Goal: Answer question/provide support: Share knowledge or assist other users

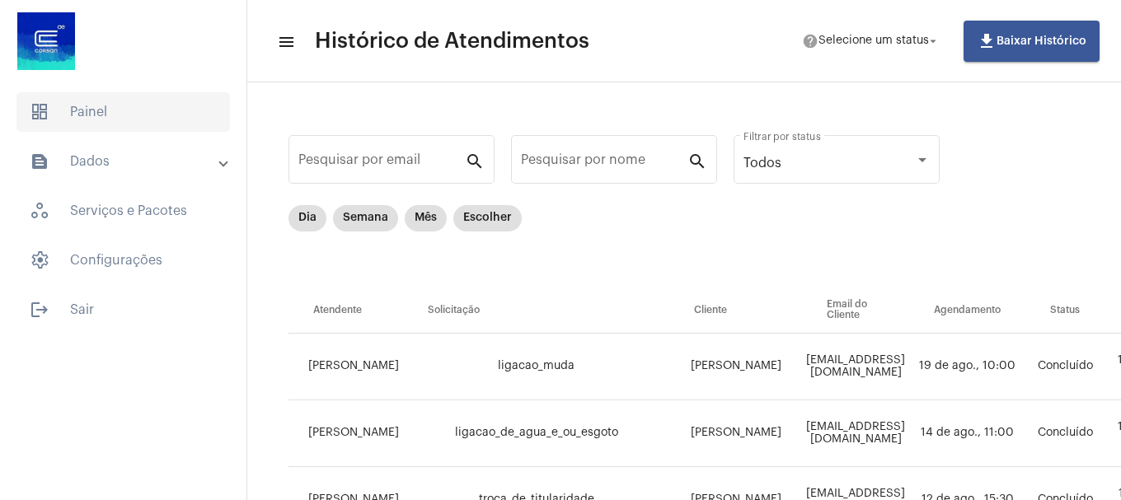
click at [106, 108] on span "dashboard Painel" at bounding box center [123, 112] width 214 height 40
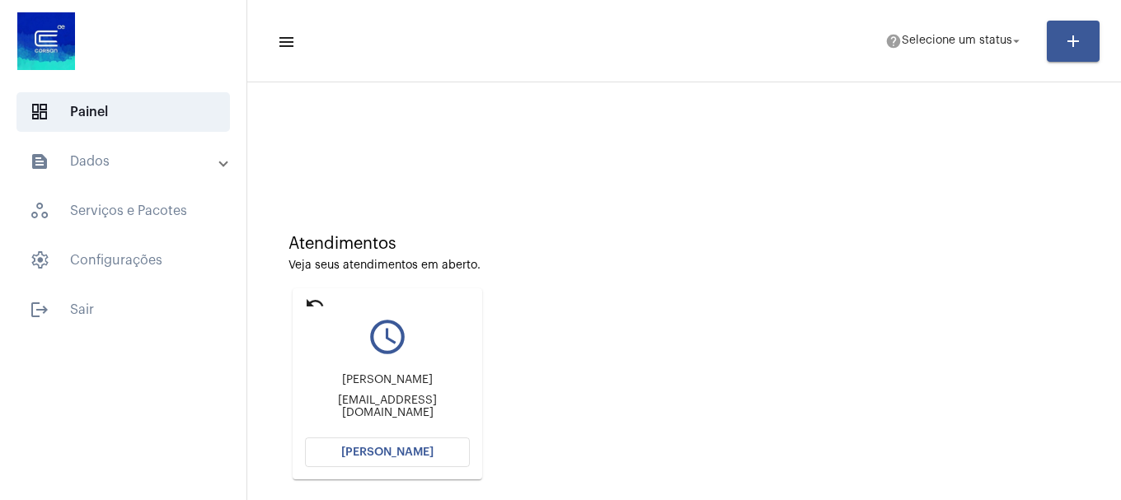
click at [308, 308] on mat-icon "undo" at bounding box center [315, 304] width 20 height 20
click at [314, 309] on mat-icon "undo" at bounding box center [315, 304] width 20 height 20
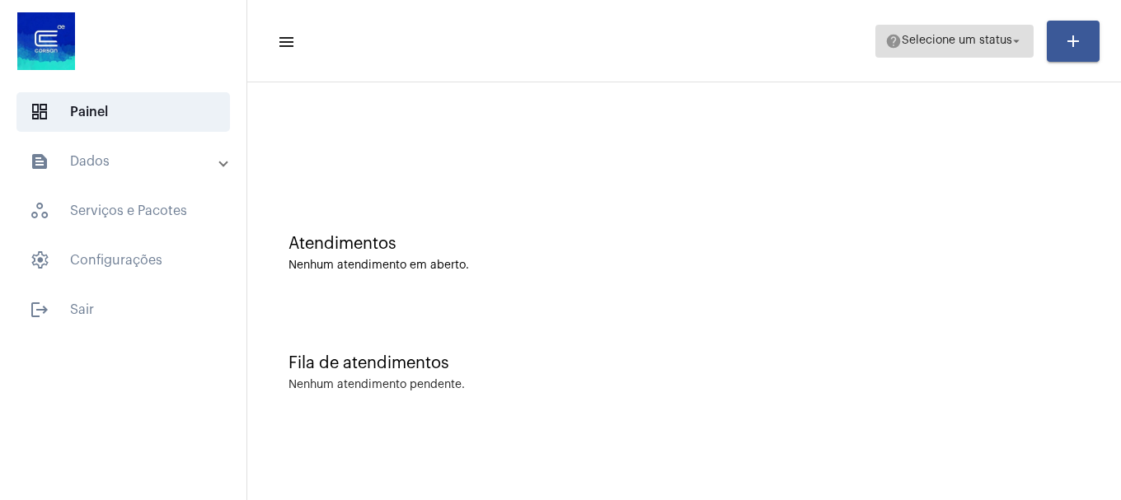
click at [1002, 56] on button "help Selecione um status arrow_drop_down" at bounding box center [955, 41] width 158 height 33
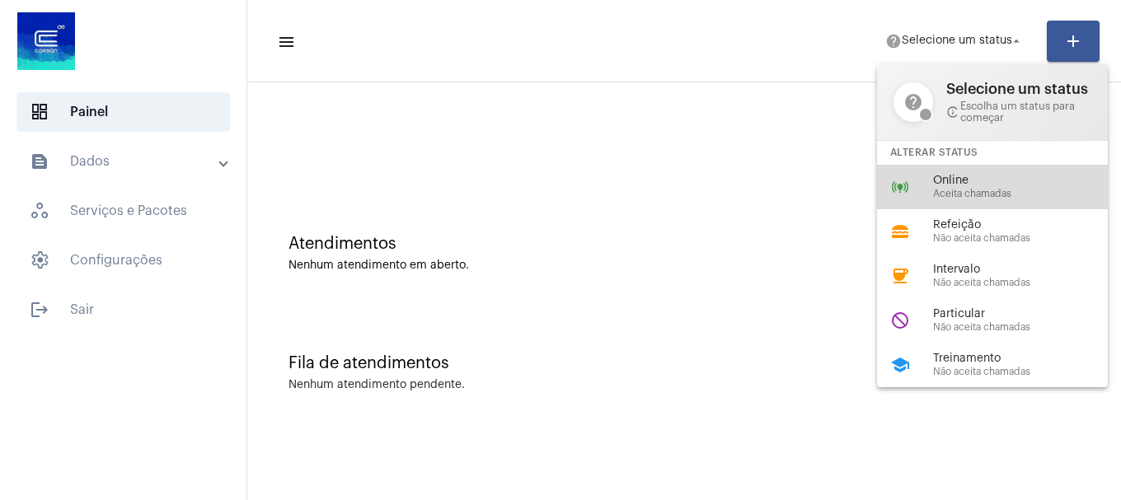
click at [985, 170] on div "online_prediction Online Aceita chamadas" at bounding box center [1005, 187] width 257 height 45
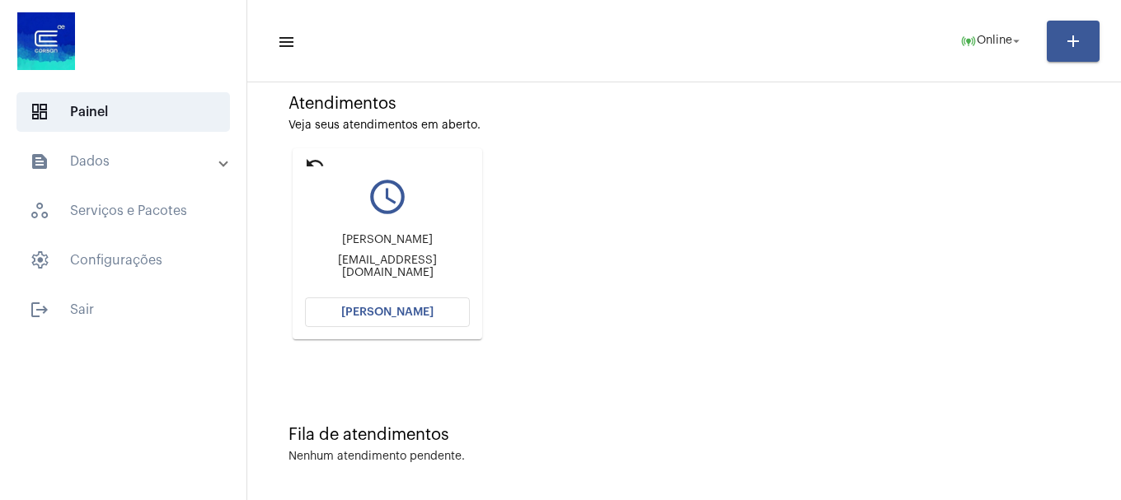
scroll to position [144, 0]
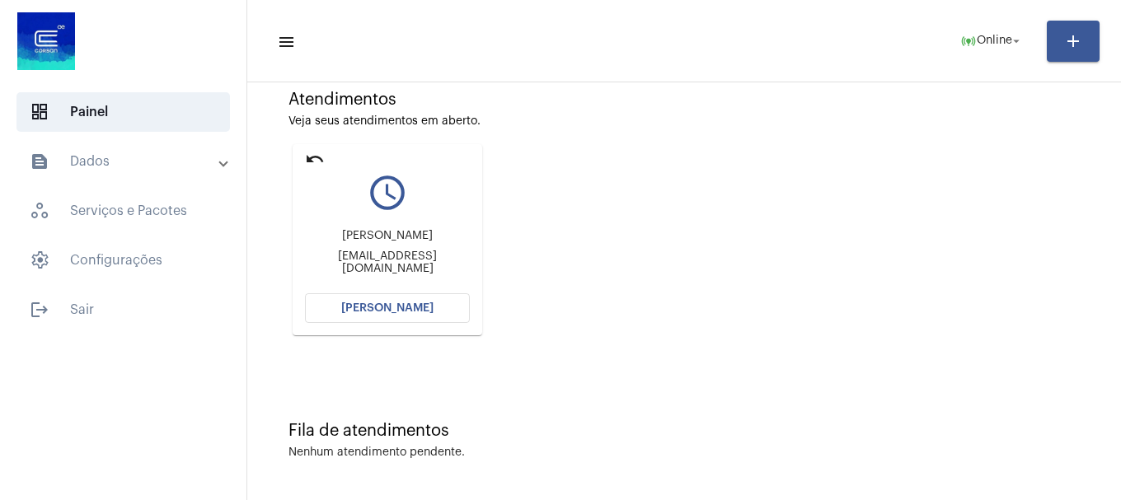
click at [397, 293] on mat-card "undo query_builder [PERSON_NAME] Virissimo [EMAIL_ADDRESS][DOMAIN_NAME] Abrir C…" at bounding box center [388, 239] width 190 height 191
click at [392, 311] on span "[PERSON_NAME]" at bounding box center [387, 309] width 92 height 12
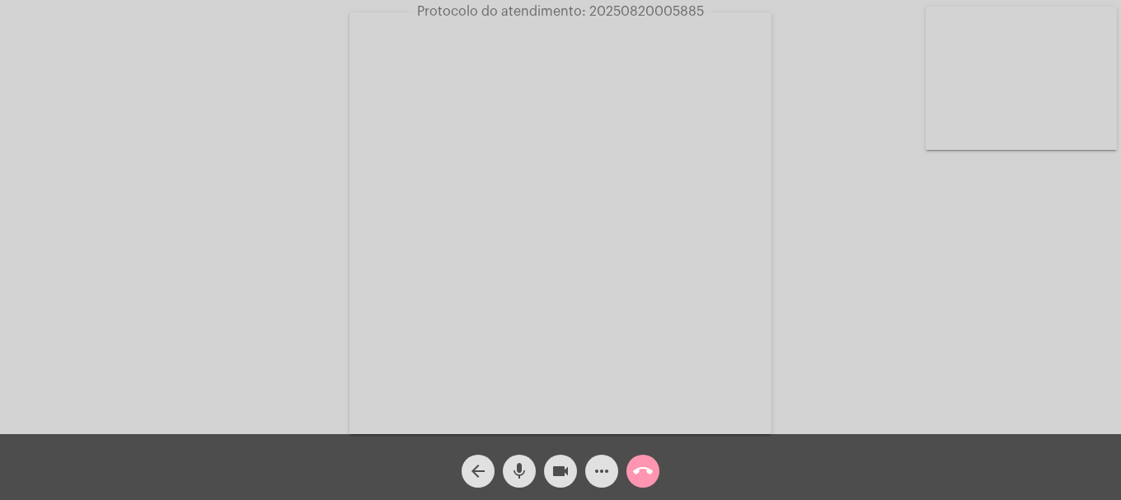
click at [1033, 119] on video at bounding box center [1021, 78] width 191 height 143
click at [243, 261] on video at bounding box center [218, 221] width 191 height 191
click at [566, 466] on mat-icon "videocam" at bounding box center [561, 472] width 20 height 20
click at [528, 467] on mat-icon "mic" at bounding box center [520, 472] width 20 height 20
click at [530, 472] on button "mic_off" at bounding box center [519, 471] width 33 height 33
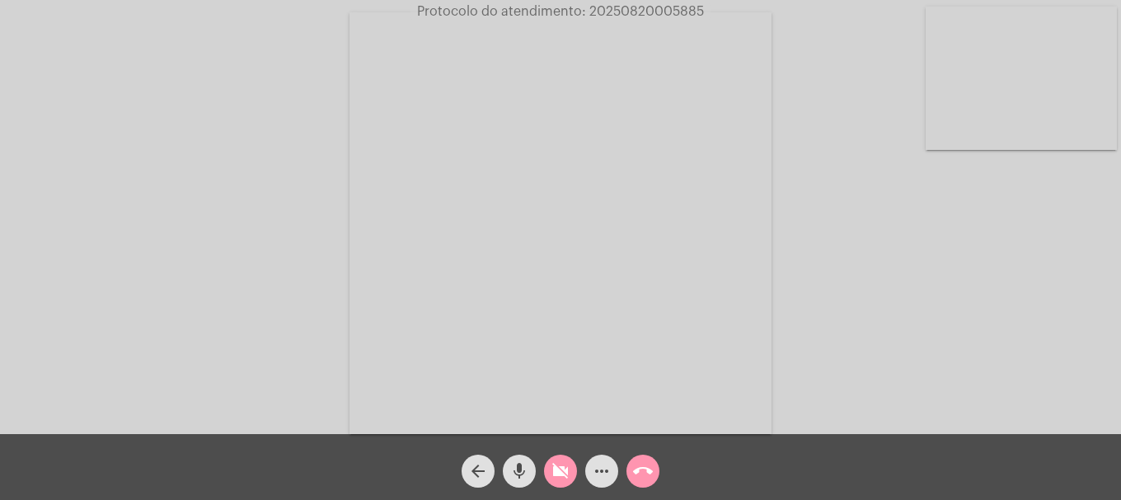
click at [557, 473] on mat-icon "videocam_off" at bounding box center [561, 472] width 20 height 20
click at [527, 472] on mat-icon "mic" at bounding box center [520, 472] width 20 height 20
click at [527, 472] on mat-icon "mic_off" at bounding box center [520, 472] width 20 height 20
click at [655, 473] on button "call_end" at bounding box center [643, 471] width 33 height 33
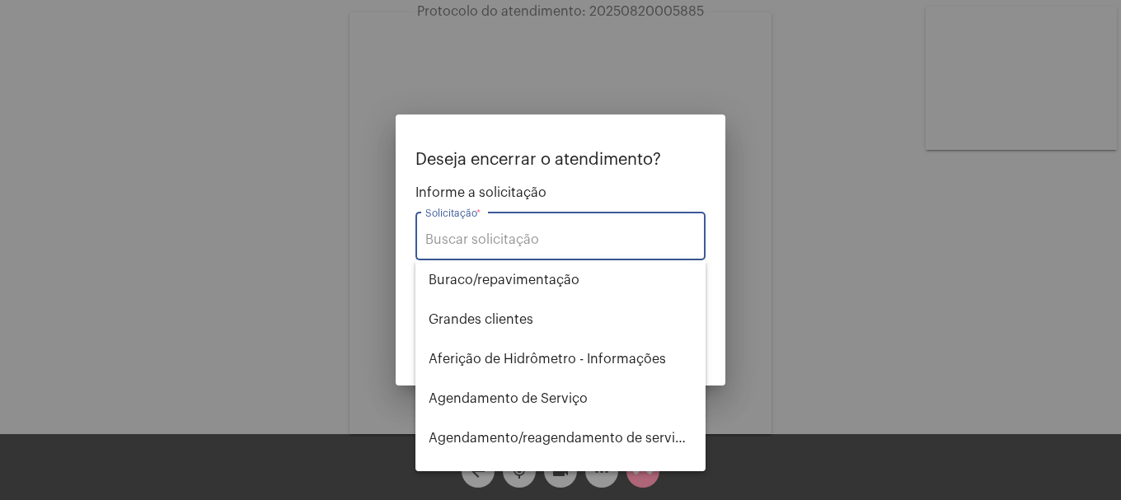
click at [550, 232] on div "Solicitação *" at bounding box center [560, 235] width 270 height 52
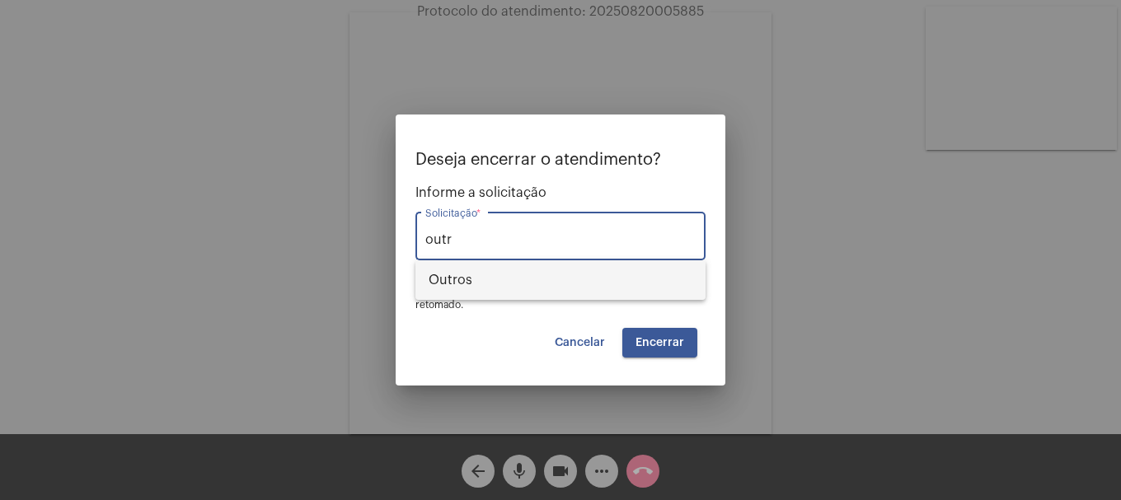
click at [538, 274] on span "Outros" at bounding box center [561, 281] width 264 height 40
type input "Outros"
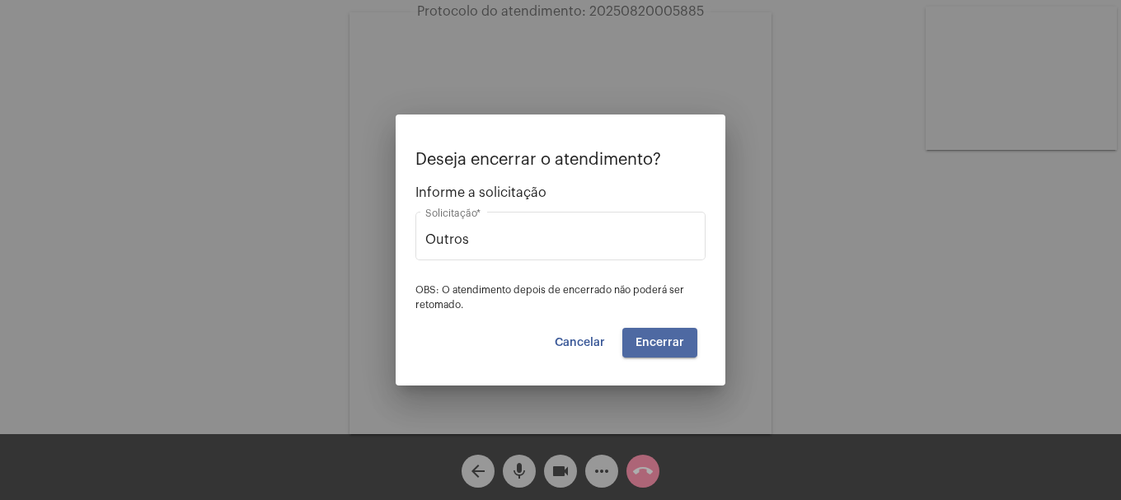
click at [655, 355] on button "Encerrar" at bounding box center [660, 343] width 75 height 30
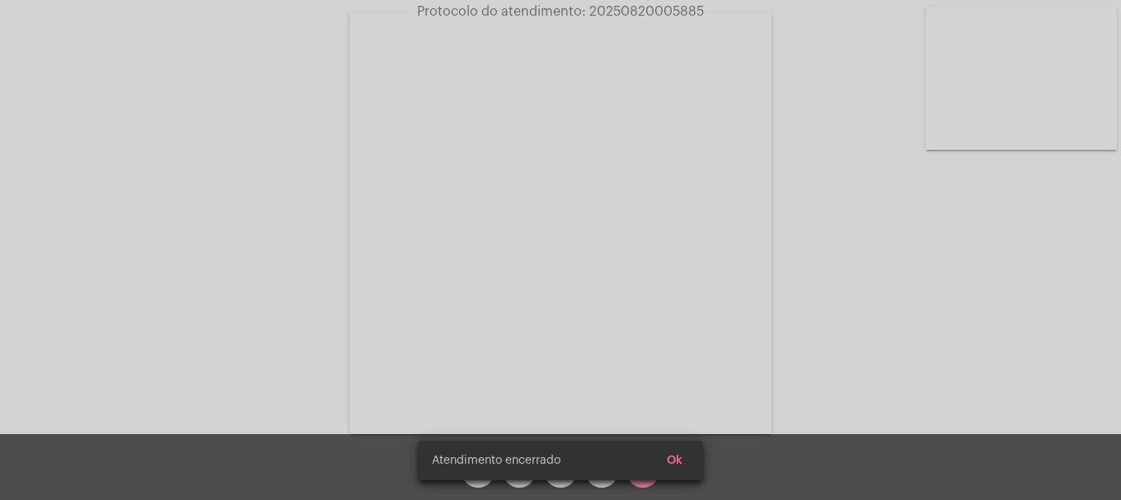
click at [655, 355] on video at bounding box center [561, 223] width 422 height 422
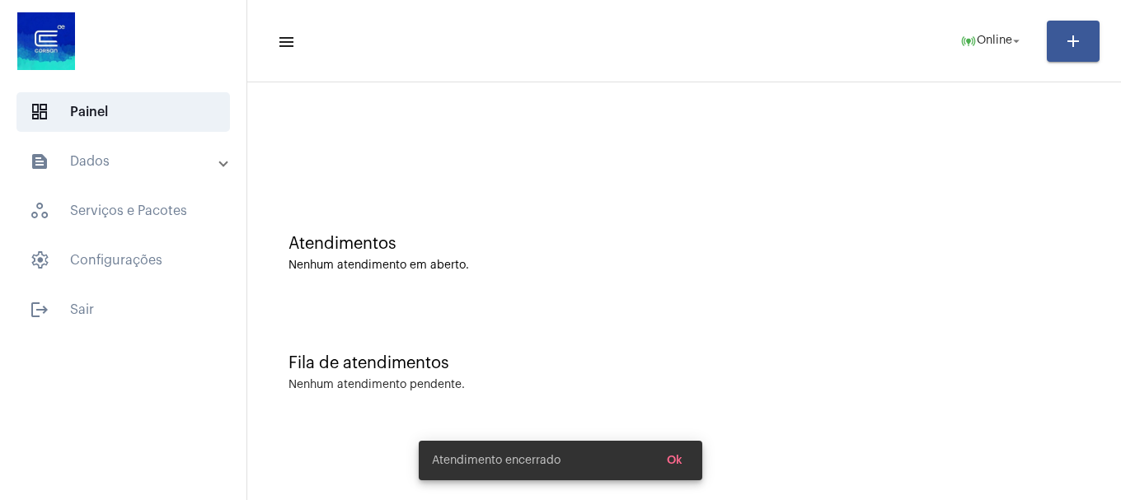
click at [109, 169] on mat-panel-title "text_snippet_outlined Dados" at bounding box center [125, 162] width 190 height 20
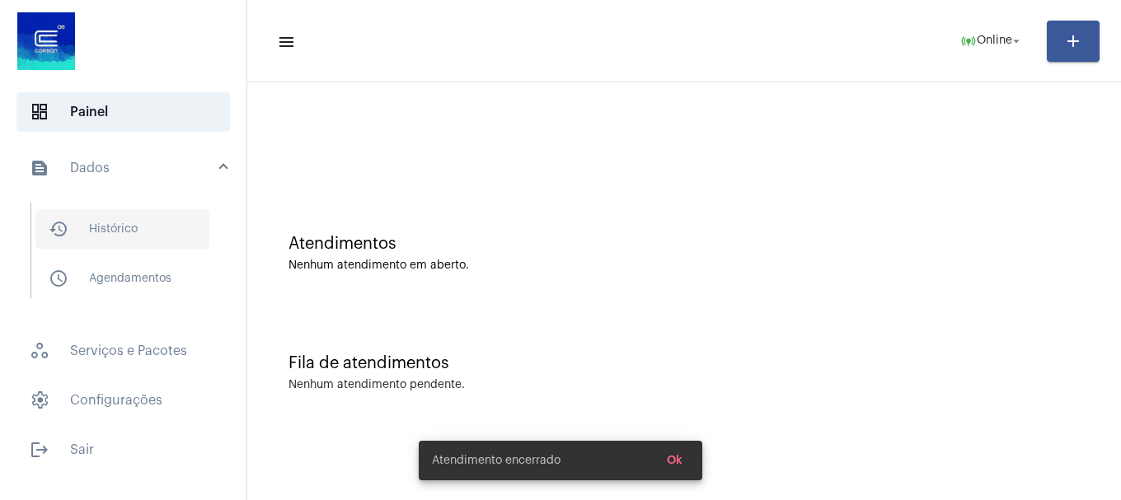
click at [102, 214] on span "history_outlined Histórico" at bounding box center [122, 229] width 174 height 40
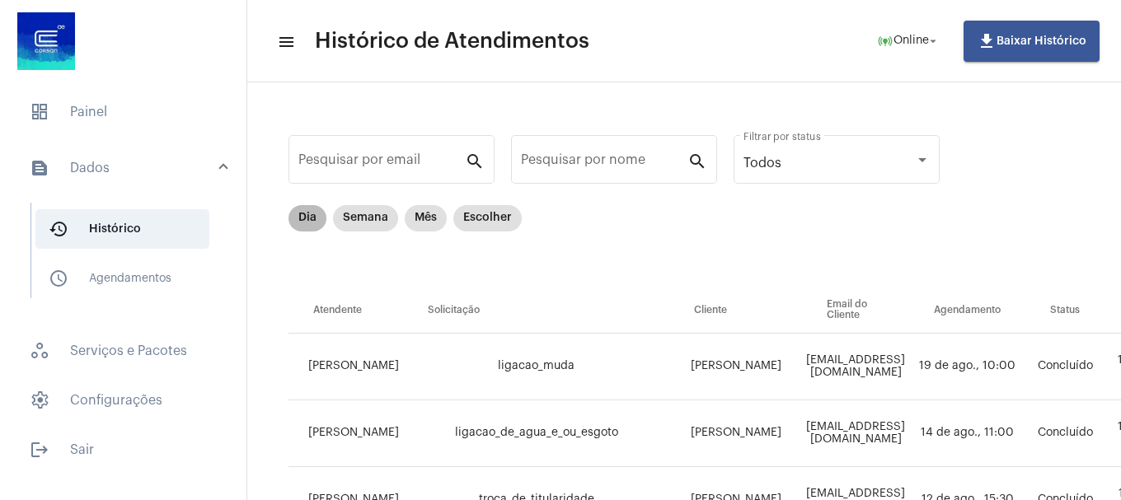
click at [303, 210] on mat-chip "Dia" at bounding box center [308, 218] width 38 height 26
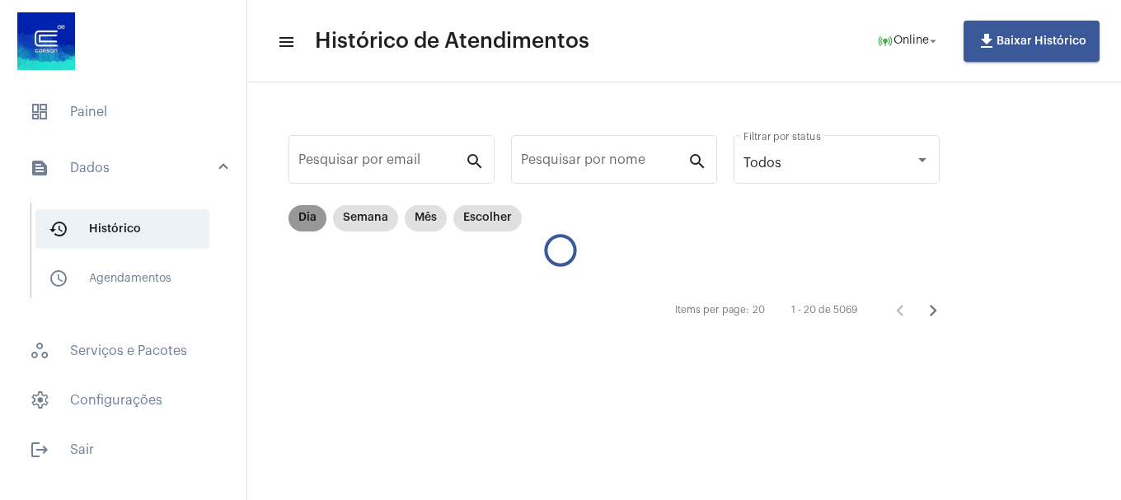
click at [303, 210] on mat-chip "Dia" at bounding box center [308, 218] width 38 height 26
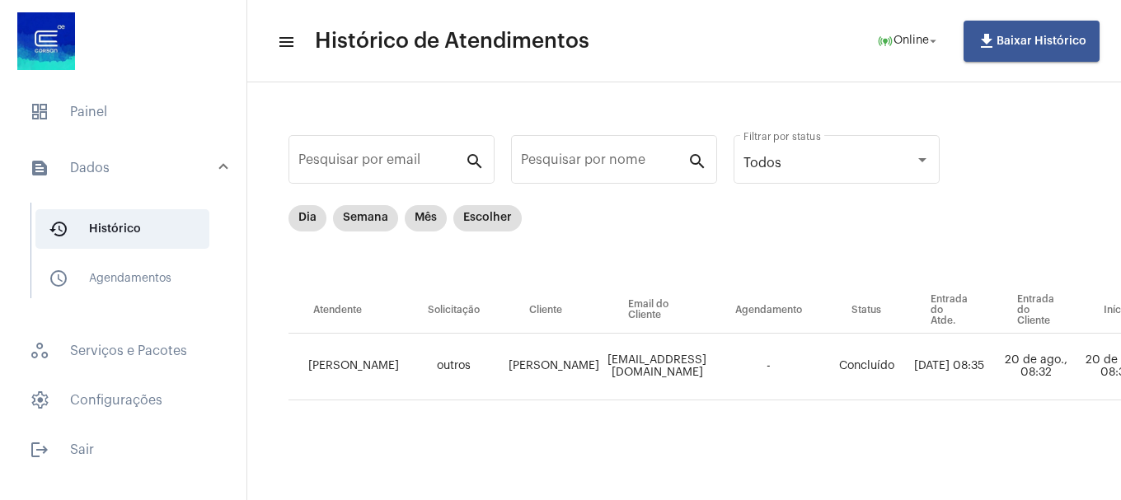
click at [108, 158] on mat-panel-title "text_snippet_outlined Dados" at bounding box center [125, 168] width 190 height 20
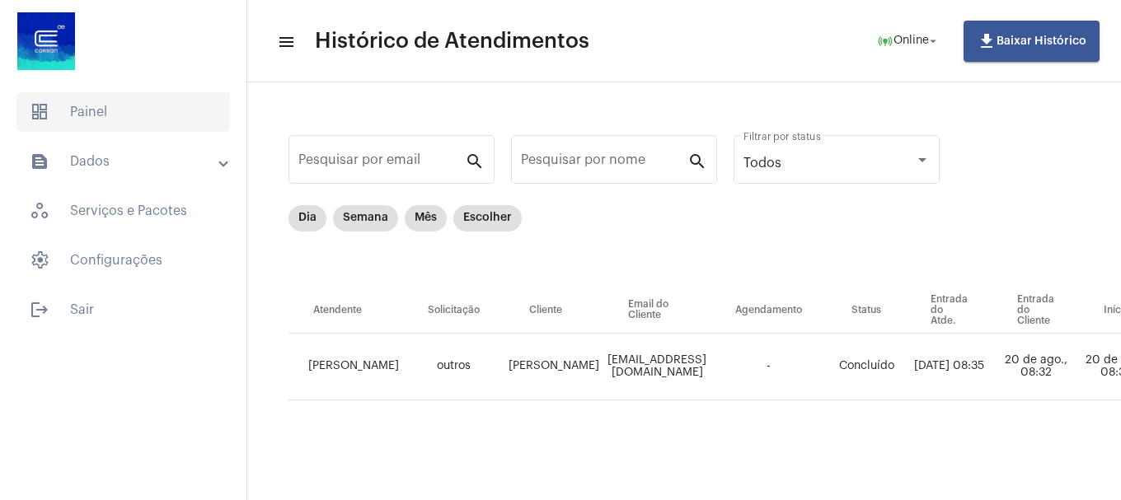
click at [115, 102] on span "dashboard Painel" at bounding box center [123, 112] width 214 height 40
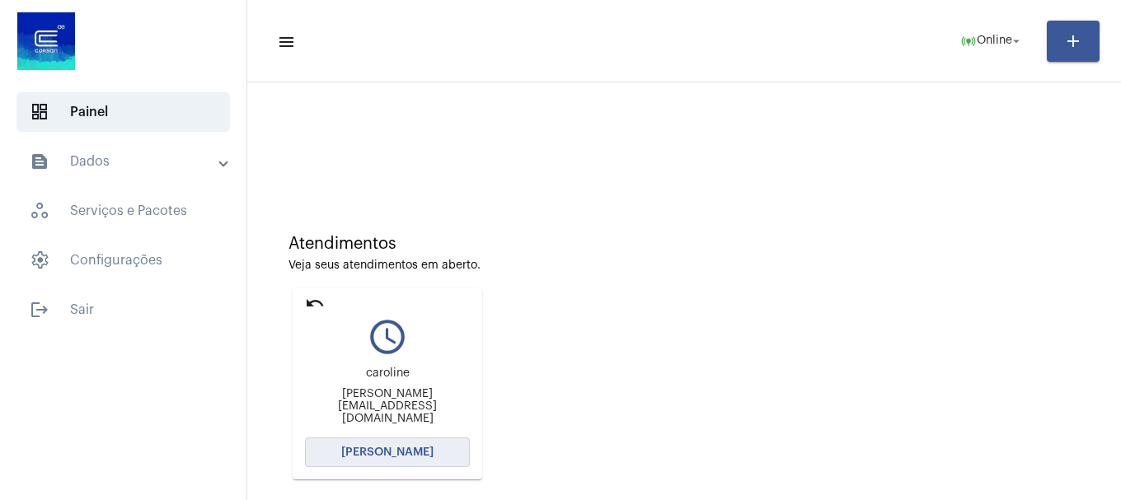
click at [423, 463] on button "[PERSON_NAME]" at bounding box center [387, 453] width 165 height 30
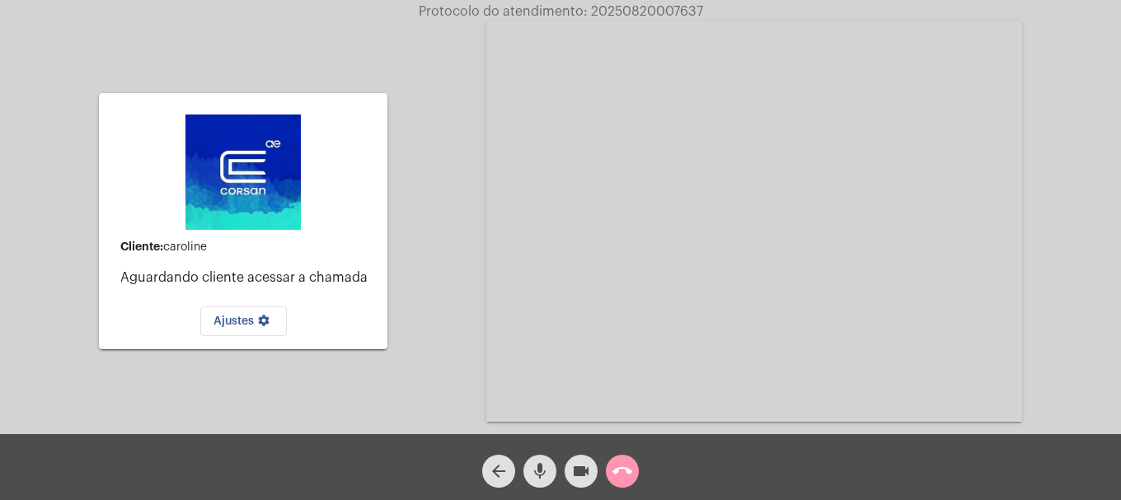
click at [538, 473] on mat-icon "mic" at bounding box center [540, 472] width 20 height 20
click at [536, 477] on mat-icon "mic_off" at bounding box center [540, 472] width 20 height 20
click at [536, 477] on mat-icon "mic" at bounding box center [540, 472] width 20 height 20
click at [536, 477] on mat-icon "mic_off" at bounding box center [540, 472] width 20 height 20
click at [626, 481] on mat-icon "call_end" at bounding box center [623, 472] width 20 height 20
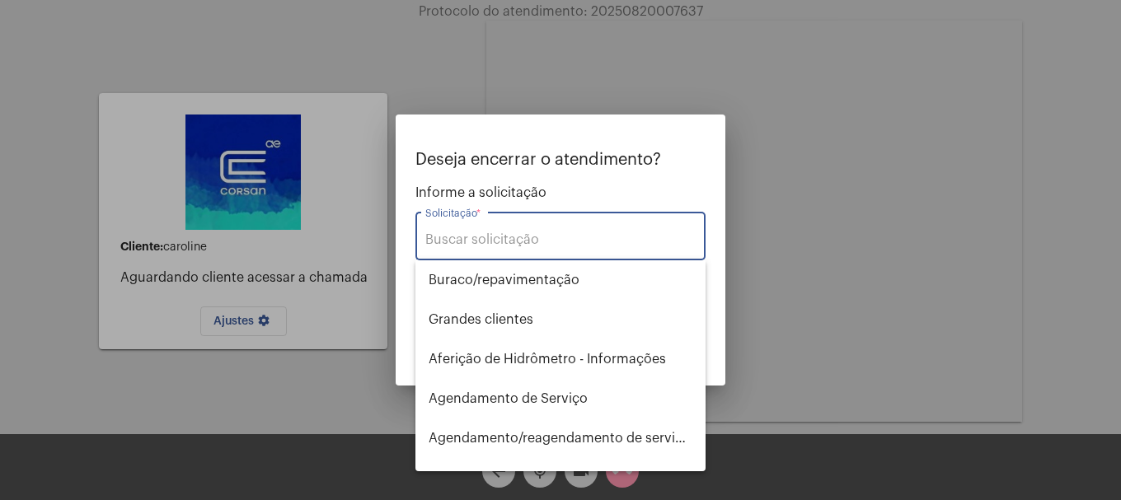
click at [558, 248] on div "Solicitação *" at bounding box center [560, 235] width 270 height 52
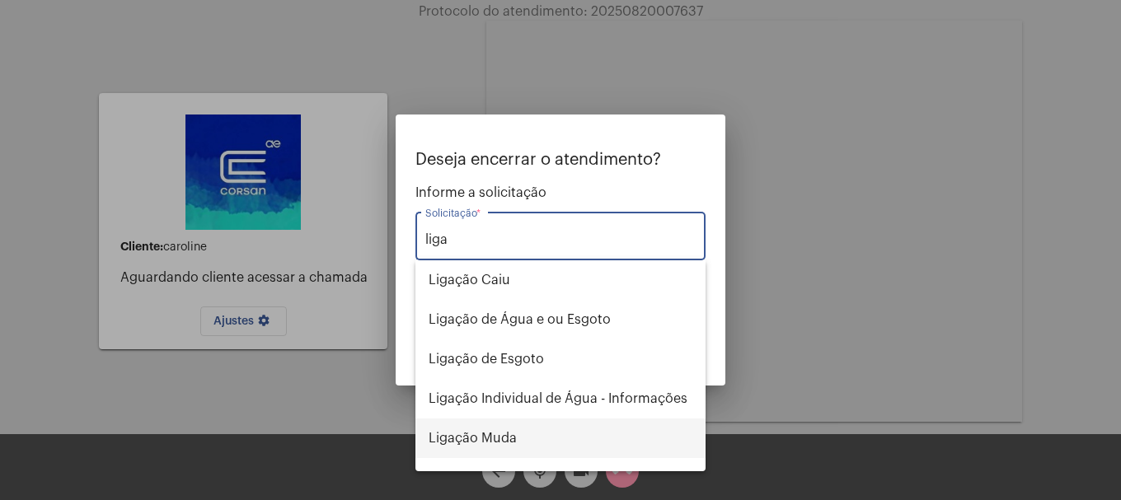
click at [504, 431] on span "Ligação Muda" at bounding box center [561, 439] width 264 height 40
type input "Ligação Muda"
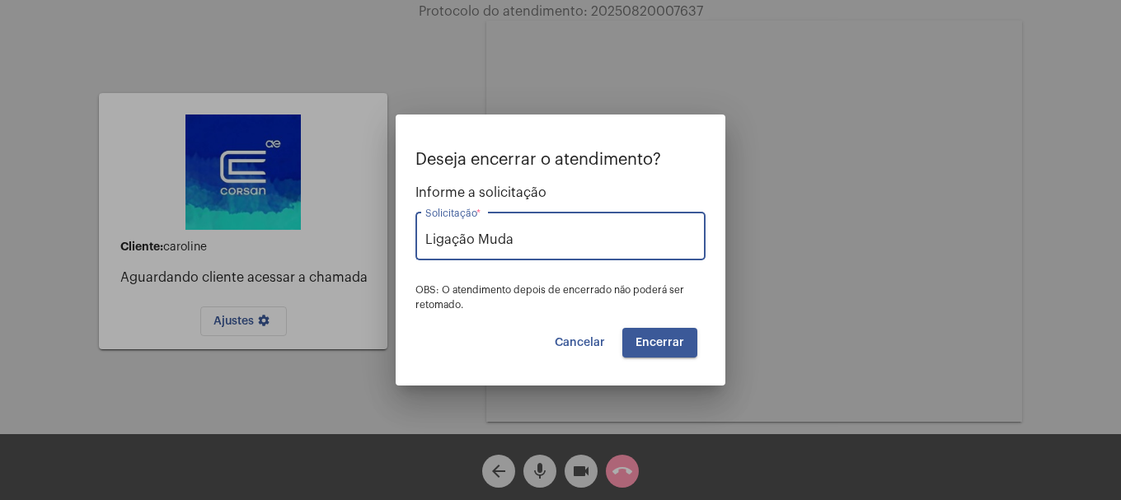
click at [674, 341] on span "Encerrar" at bounding box center [660, 343] width 49 height 12
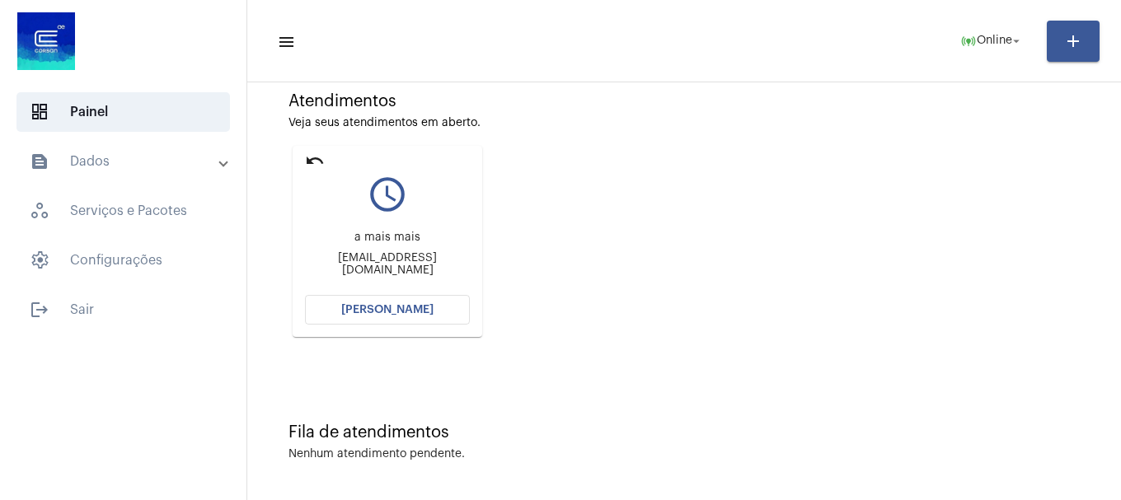
scroll to position [144, 0]
click at [382, 314] on button "[PERSON_NAME]" at bounding box center [387, 309] width 165 height 30
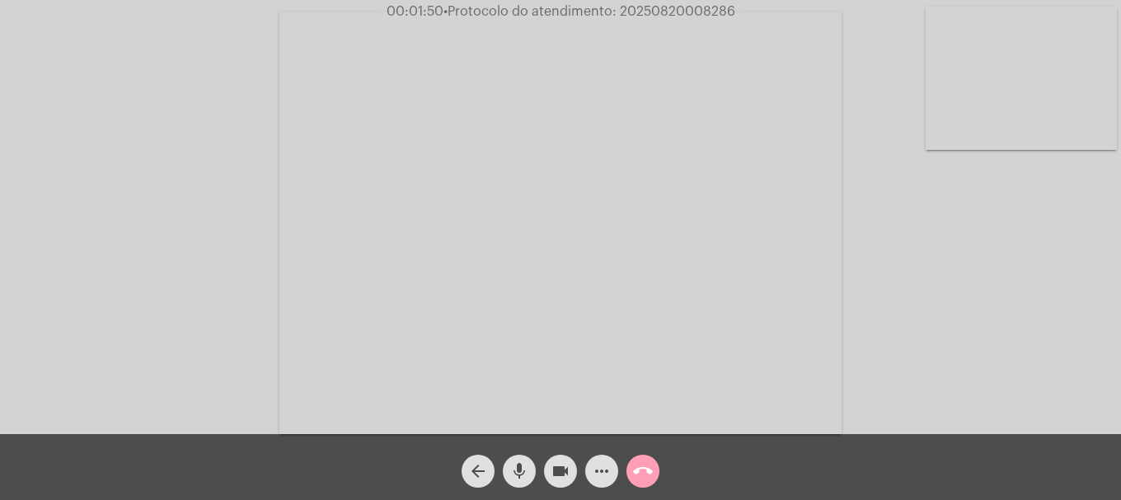
click at [632, 468] on button "call_end" at bounding box center [643, 471] width 33 height 33
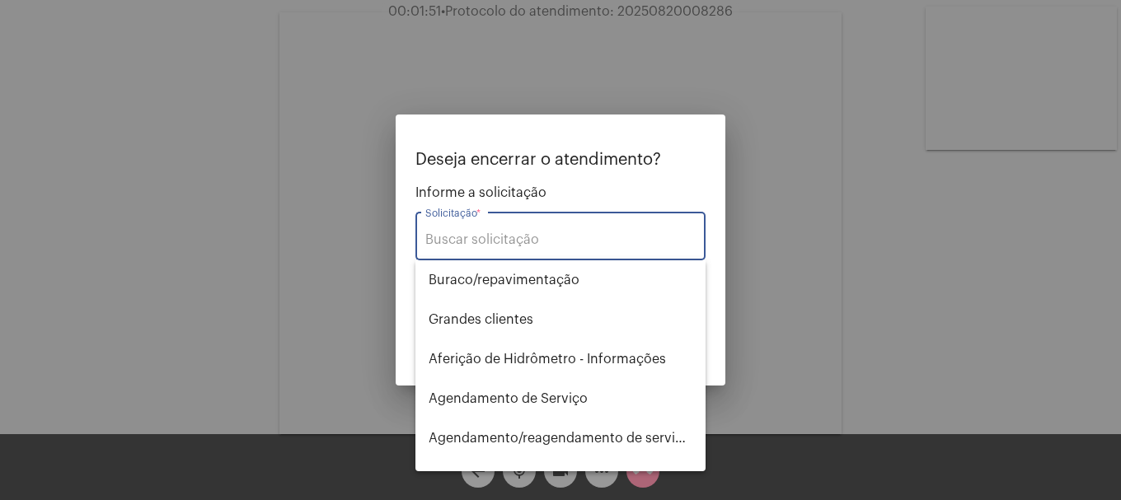
click at [545, 230] on div "Solicitação *" at bounding box center [560, 235] width 270 height 52
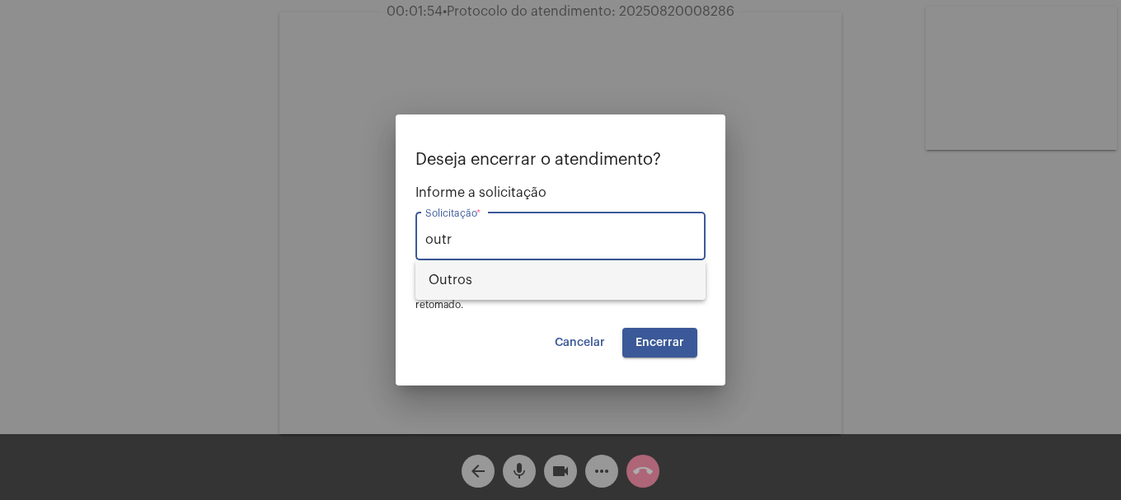
click at [616, 289] on span "Outros" at bounding box center [561, 281] width 264 height 40
type input "Outros"
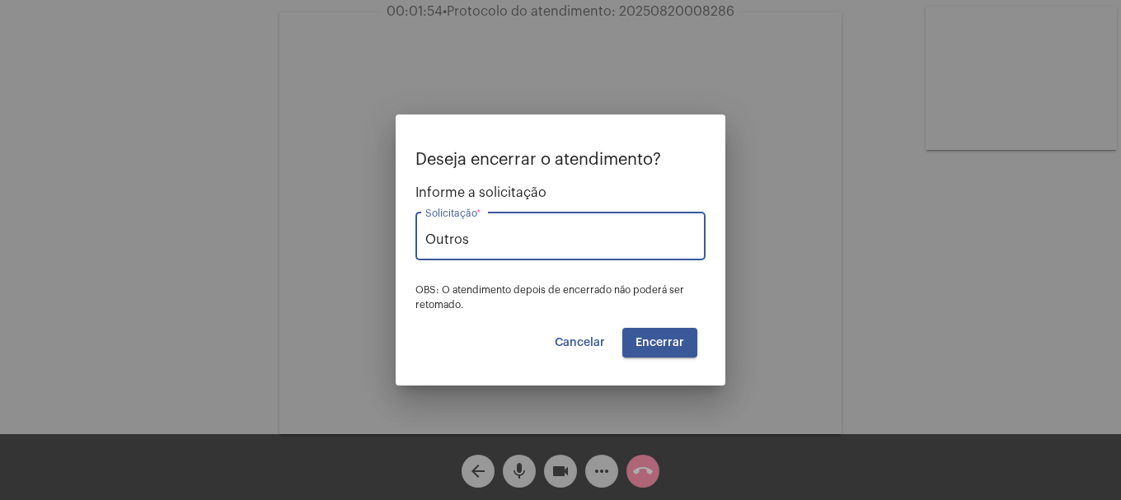
click at [673, 345] on span "Encerrar" at bounding box center [660, 343] width 49 height 12
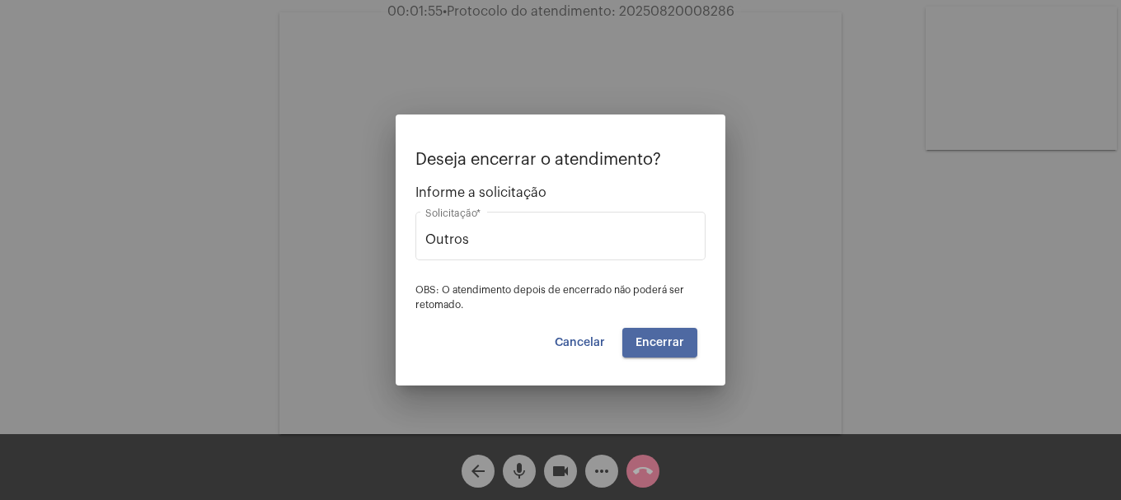
click at [673, 345] on span "Encerrar" at bounding box center [660, 343] width 49 height 12
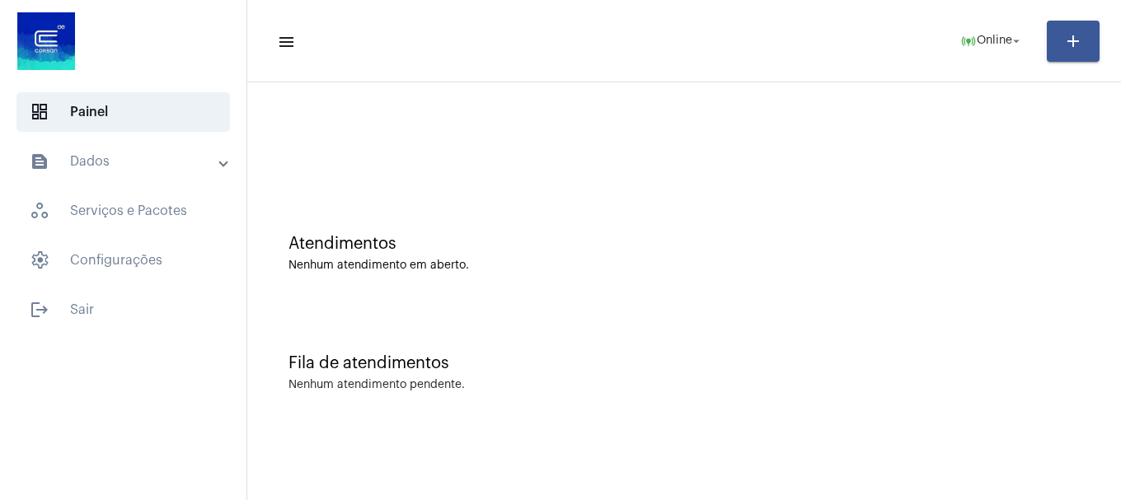
click at [116, 164] on mat-panel-title "text_snippet_outlined Dados" at bounding box center [125, 162] width 190 height 20
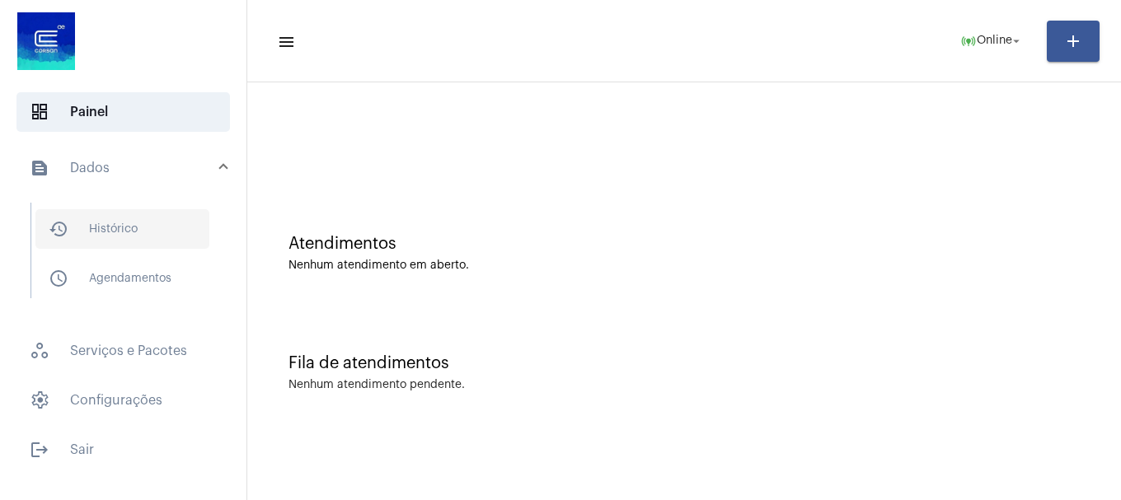
click at [117, 210] on span "history_outlined Histórico" at bounding box center [122, 229] width 174 height 40
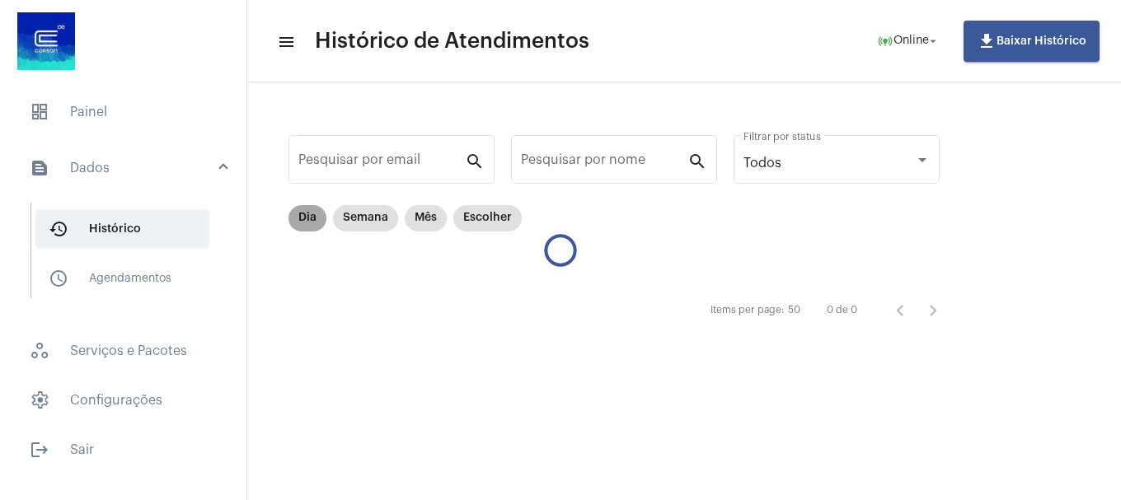
click at [298, 218] on mat-chip "Dia" at bounding box center [308, 218] width 38 height 26
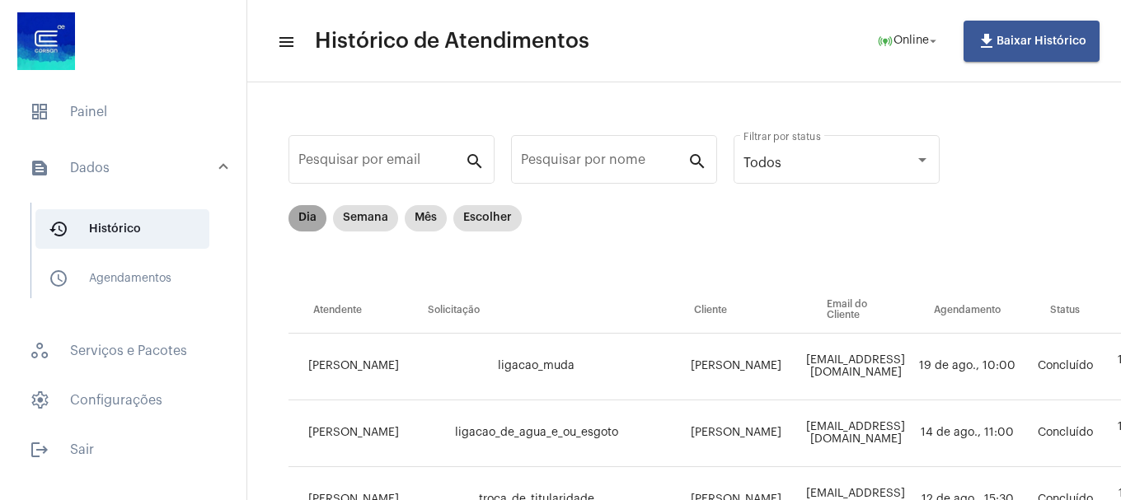
click at [307, 222] on mat-chip "Dia" at bounding box center [308, 218] width 38 height 26
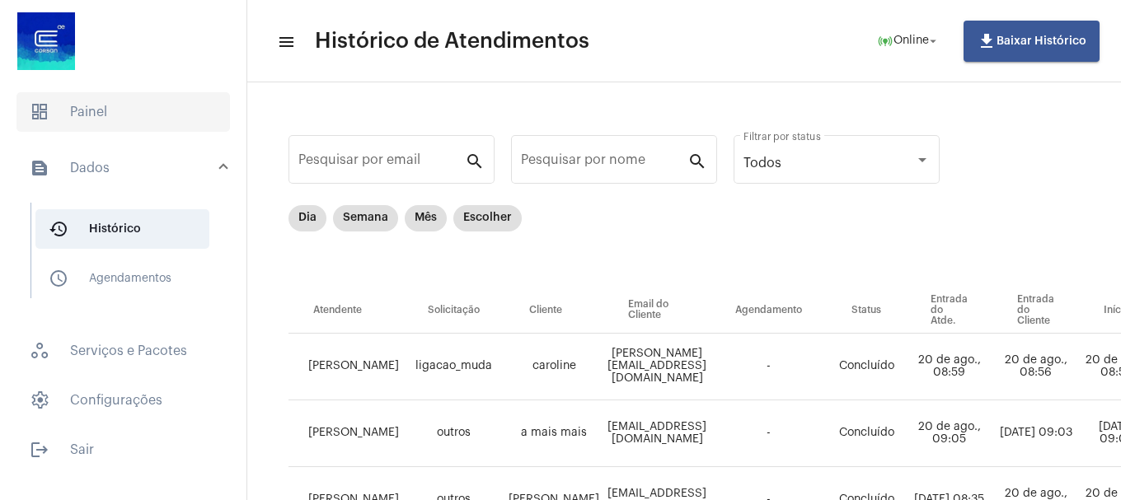
click at [114, 114] on span "dashboard Painel" at bounding box center [123, 112] width 214 height 40
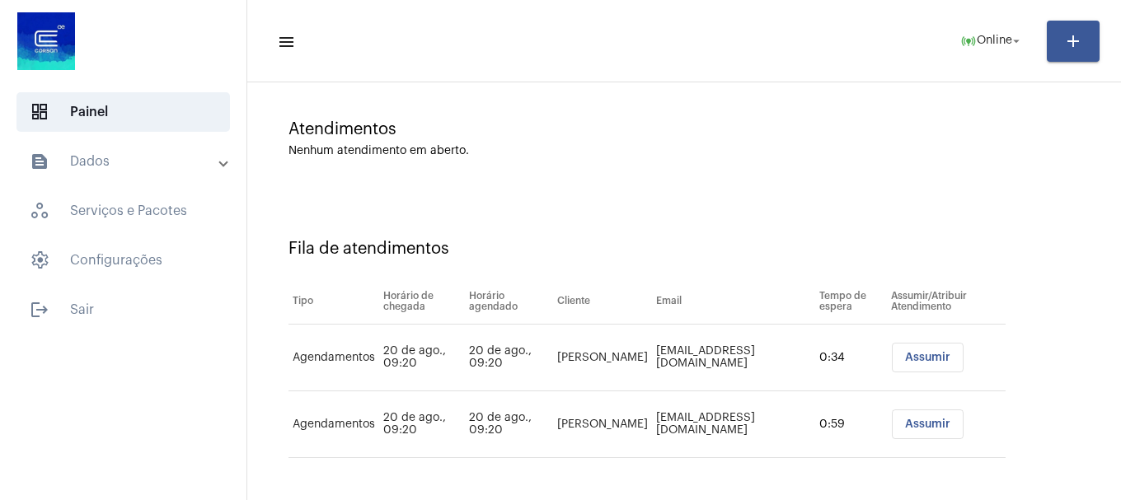
scroll to position [117, 0]
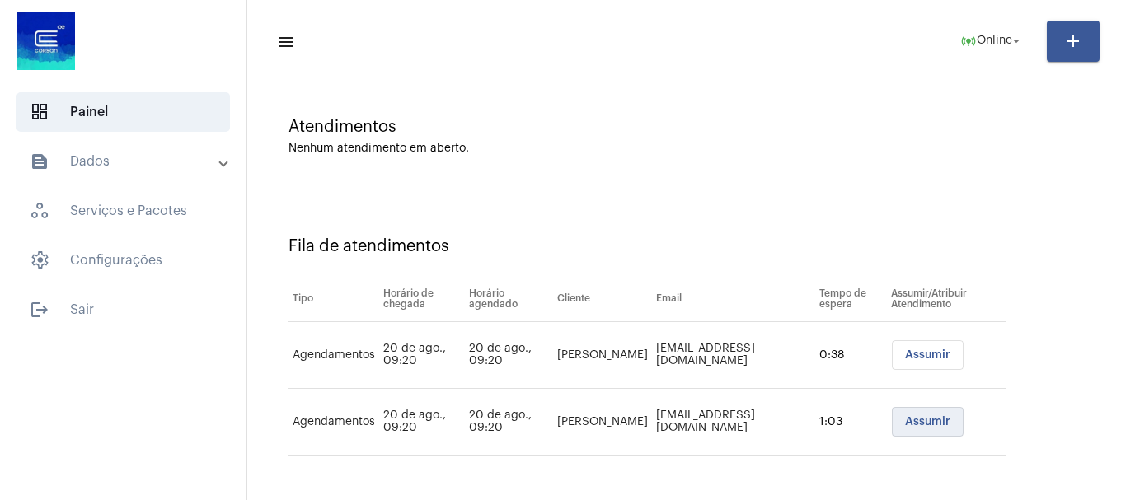
click at [932, 431] on button "Assumir" at bounding box center [928, 422] width 72 height 30
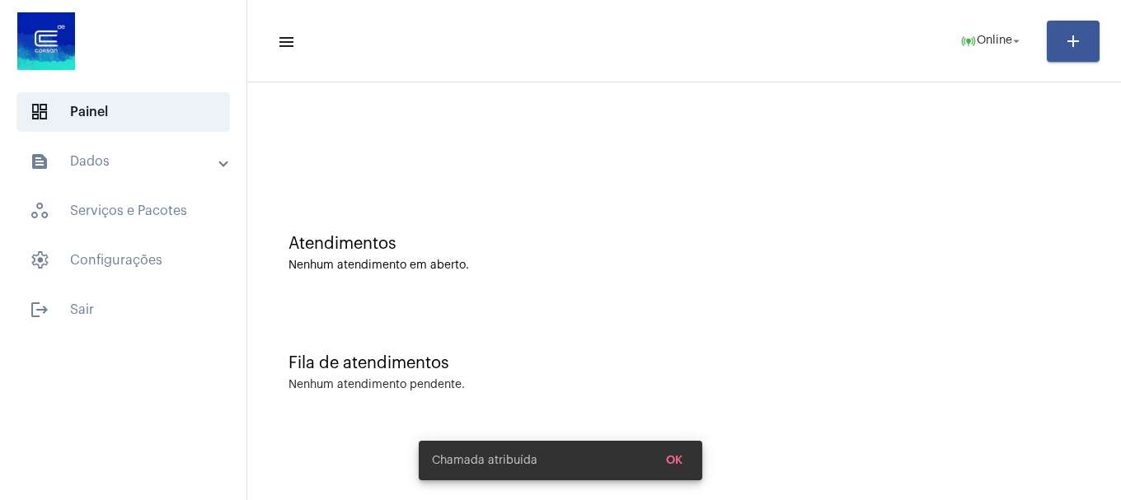
scroll to position [0, 0]
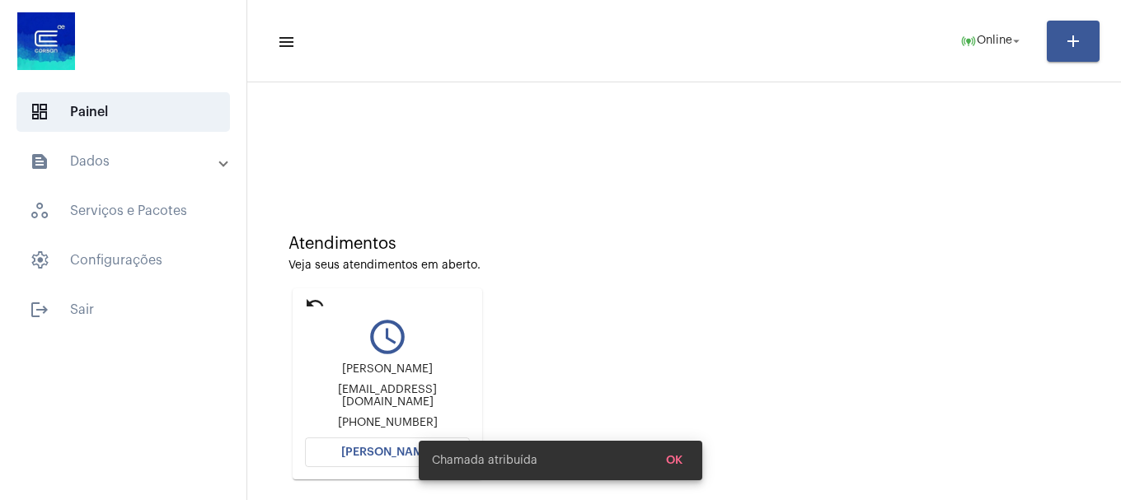
click at [362, 449] on span "[PERSON_NAME]" at bounding box center [387, 453] width 92 height 12
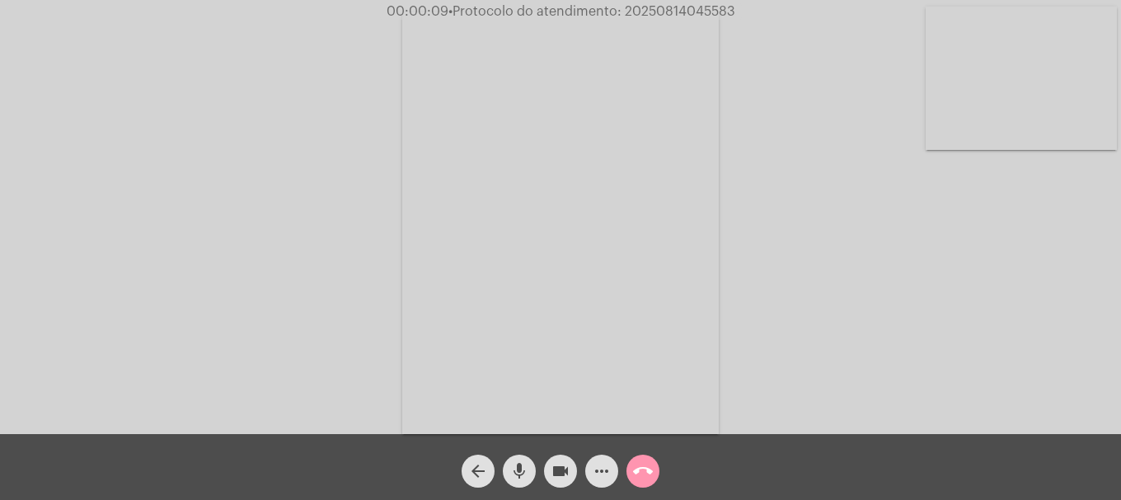
click at [1030, 126] on video at bounding box center [1021, 78] width 191 height 143
drag, startPoint x: 209, startPoint y: 222, endPoint x: 245, endPoint y: 237, distance: 39.5
click at [209, 223] on video at bounding box center [218, 221] width 191 height 255
click at [996, 142] on video at bounding box center [1021, 78] width 191 height 143
click at [607, 483] on span "more_horiz" at bounding box center [602, 471] width 20 height 33
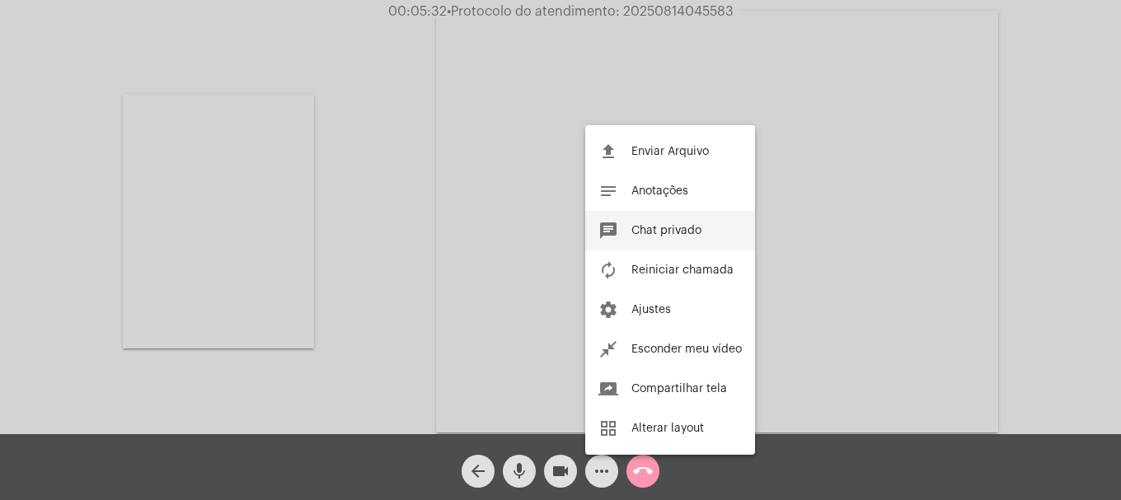
click at [656, 245] on button "chat Chat privado" at bounding box center [670, 231] width 170 height 40
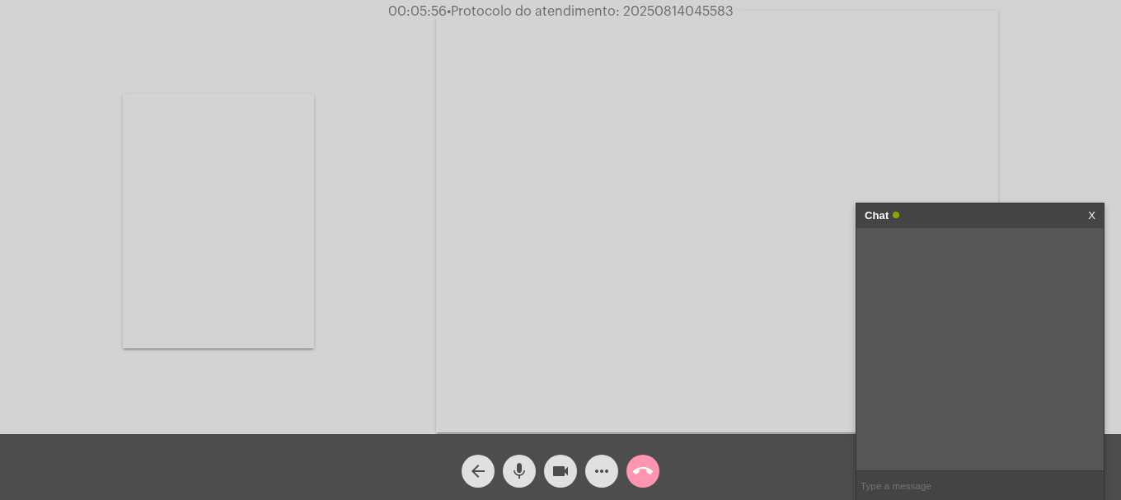
click at [989, 483] on input "text" at bounding box center [980, 486] width 247 height 29
paste input "- 0800 979 0066"
type input "- 0800 979 0066"
click at [948, 245] on span "- 0800 979 0066" at bounding box center [977, 251] width 79 height 12
click at [939, 255] on span "- 0800 979 0066" at bounding box center [977, 251] width 79 height 12
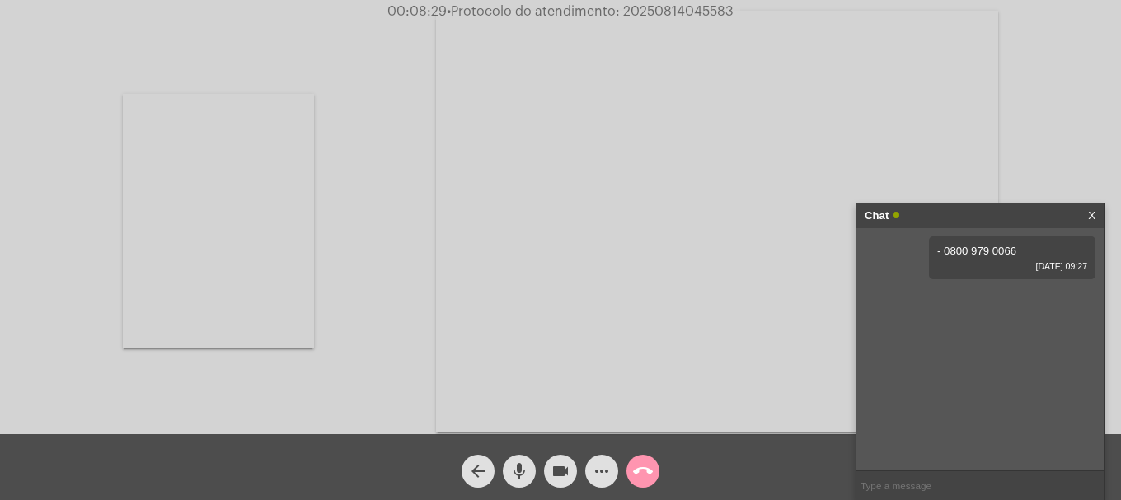
click at [923, 476] on input "text" at bounding box center [980, 486] width 247 height 29
paste input "Agência Reguladora: CNPJ: 92.802.784/0001-90 CORSAN SA AGERGS -"
click at [961, 500] on input "Agência Reguladora: CNPJ: 92.802.784/0001-90 CORSAN SA AGERGS -" at bounding box center [980, 486] width 247 height 29
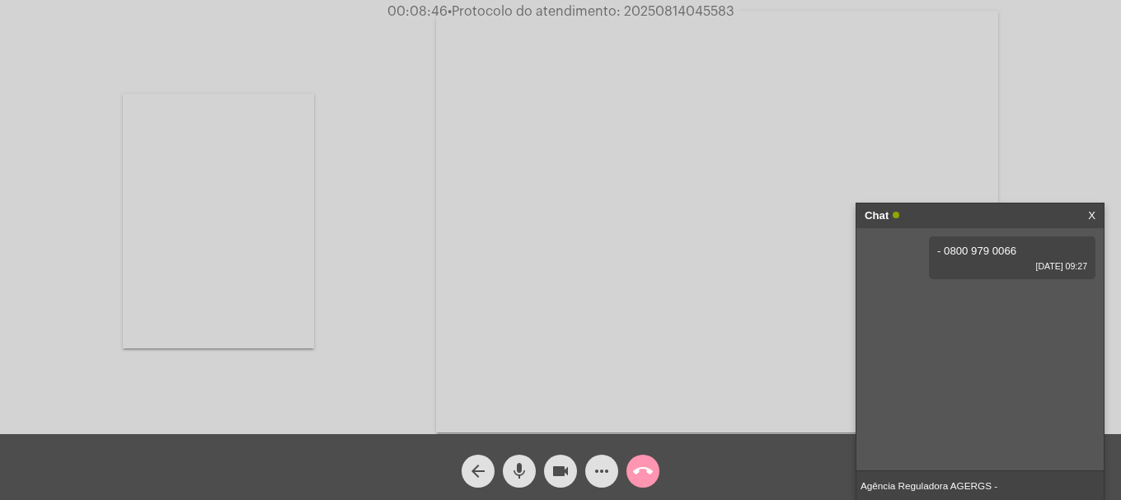
type input "Agência Reguladora AGERGS -"
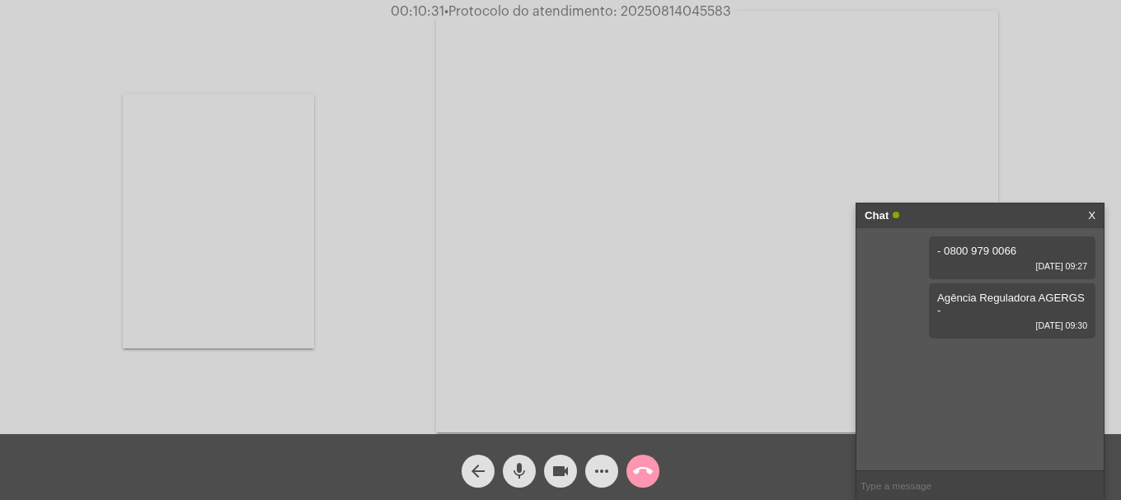
click at [660, 7] on span "• Protocolo do atendimento: 20250814045583" at bounding box center [587, 11] width 287 height 13
copy span "20250814045583"
click at [970, 495] on input "text" at bounding box center [980, 486] width 247 height 29
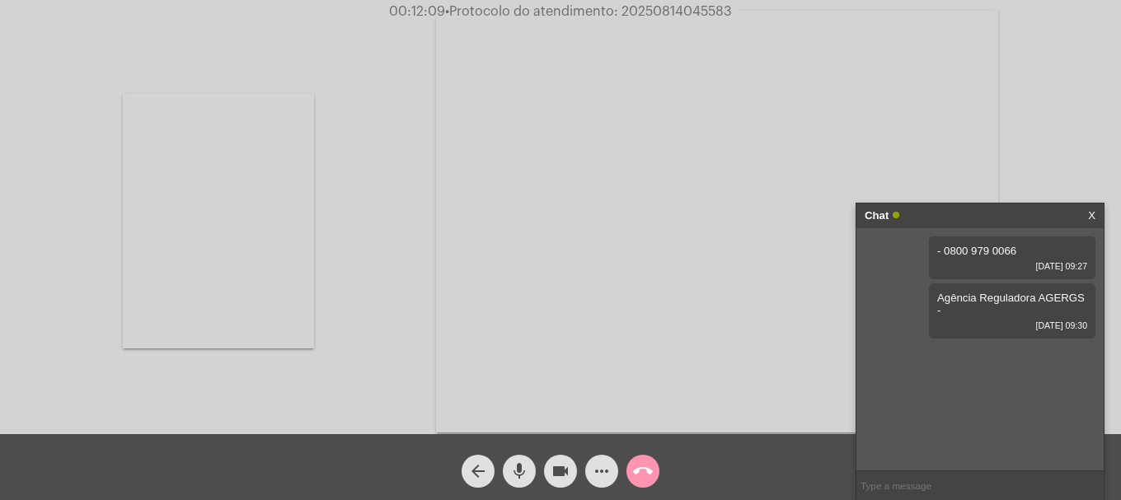
paste input "20250814045583"
type input "20250814045583"
click at [637, 477] on mat-icon "call_end" at bounding box center [643, 472] width 20 height 20
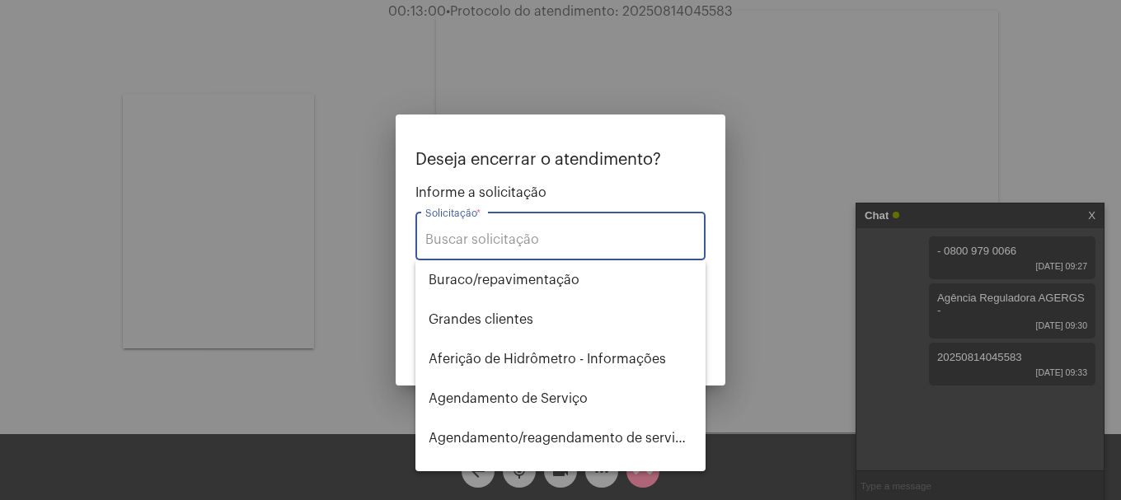
click at [528, 237] on input "Solicitação *" at bounding box center [560, 240] width 270 height 15
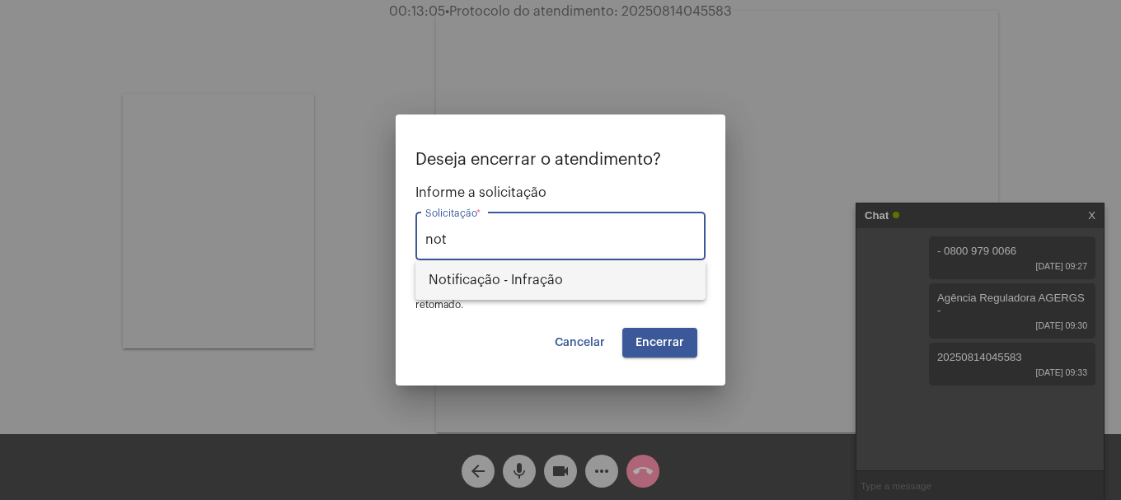
drag, startPoint x: 513, startPoint y: 280, endPoint x: 590, endPoint y: 329, distance: 90.8
click at [515, 281] on span "Notificação - Infração" at bounding box center [561, 281] width 264 height 40
type input "Notificação - Infração"
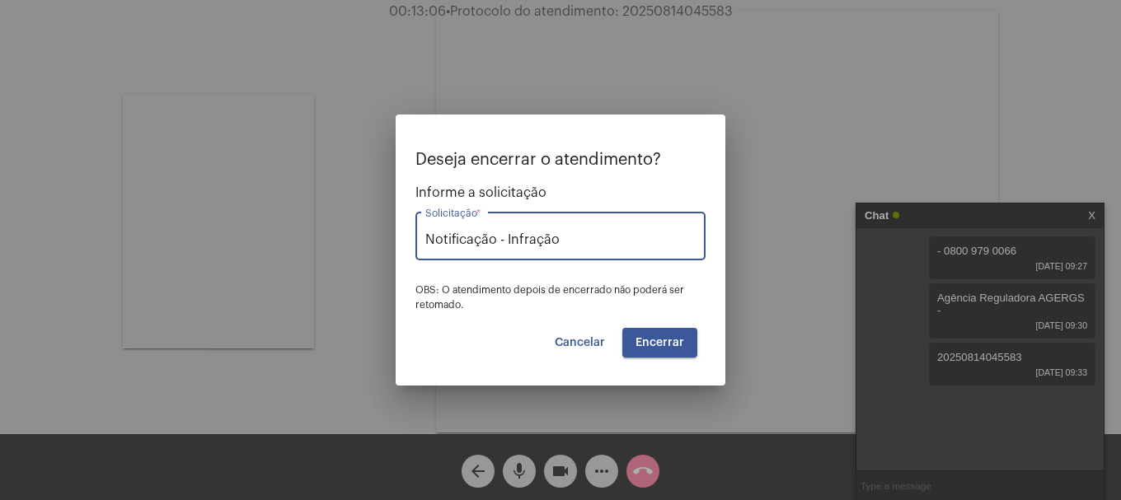
click at [665, 352] on button "Encerrar" at bounding box center [660, 343] width 75 height 30
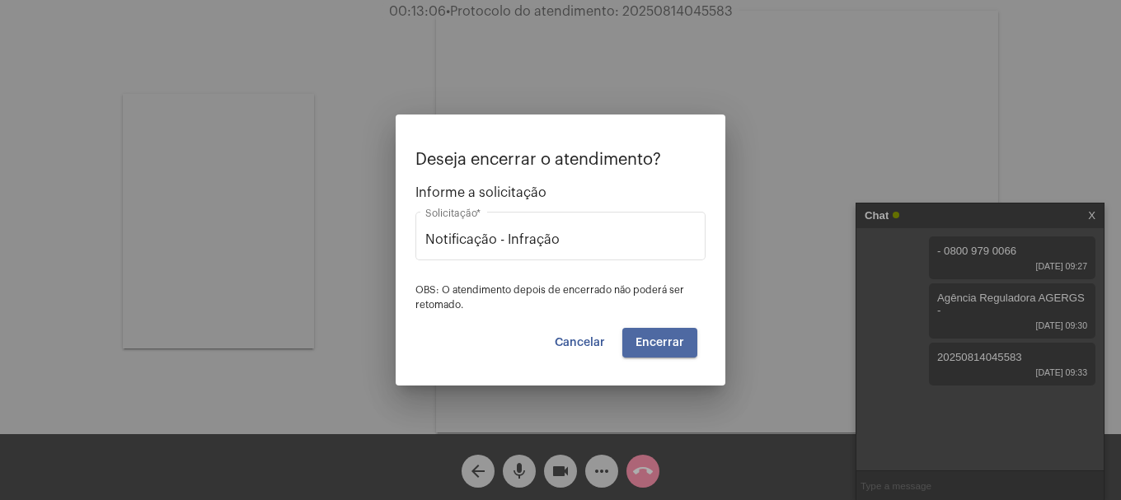
click at [665, 352] on button "Encerrar" at bounding box center [660, 343] width 75 height 30
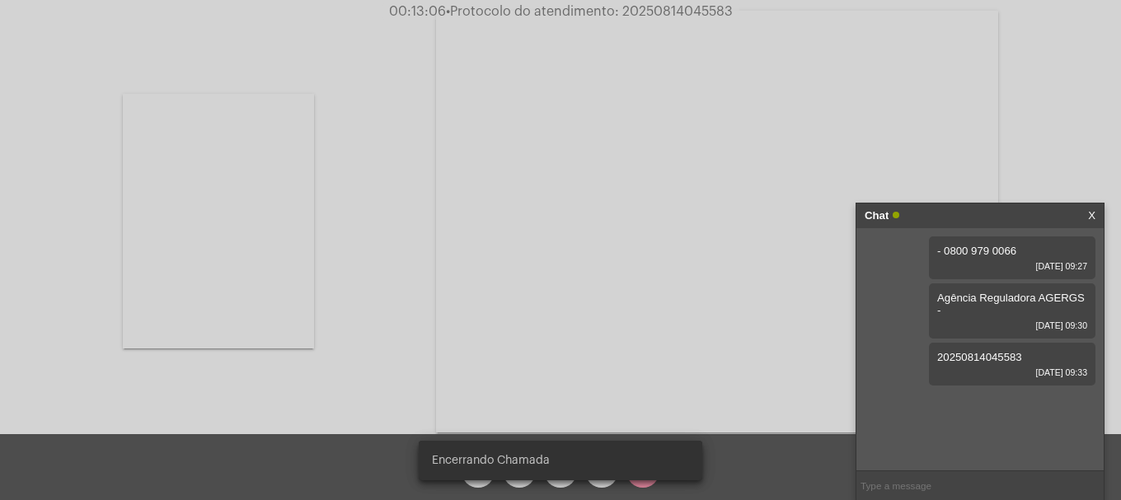
click at [665, 352] on video at bounding box center [717, 222] width 562 height 422
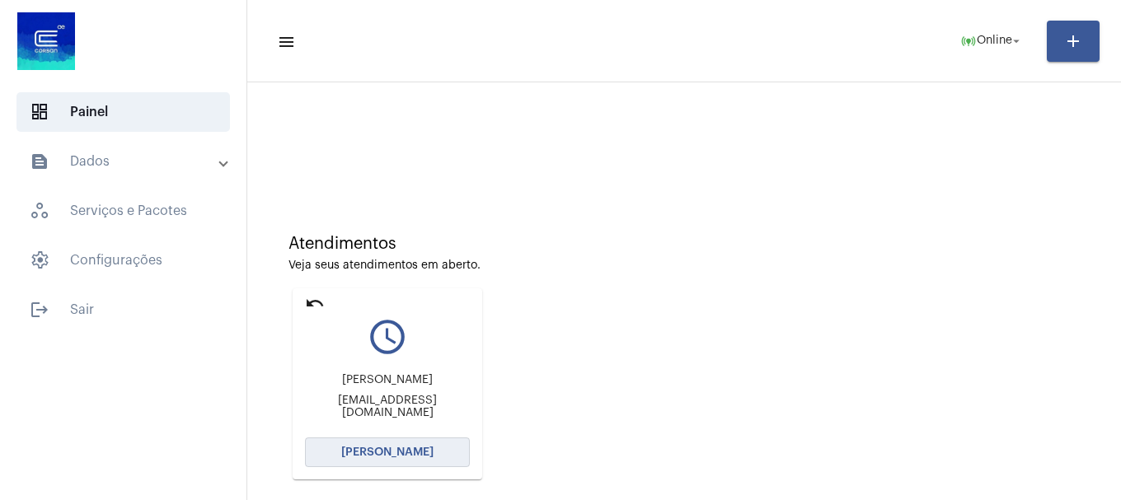
click at [442, 454] on button "[PERSON_NAME]" at bounding box center [387, 453] width 165 height 30
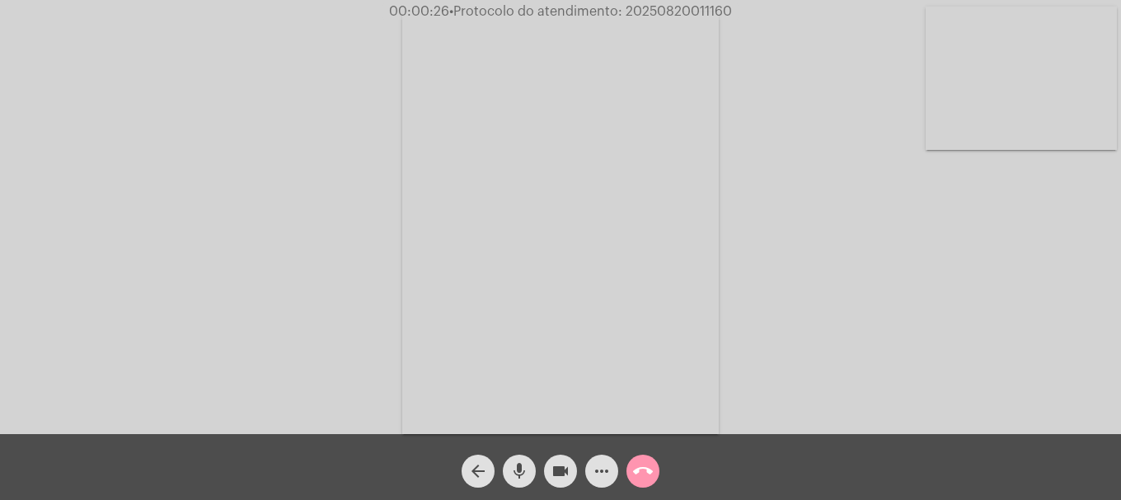
click at [518, 471] on mat-icon "mic" at bounding box center [520, 472] width 20 height 20
click at [518, 471] on mat-icon "mic_off" at bounding box center [520, 472] width 20 height 20
click at [1044, 87] on video at bounding box center [1021, 78] width 191 height 143
click at [200, 302] on video at bounding box center [218, 221] width 191 height 255
click at [605, 473] on mat-icon "more_horiz" at bounding box center [602, 472] width 20 height 20
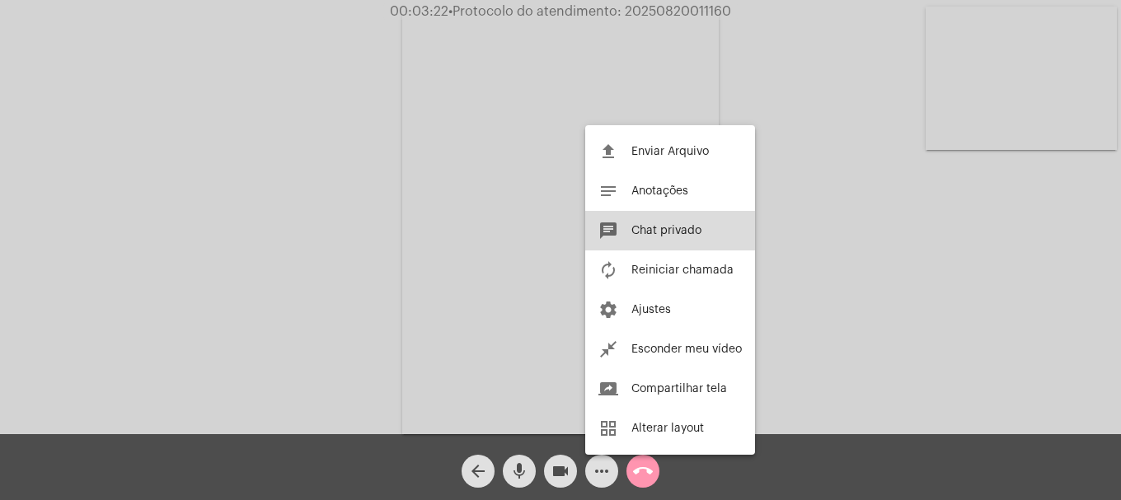
click at [641, 237] on button "chat Chat privado" at bounding box center [670, 231] width 170 height 40
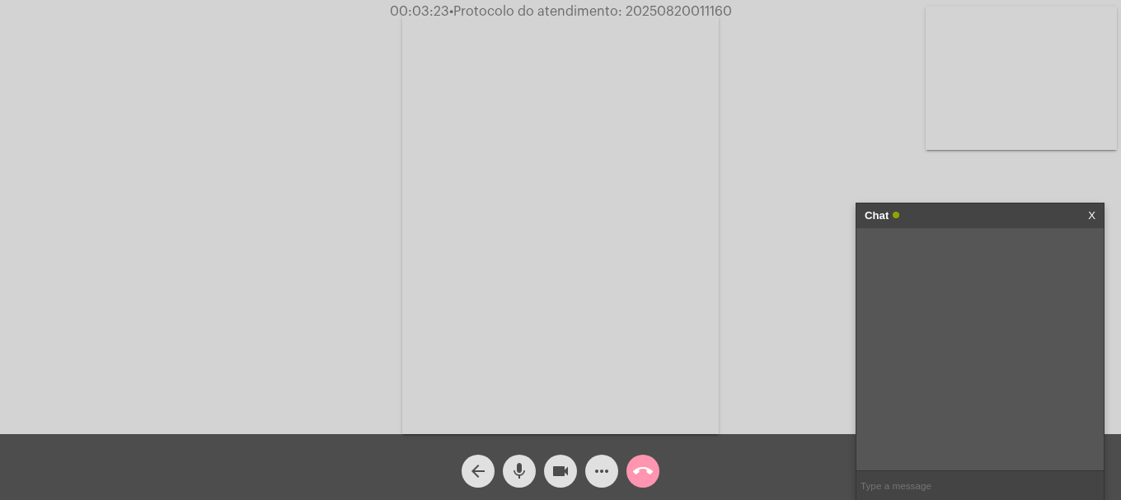
click at [906, 487] on input "text" at bounding box center [980, 486] width 247 height 29
paste input "cfernandohirsch@yahoo.com.b"
type input "[EMAIL_ADDRESS][DOMAIN_NAME]"
click at [528, 474] on mat-icon "mic" at bounding box center [520, 472] width 20 height 20
click at [528, 474] on mat-icon "mic_off" at bounding box center [520, 472] width 20 height 20
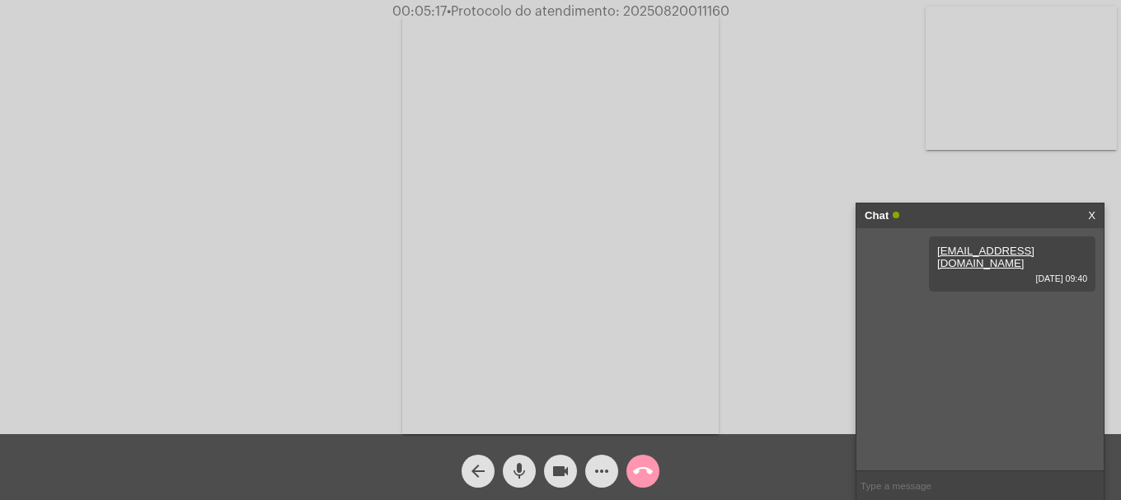
click at [681, 7] on span "• Protocolo do atendimento: 20250820011160" at bounding box center [588, 11] width 283 height 13
copy span "20250820011160"
click at [926, 485] on input "text" at bounding box center [980, 486] width 247 height 29
paste input "20250820011160"
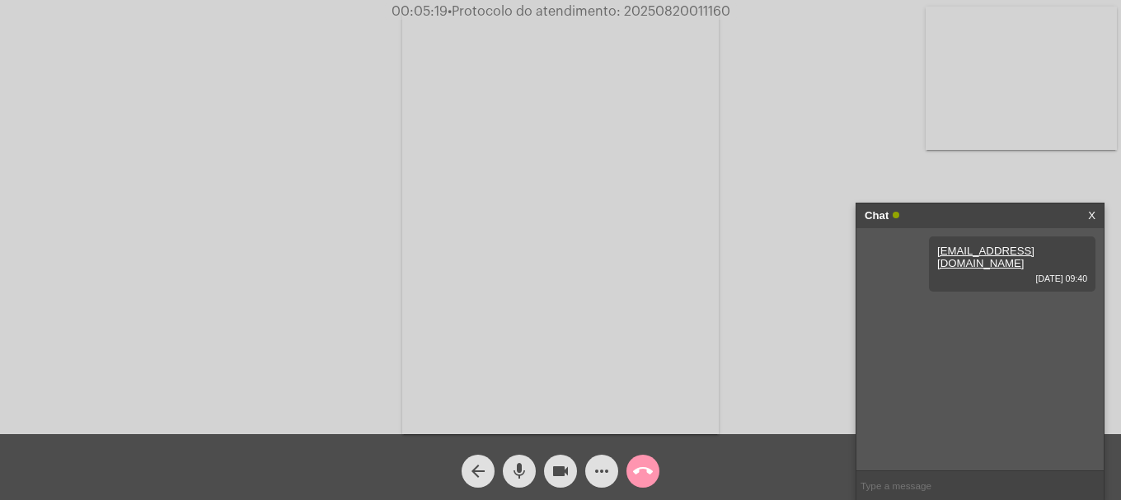
type input "20250820011160"
click at [650, 476] on mat-icon "call_end" at bounding box center [643, 472] width 20 height 20
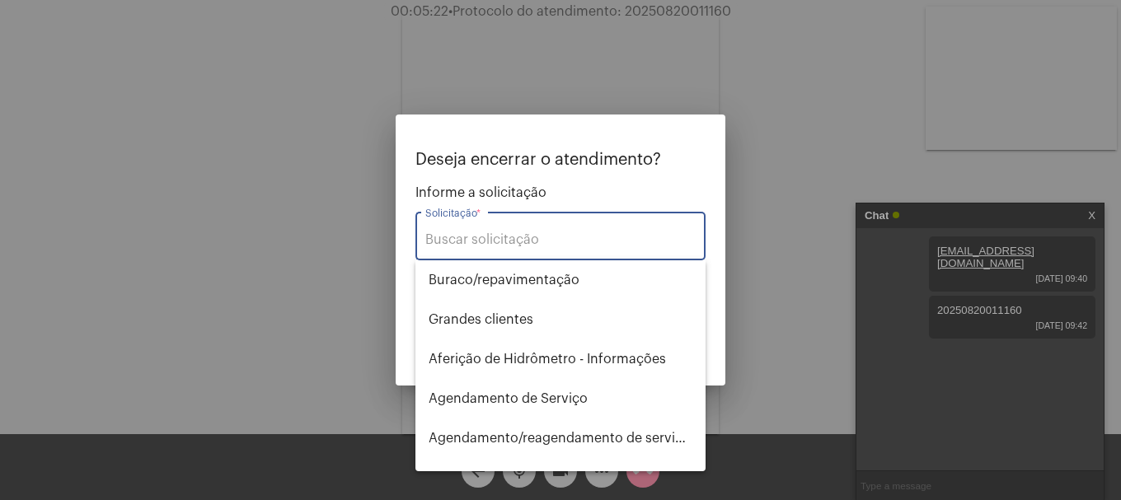
click at [512, 235] on input "Solicitação *" at bounding box center [560, 240] width 270 height 15
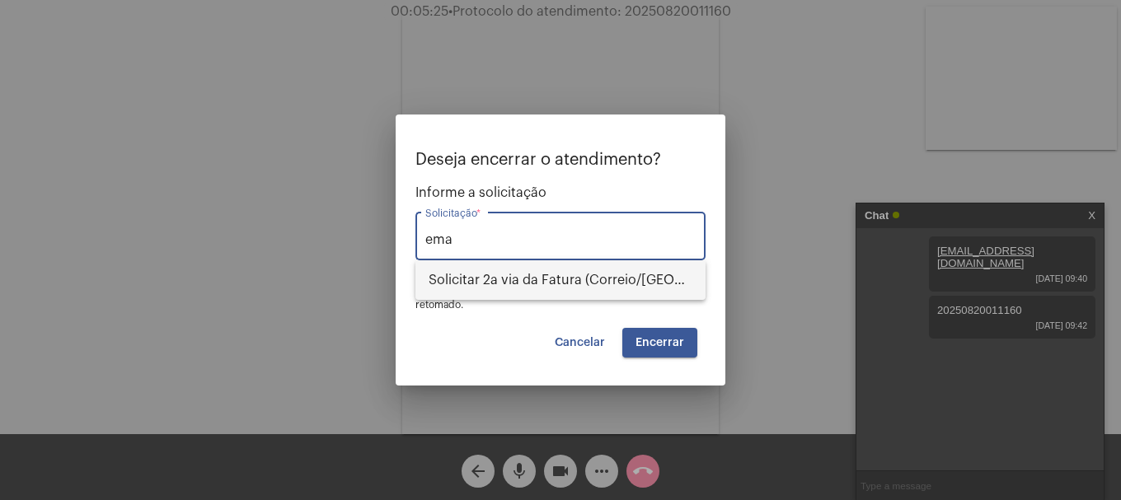
click at [512, 278] on span "Solicitar 2a via da Fatura (Correio/[GEOGRAPHIC_DATA]/Email)" at bounding box center [561, 281] width 264 height 40
type input "Solicitar 2a via da Fatura (Correio/[GEOGRAPHIC_DATA]/Email)"
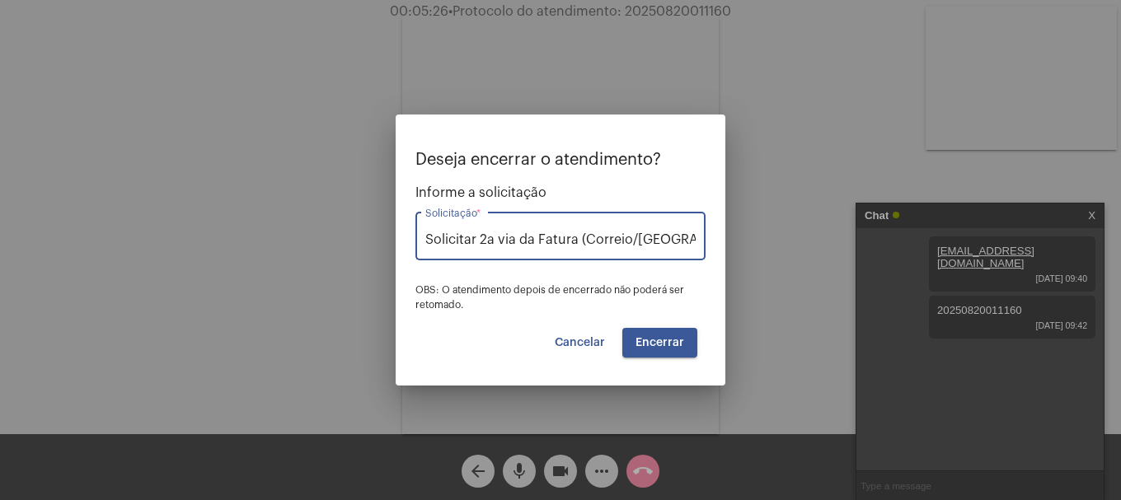
click at [671, 348] on span "Encerrar" at bounding box center [660, 343] width 49 height 12
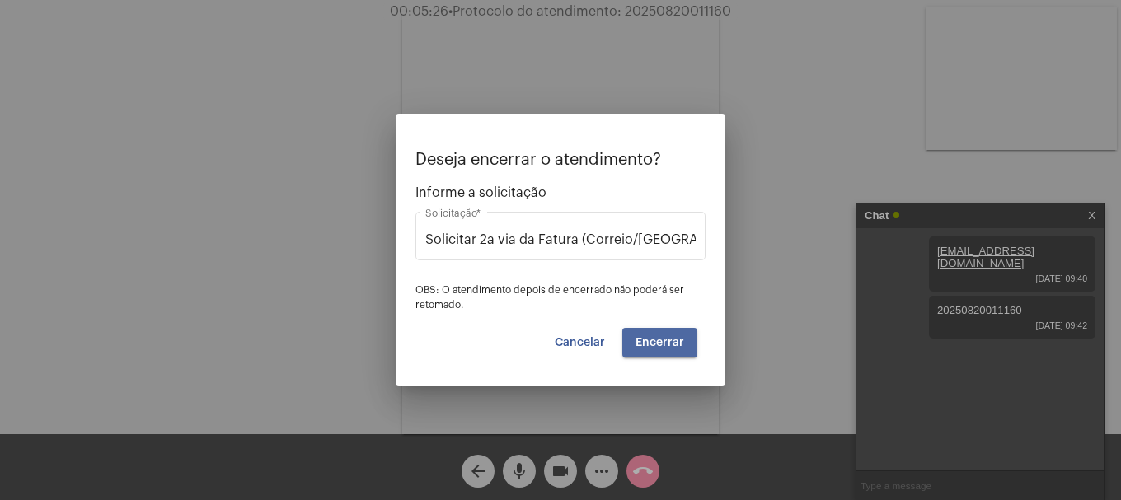
click at [671, 348] on span "Encerrar" at bounding box center [660, 343] width 49 height 12
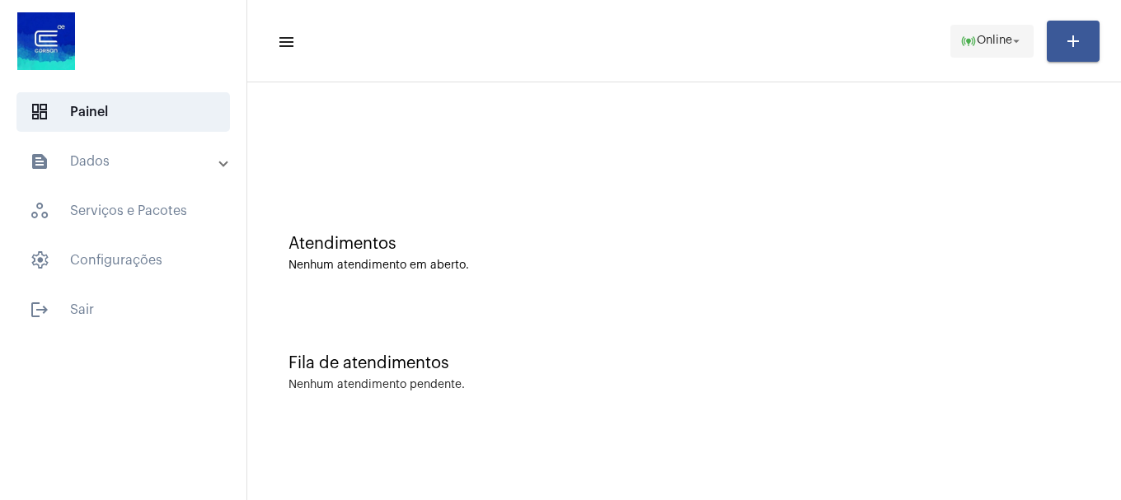
click at [1001, 28] on span "online_prediction Online arrow_drop_down" at bounding box center [992, 41] width 63 height 30
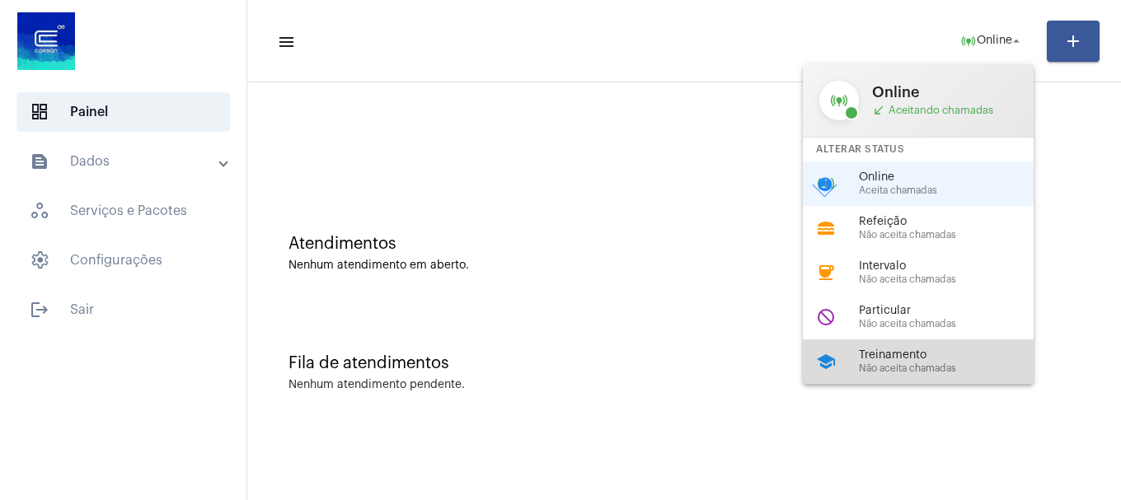
click at [947, 359] on span "Treinamento" at bounding box center [953, 356] width 188 height 12
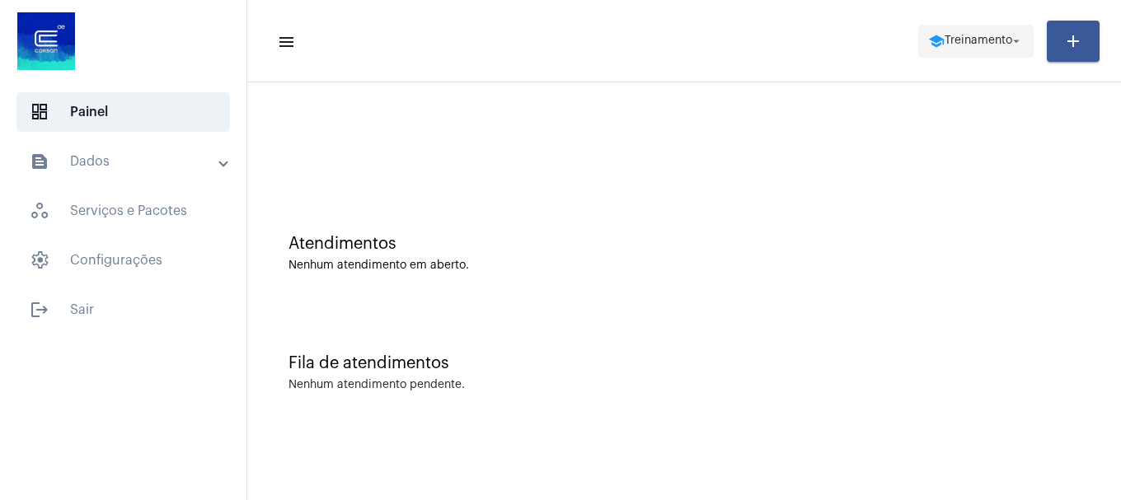
click at [980, 46] on span "Treinamento" at bounding box center [979, 41] width 68 height 12
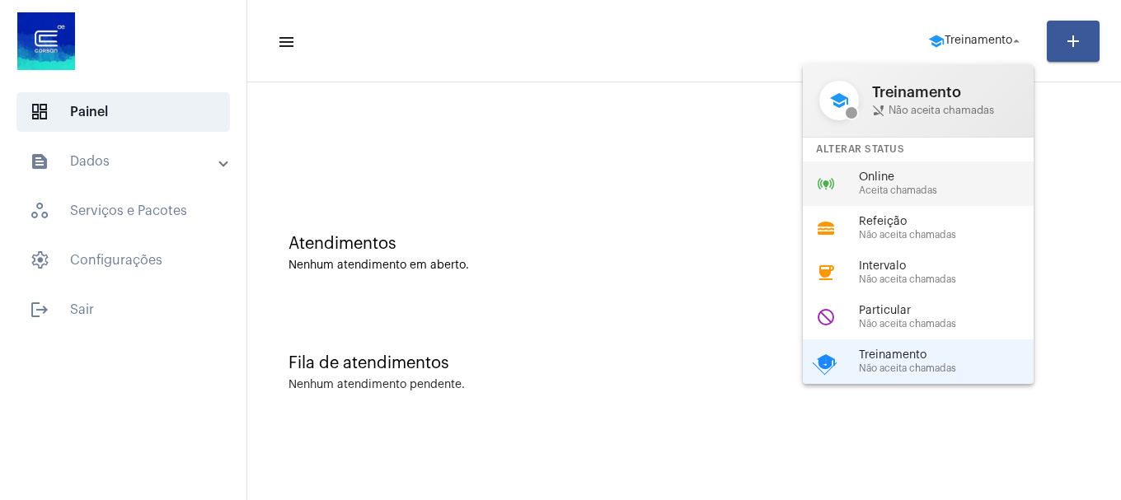
click at [958, 178] on span "Online" at bounding box center [953, 178] width 188 height 12
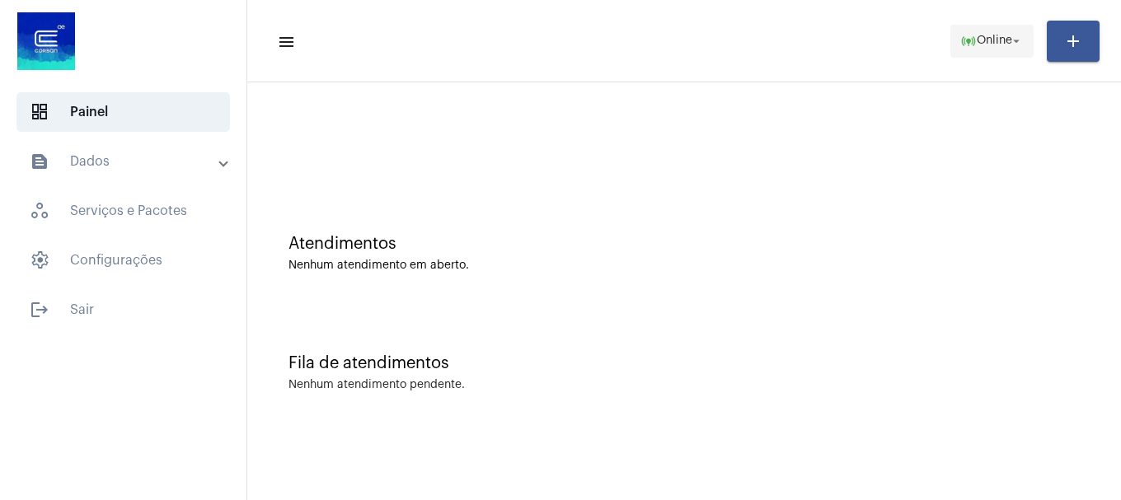
click at [965, 37] on mat-icon "online_prediction" at bounding box center [969, 41] width 16 height 16
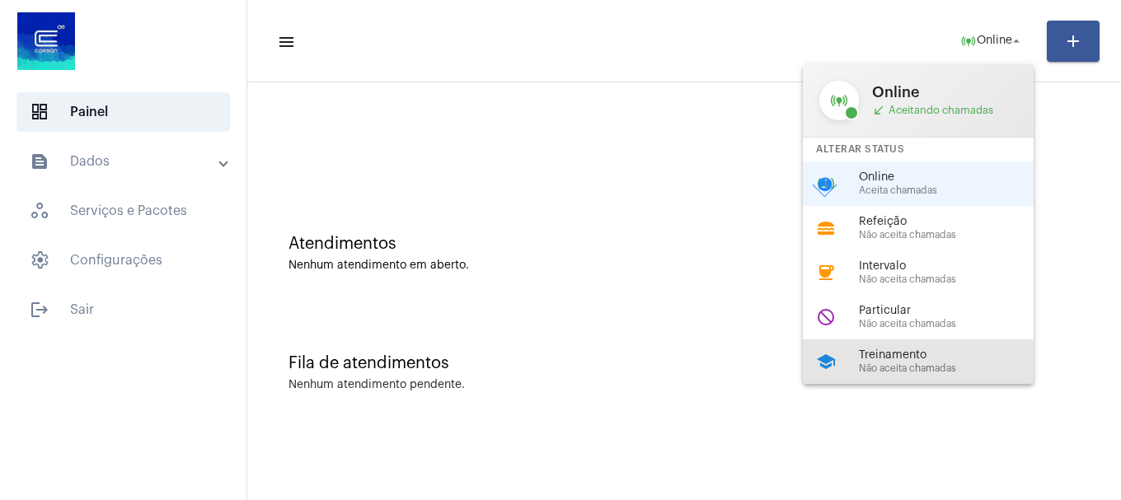
drag, startPoint x: 935, startPoint y: 362, endPoint x: 819, endPoint y: 287, distance: 138.4
click at [934, 361] on div "Treinamento Não aceita chamadas" at bounding box center [953, 362] width 188 height 25
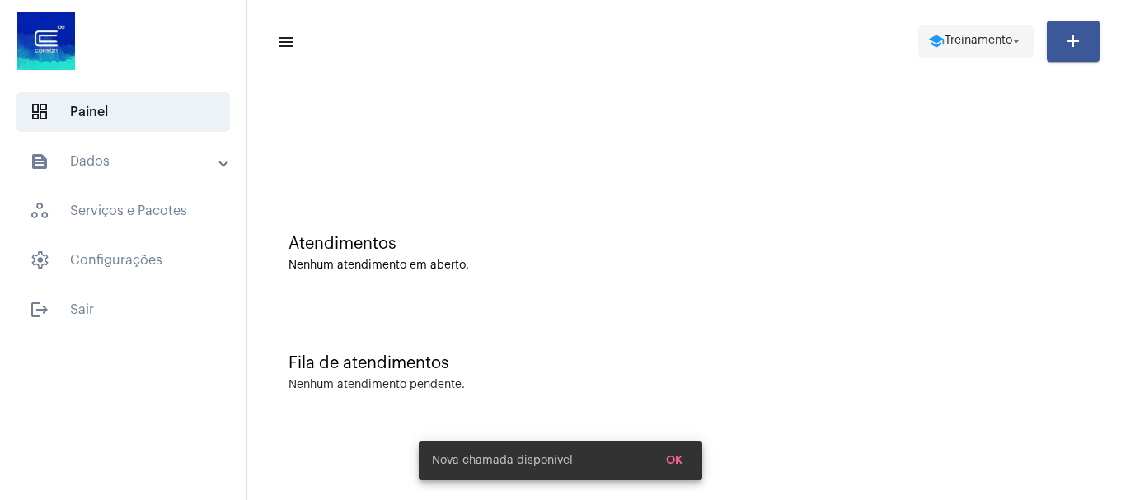
click at [1025, 41] on button "school Treinamento arrow_drop_down" at bounding box center [976, 41] width 115 height 33
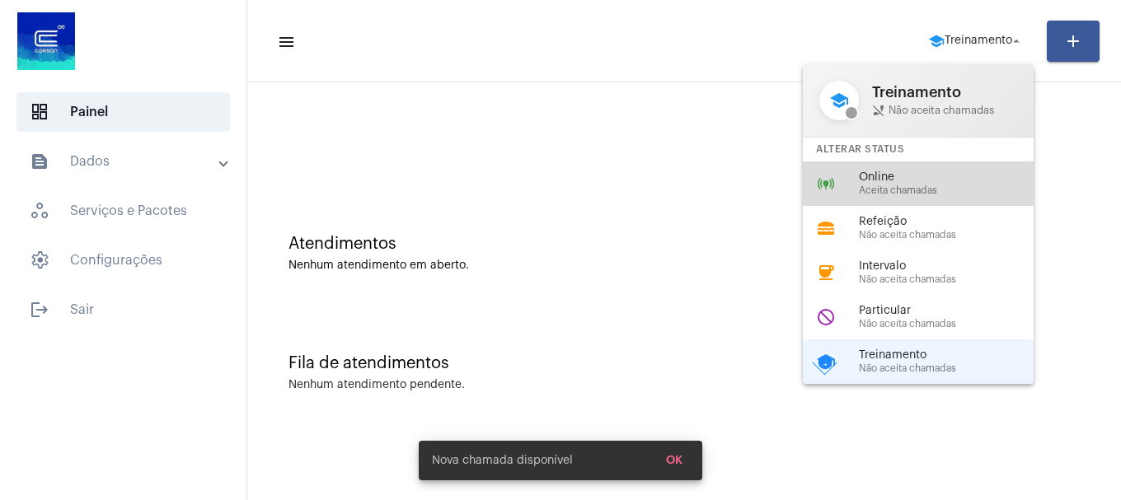
drag, startPoint x: 942, startPoint y: 178, endPoint x: 891, endPoint y: 158, distance: 54.8
click at [942, 180] on span "Online" at bounding box center [953, 178] width 188 height 12
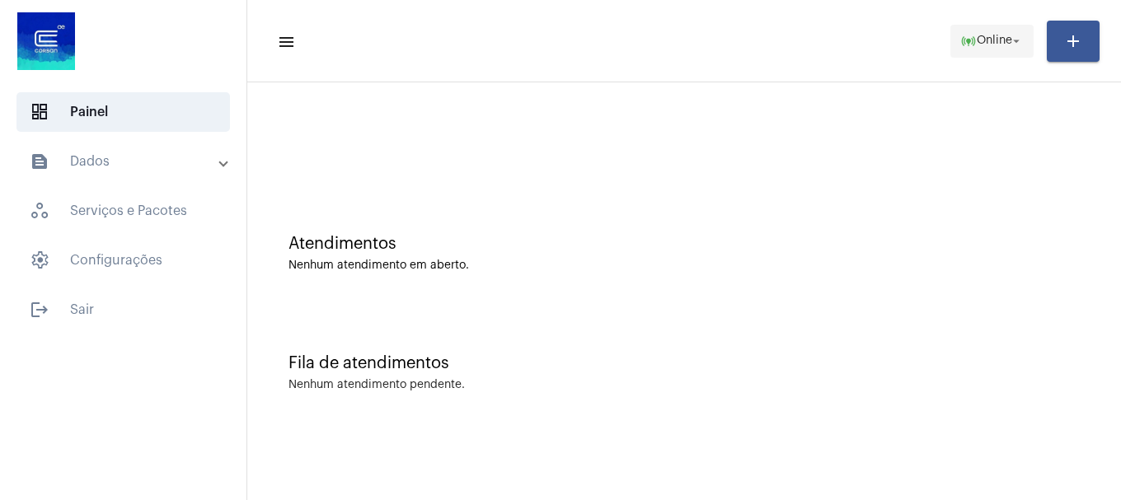
click at [967, 49] on span "online_prediction Online arrow_drop_down" at bounding box center [992, 41] width 63 height 30
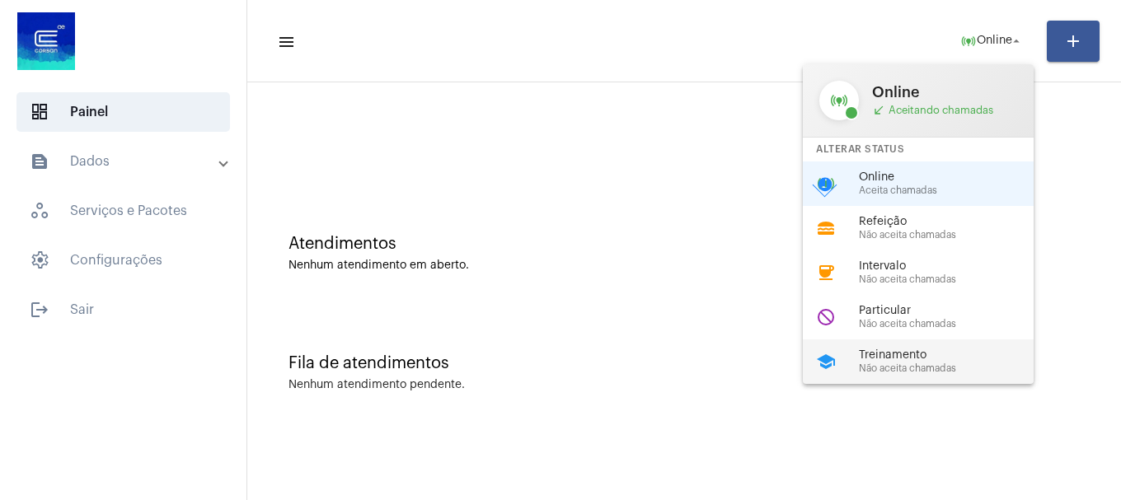
click at [922, 345] on div "school Treinamento Não aceita chamadas" at bounding box center [931, 362] width 257 height 45
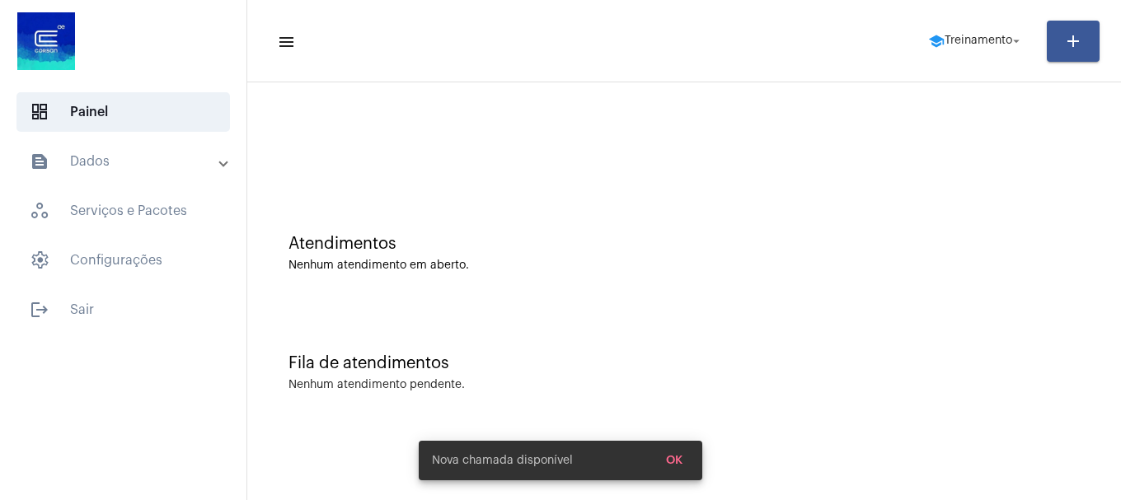
click at [936, 62] on mat-toolbar-row "menu school Treinamento arrow_drop_down add" at bounding box center [684, 41] width 874 height 53
click at [937, 46] on span "school Treinamento arrow_drop_down" at bounding box center [976, 41] width 96 height 30
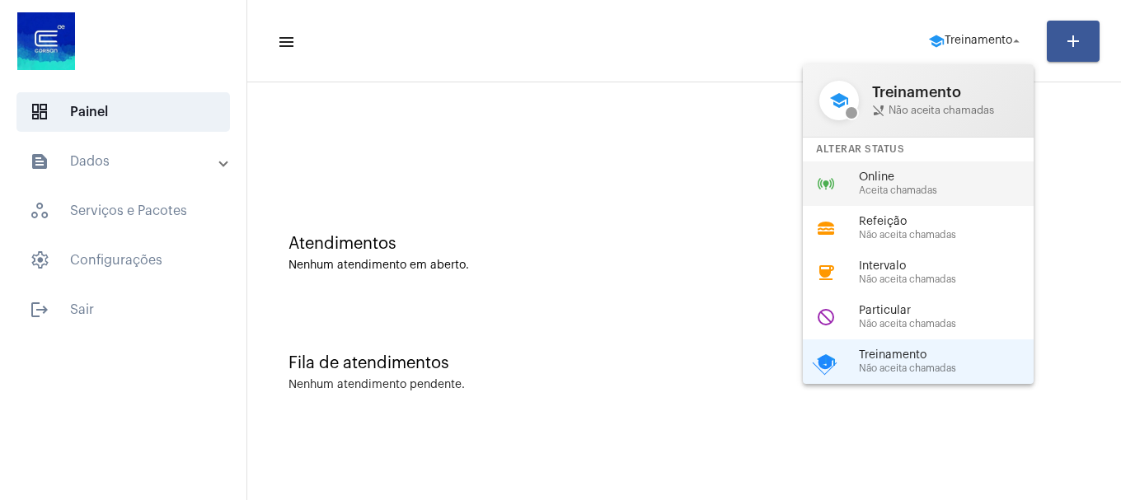
click at [928, 189] on span "Aceita chamadas" at bounding box center [953, 191] width 188 height 11
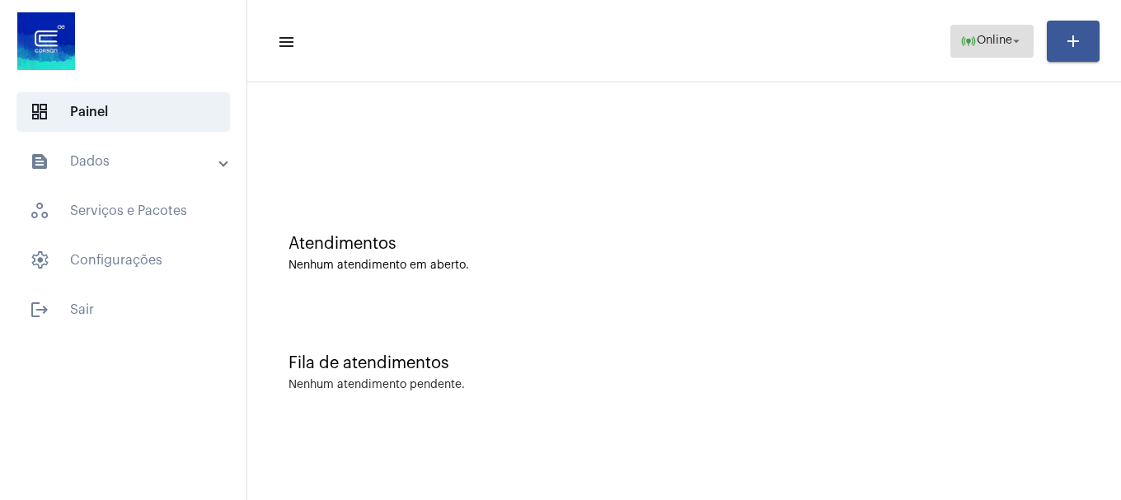
drag, startPoint x: 975, startPoint y: 24, endPoint x: 968, endPoint y: 35, distance: 13.3
click at [971, 28] on button "online_prediction Online arrow_drop_down" at bounding box center [992, 41] width 83 height 33
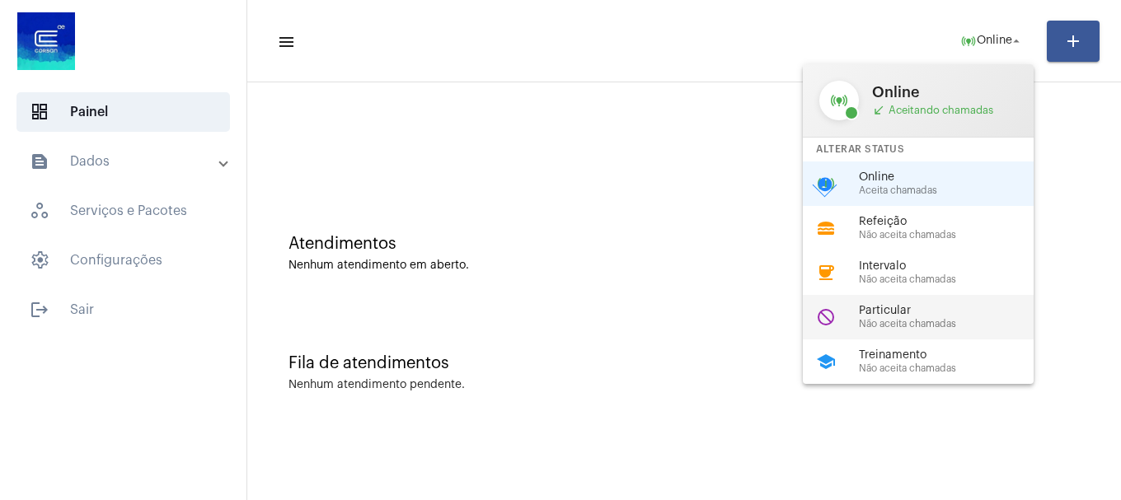
click at [894, 321] on span "Não aceita chamadas" at bounding box center [953, 324] width 188 height 11
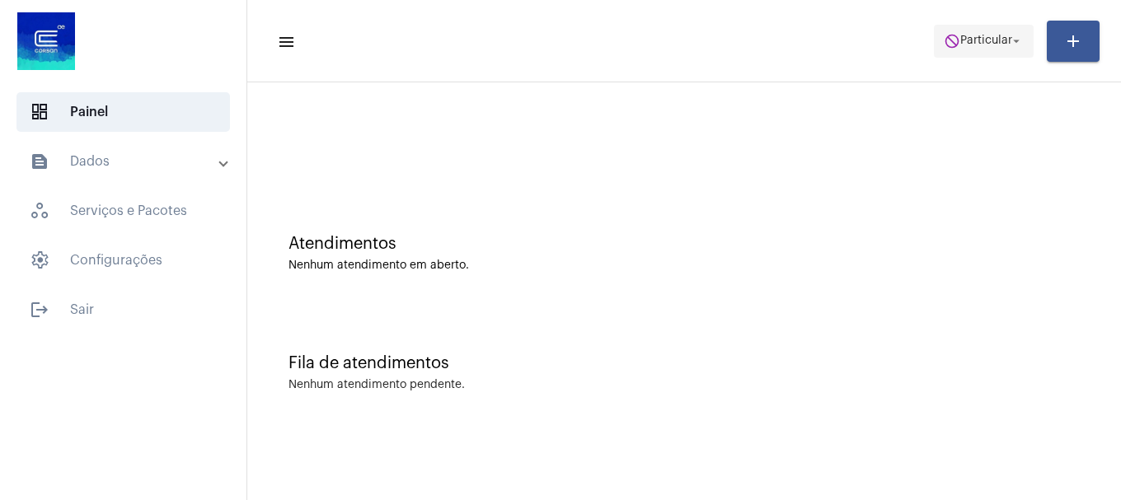
click at [988, 52] on span "do_not_disturb Particular arrow_drop_down" at bounding box center [984, 41] width 80 height 30
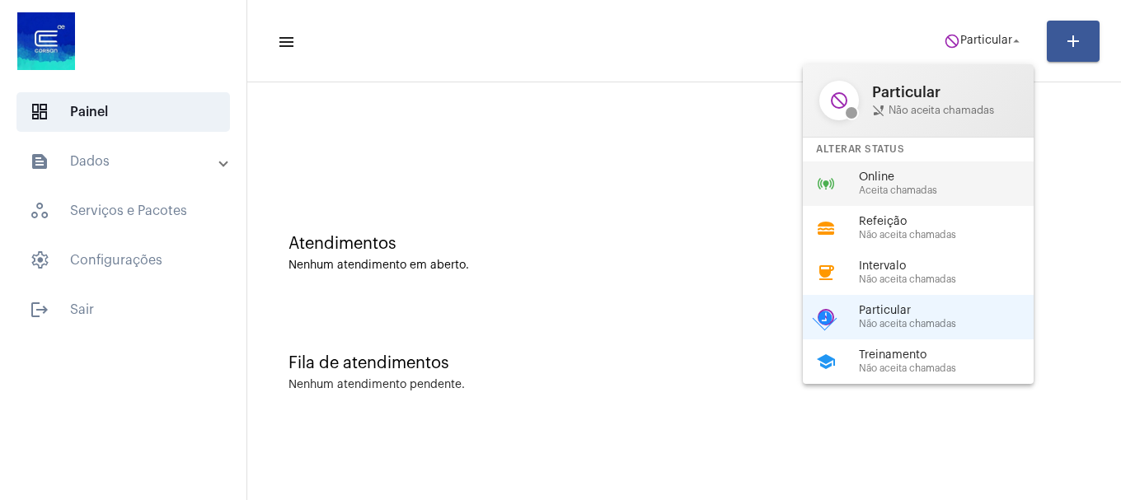
click at [945, 177] on span "Online" at bounding box center [953, 178] width 188 height 12
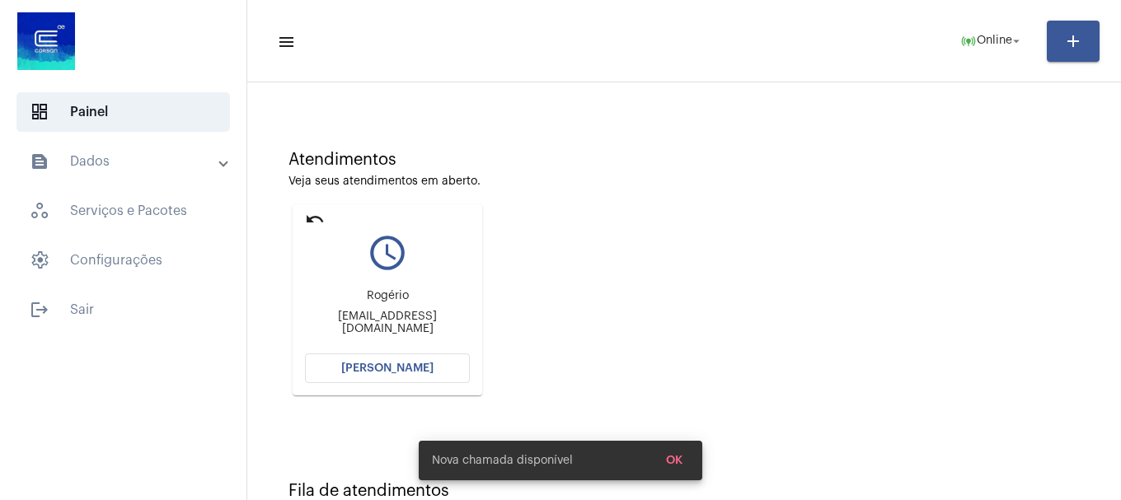
scroll to position [144, 0]
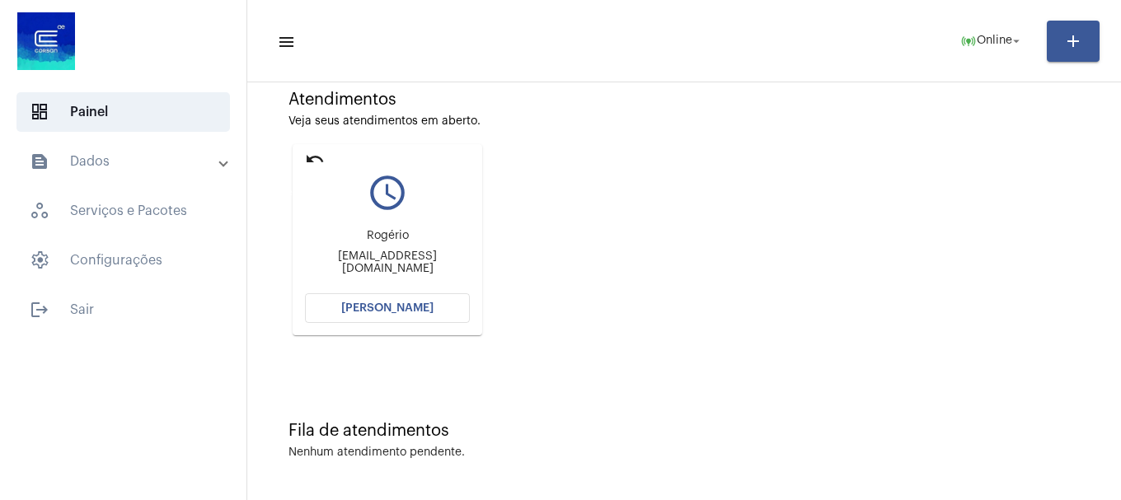
click at [312, 151] on mat-icon "undo" at bounding box center [315, 159] width 20 height 20
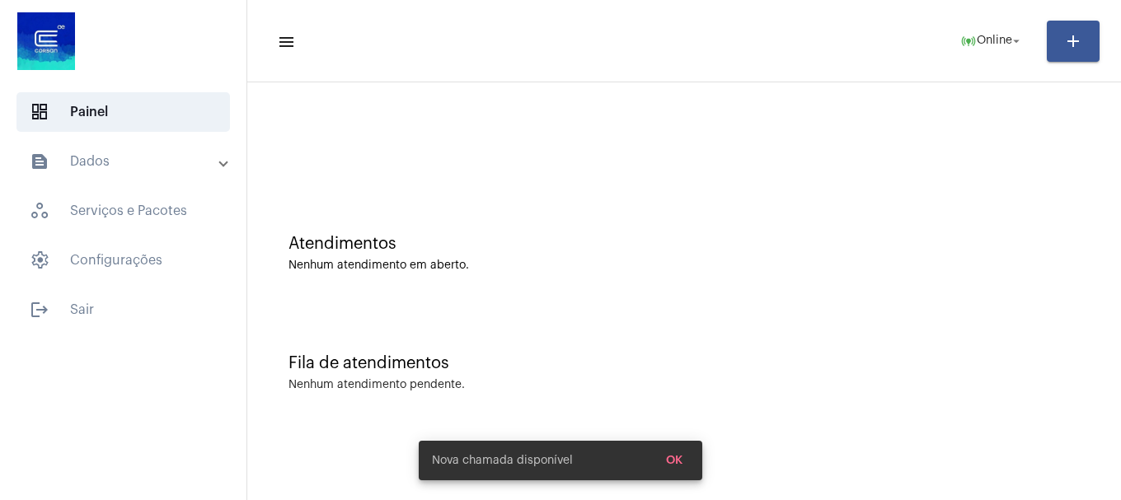
scroll to position [0, 0]
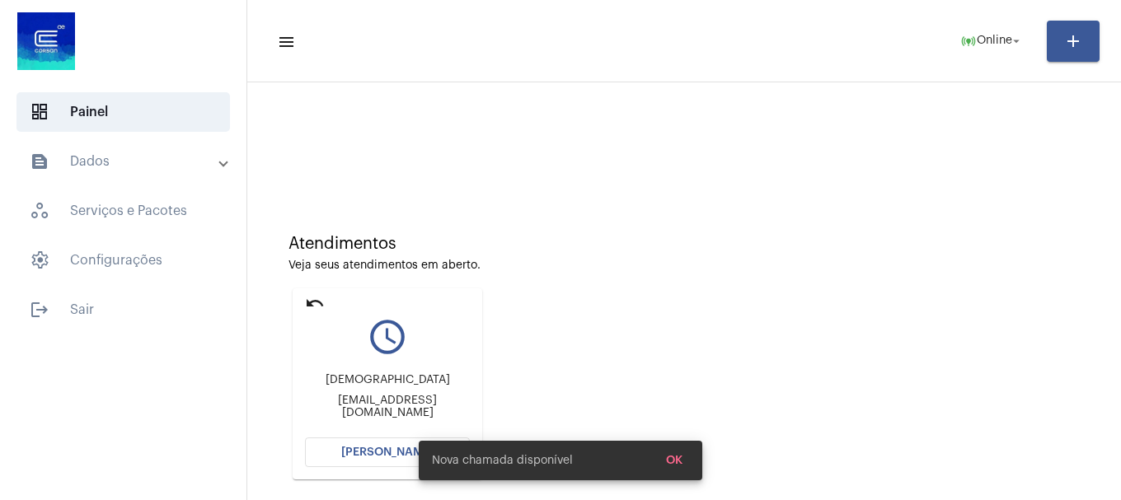
click at [360, 447] on span "[PERSON_NAME]" at bounding box center [387, 453] width 92 height 12
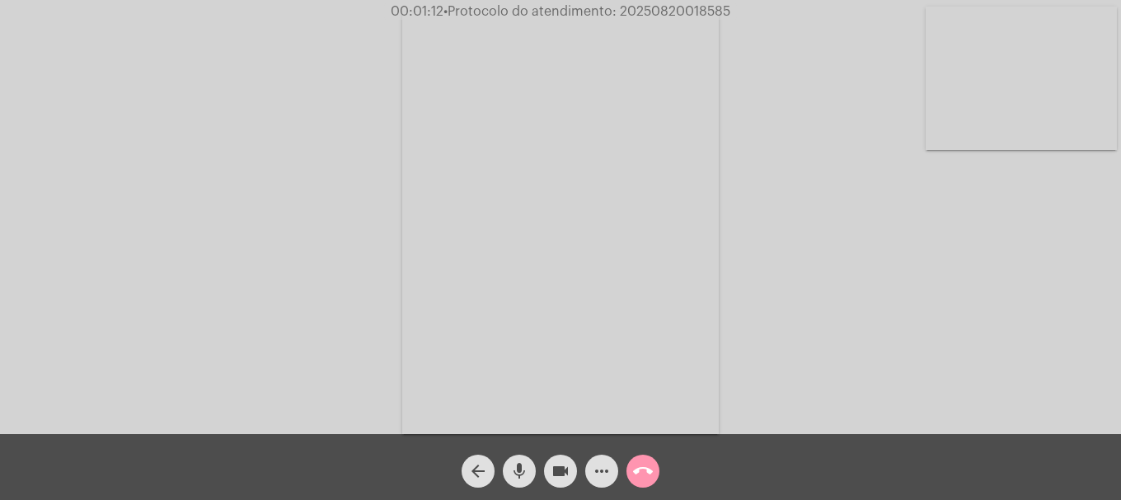
click at [516, 474] on mat-icon "mic" at bounding box center [520, 472] width 20 height 20
click at [555, 475] on mat-icon "videocam" at bounding box center [561, 472] width 20 height 20
click at [521, 472] on mat-icon "mic_off" at bounding box center [520, 472] width 20 height 20
click at [521, 472] on mat-icon "mic" at bounding box center [520, 472] width 20 height 20
click at [513, 477] on mat-icon "mic_off" at bounding box center [520, 472] width 20 height 20
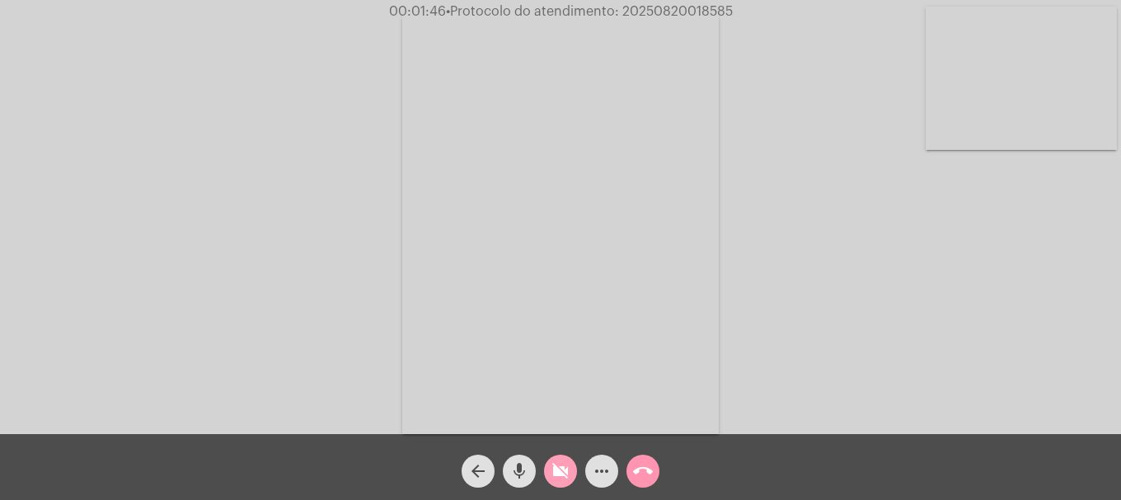
click at [566, 479] on mat-icon "videocam_off" at bounding box center [561, 472] width 20 height 20
click at [648, 473] on mat-icon "call_end" at bounding box center [643, 472] width 20 height 20
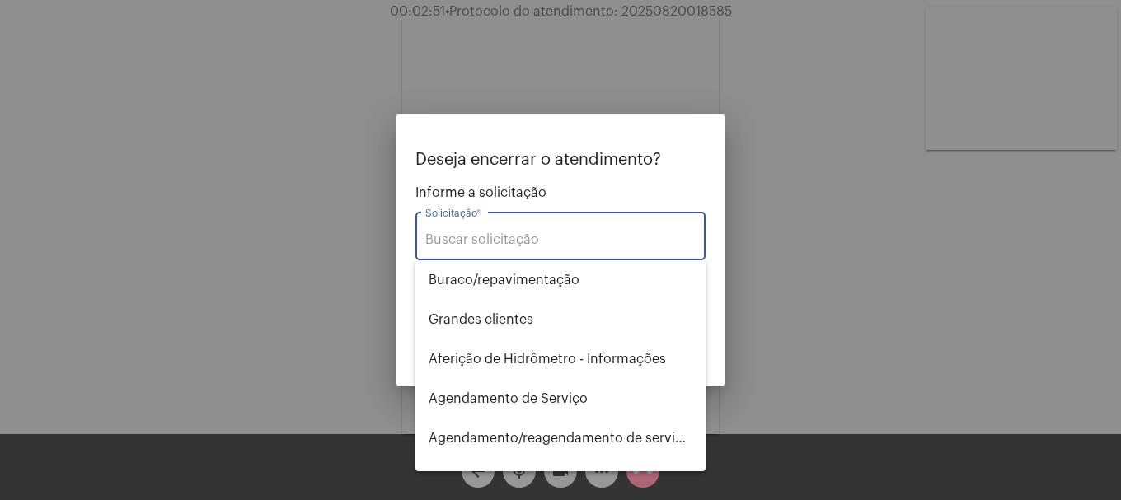
click at [621, 243] on input "Solicitação *" at bounding box center [560, 240] width 270 height 15
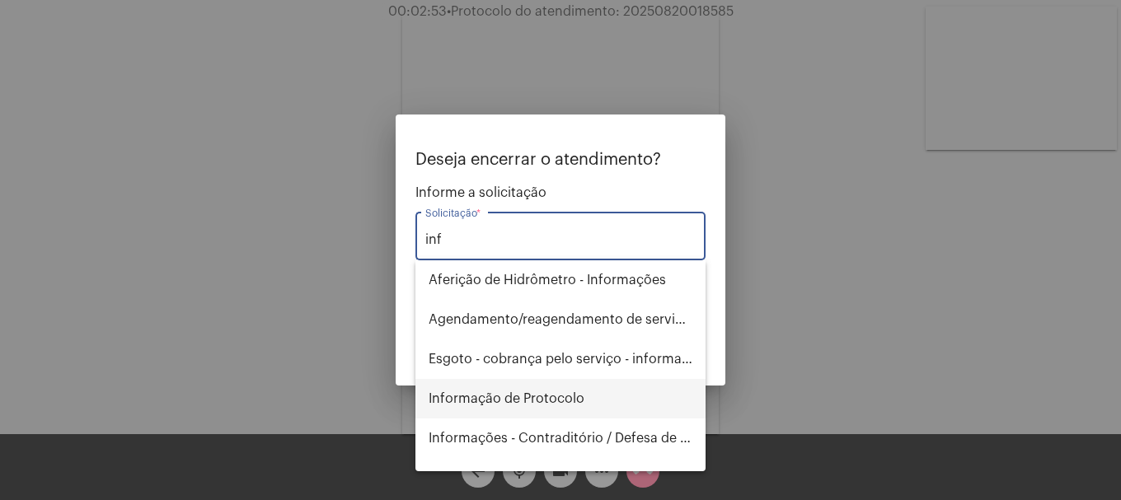
click at [594, 409] on span "Informação de Protocolo" at bounding box center [561, 399] width 264 height 40
type input "Informação de Protocolo"
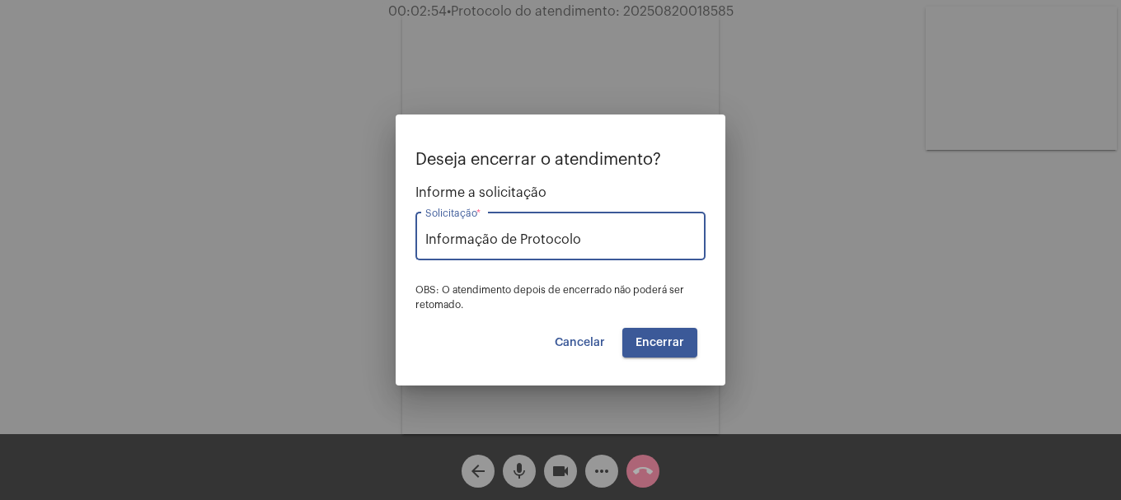
click at [650, 355] on button "Encerrar" at bounding box center [660, 343] width 75 height 30
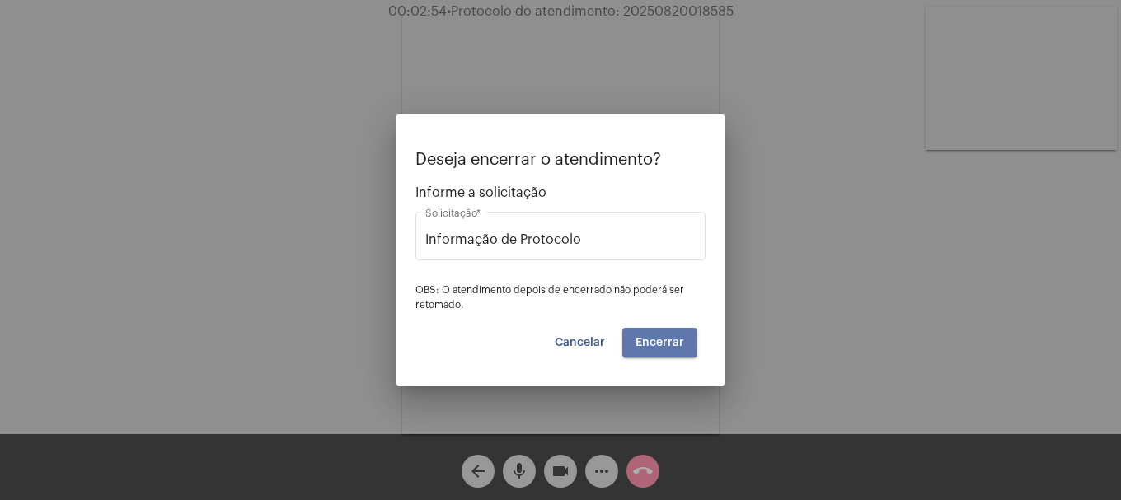
click at [650, 355] on button "Encerrar" at bounding box center [660, 343] width 75 height 30
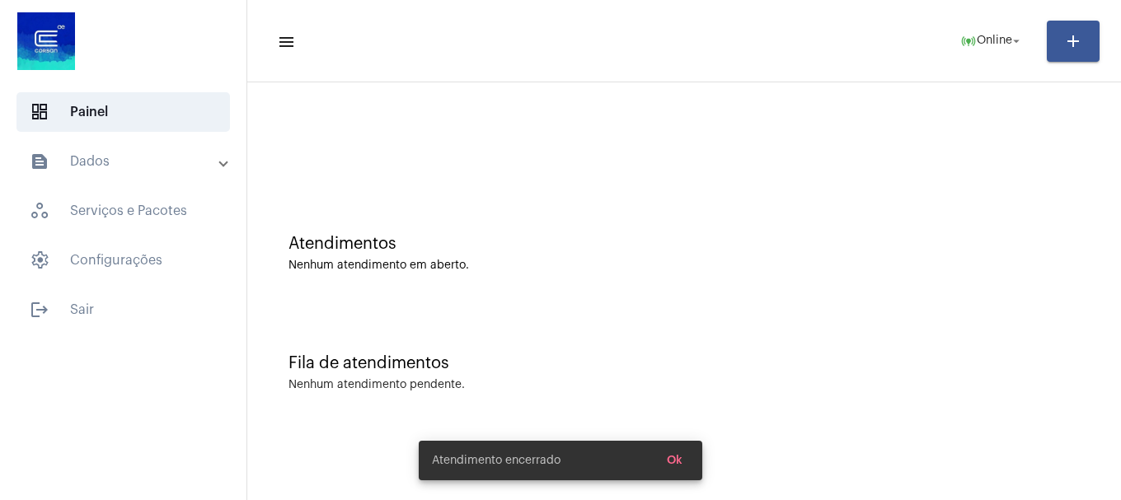
click at [45, 152] on mat-icon "text_snippet_outlined" at bounding box center [40, 162] width 20 height 20
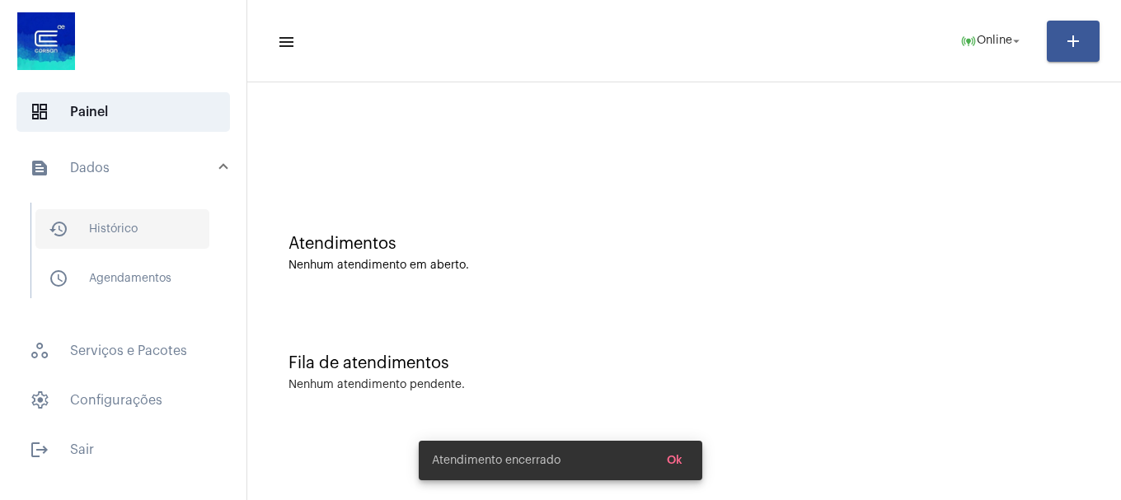
click at [63, 216] on span "history_outlined Histórico" at bounding box center [122, 229] width 174 height 40
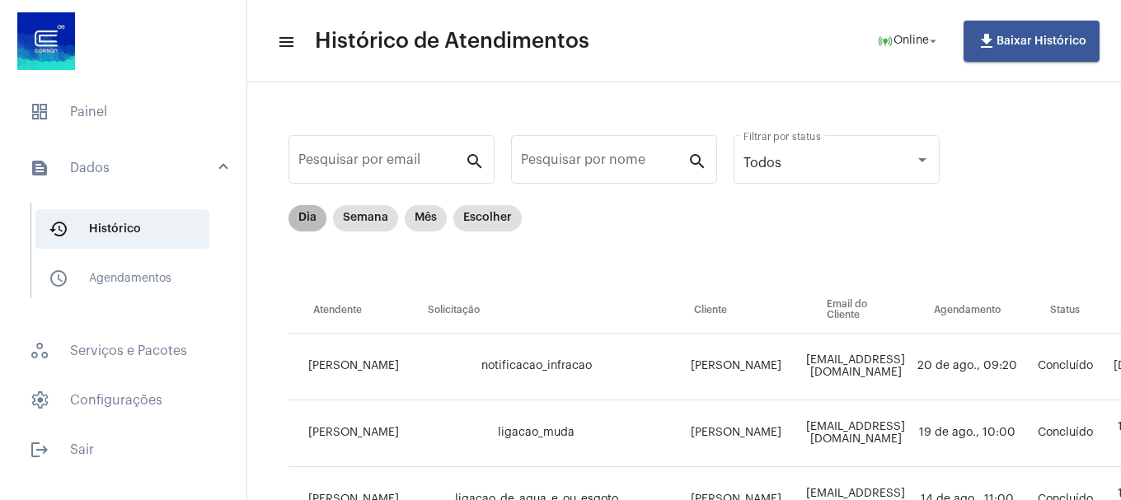
click at [313, 219] on mat-chip "Dia" at bounding box center [308, 218] width 38 height 26
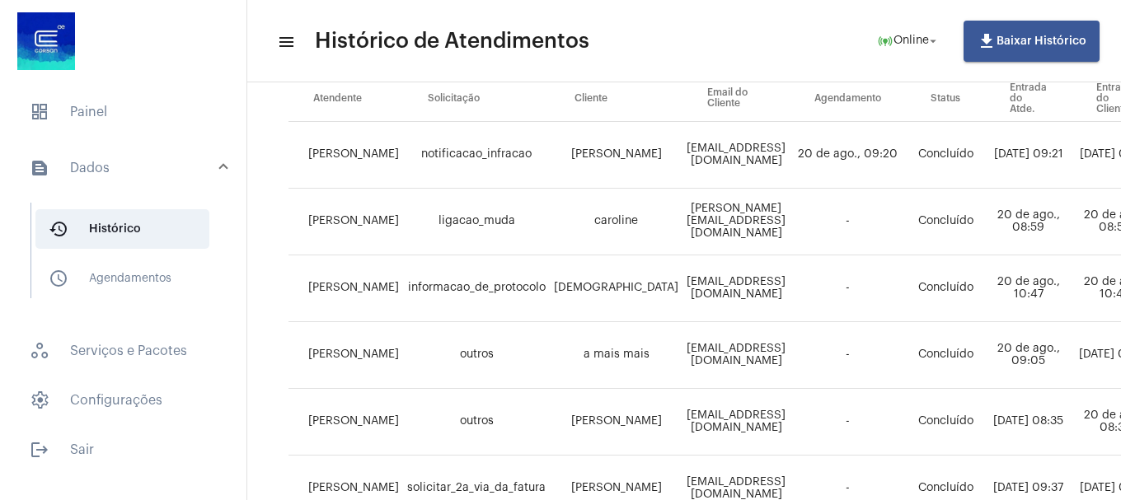
scroll to position [247, 0]
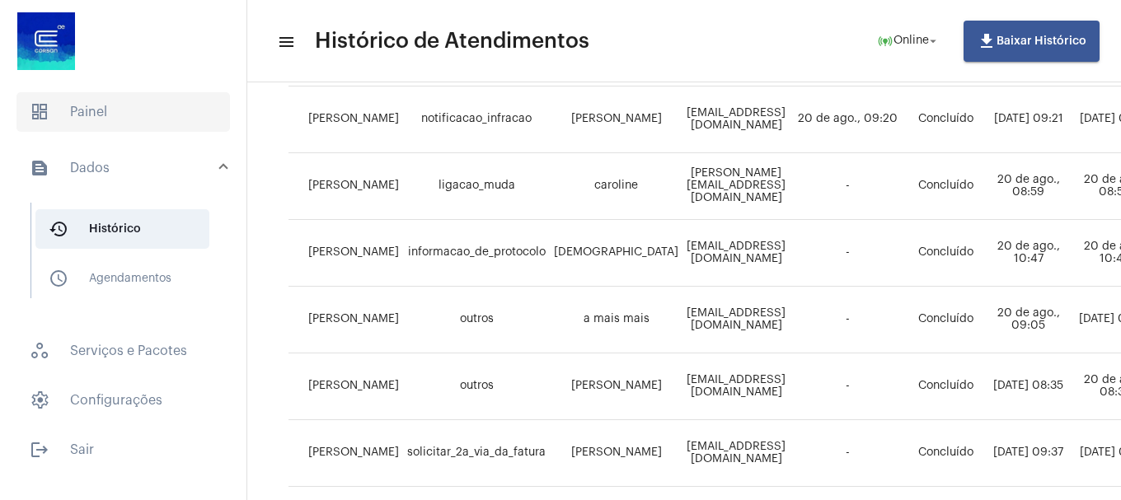
click at [101, 120] on span "dashboard Painel" at bounding box center [123, 112] width 214 height 40
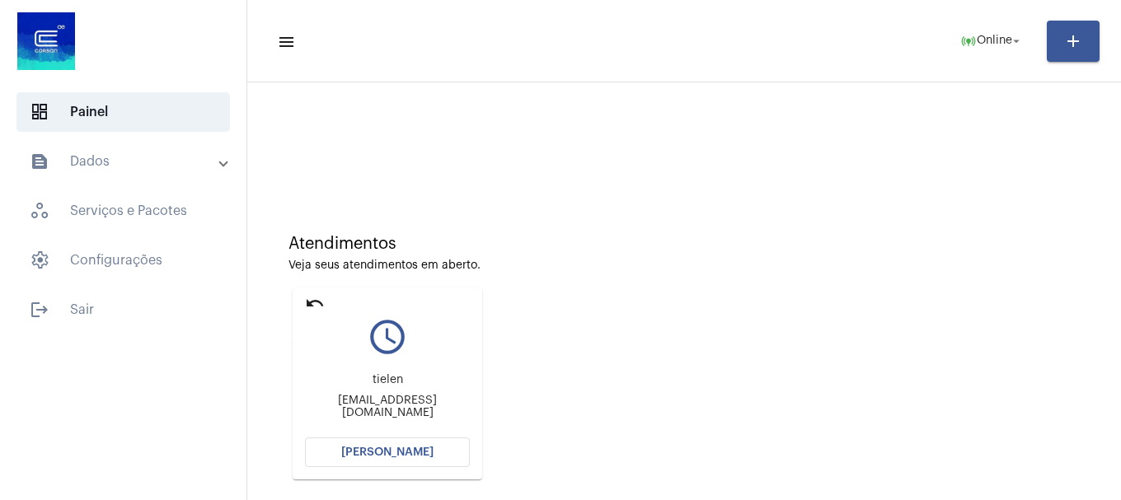
click at [314, 302] on mat-icon "undo" at bounding box center [315, 304] width 20 height 20
click at [991, 46] on span "Online" at bounding box center [994, 41] width 35 height 12
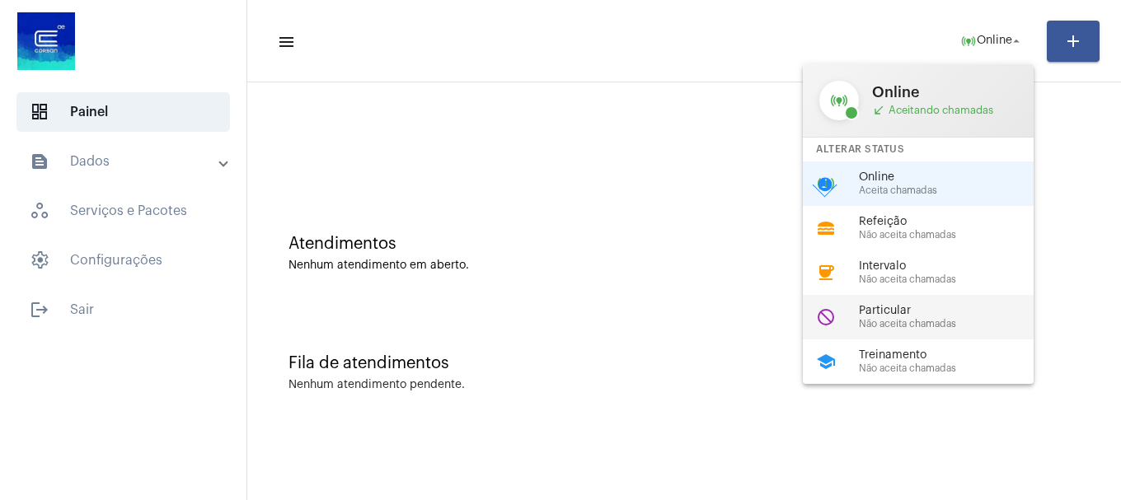
click at [914, 317] on span "Particular" at bounding box center [953, 311] width 188 height 12
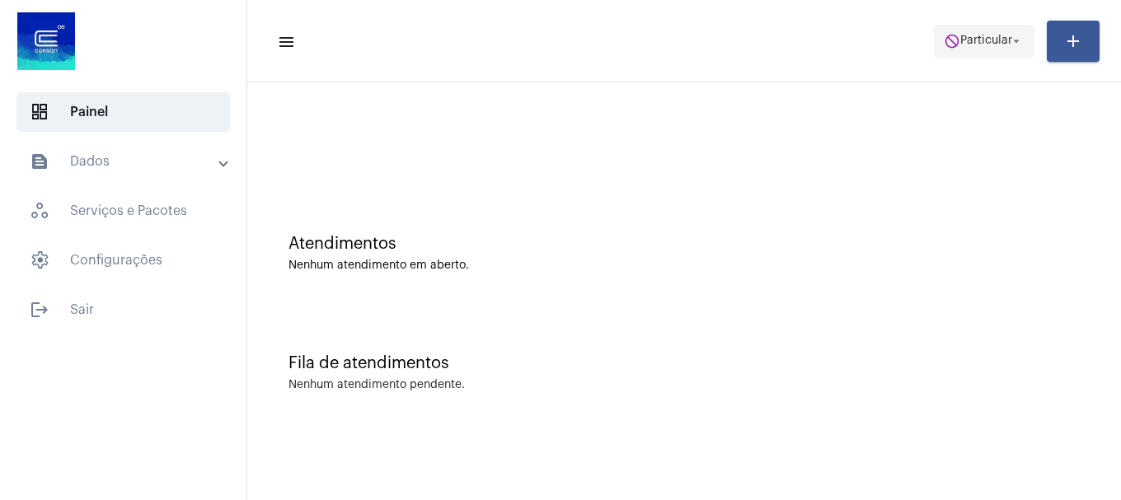
click at [983, 40] on span "Particular" at bounding box center [987, 41] width 52 height 12
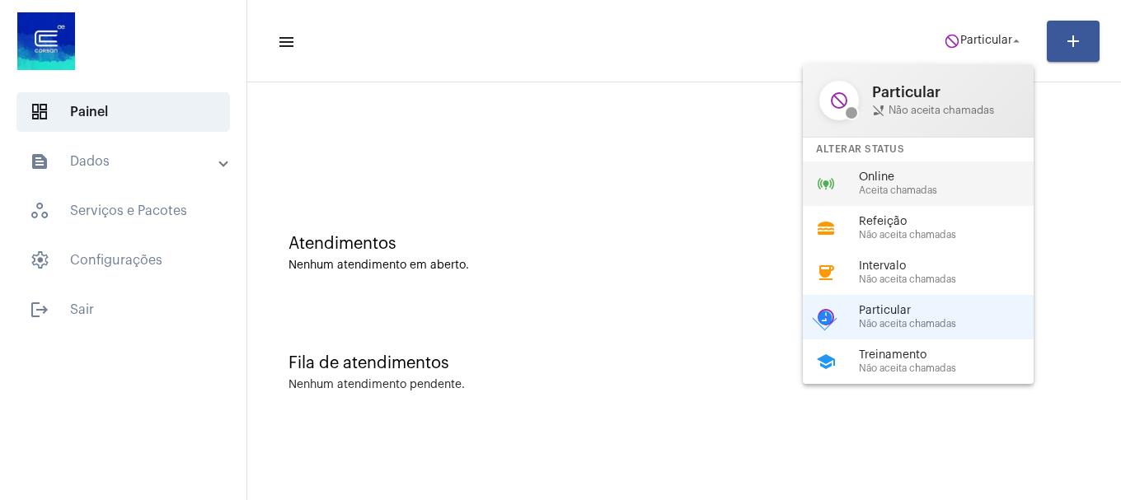
click at [868, 191] on span "Aceita chamadas" at bounding box center [953, 191] width 188 height 11
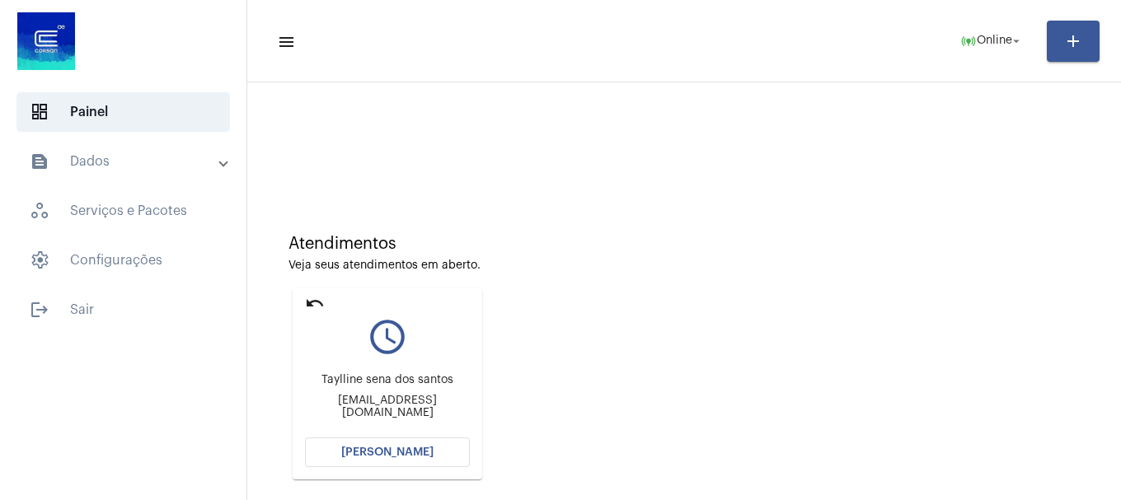
click at [433, 457] on button "[PERSON_NAME]" at bounding box center [387, 453] width 165 height 30
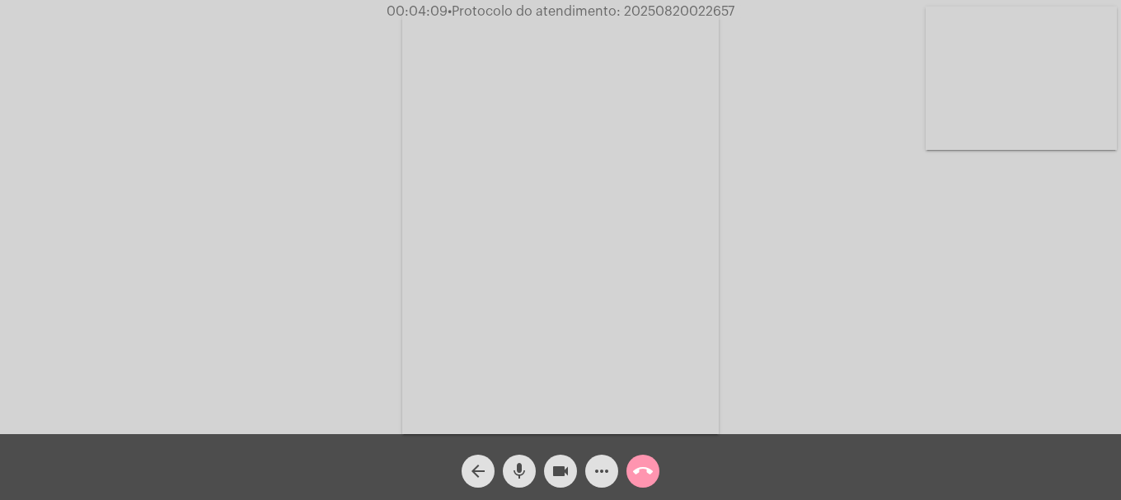
drag, startPoint x: 717, startPoint y: 73, endPoint x: 687, endPoint y: 60, distance: 32.9
drag, startPoint x: 687, startPoint y: 60, endPoint x: 990, endPoint y: 97, distance: 305.7
click at [990, 97] on video at bounding box center [1021, 78] width 191 height 143
click at [522, 465] on mat-icon "mic" at bounding box center [520, 472] width 20 height 20
click at [549, 467] on button "videocam" at bounding box center [560, 471] width 33 height 33
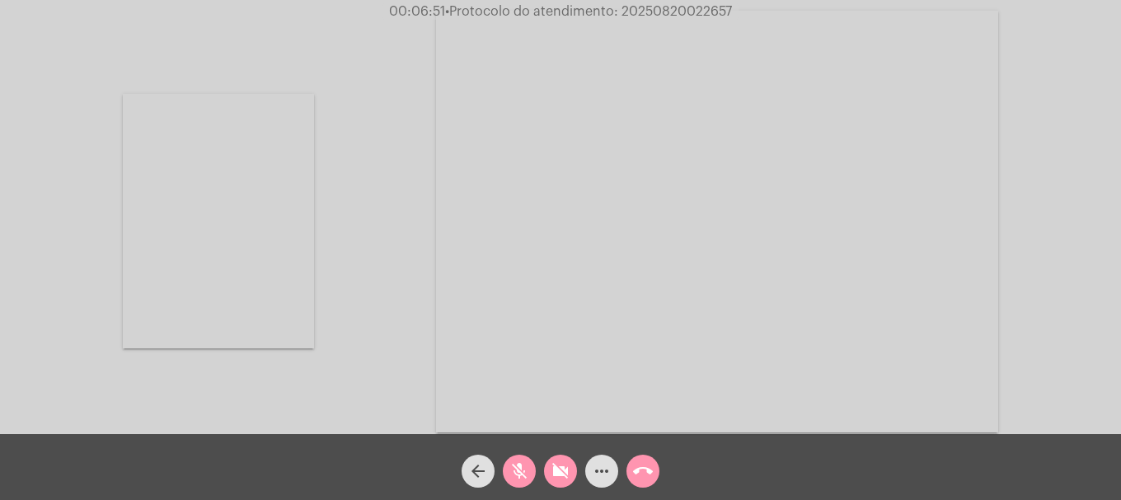
click at [549, 467] on button "videocam_off" at bounding box center [560, 471] width 33 height 33
click at [536, 474] on div "mic_off" at bounding box center [519, 467] width 41 height 41
click at [599, 486] on span "more_horiz" at bounding box center [602, 471] width 20 height 33
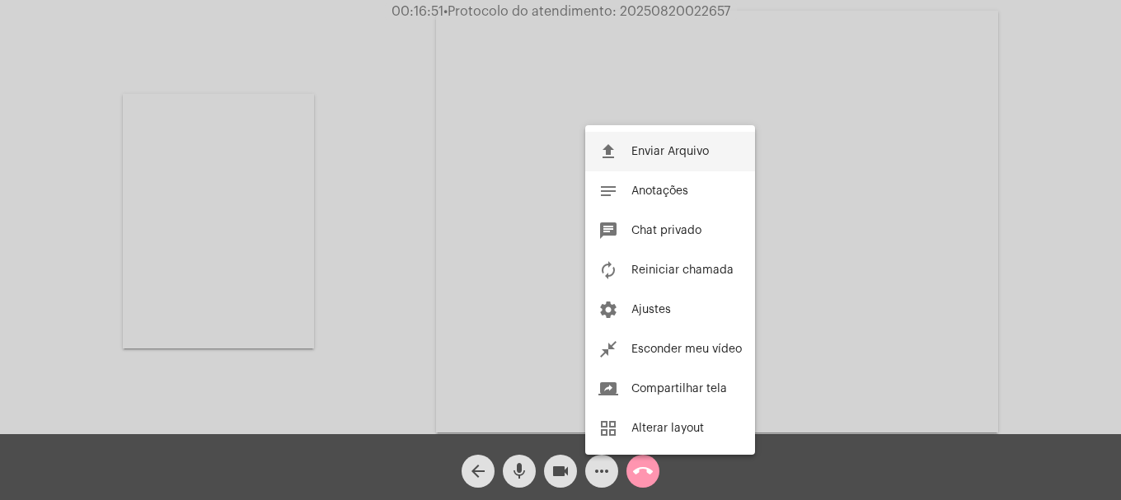
click at [653, 157] on span "Enviar Arquivo" at bounding box center [671, 152] width 78 height 12
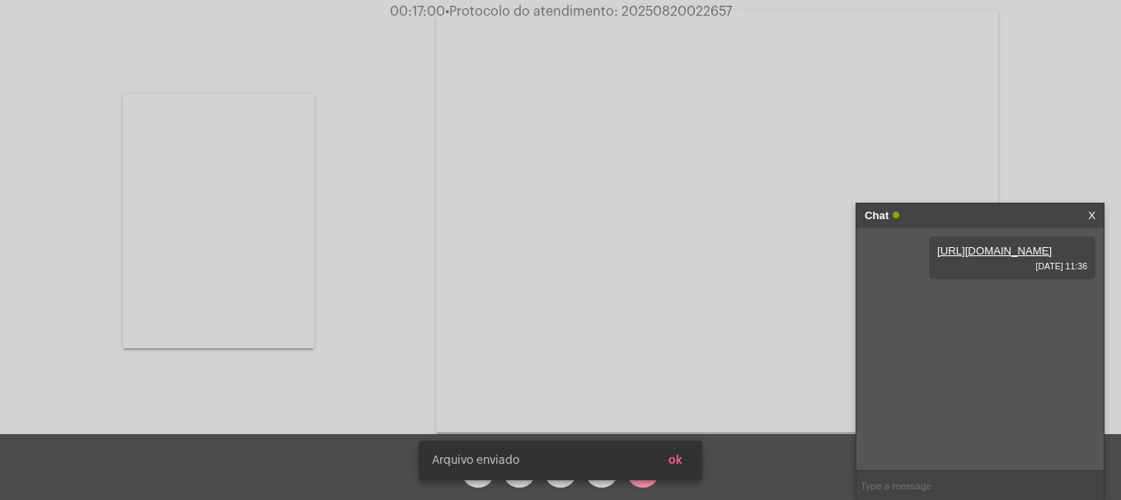
click at [679, 468] on button "ok" at bounding box center [676, 461] width 40 height 30
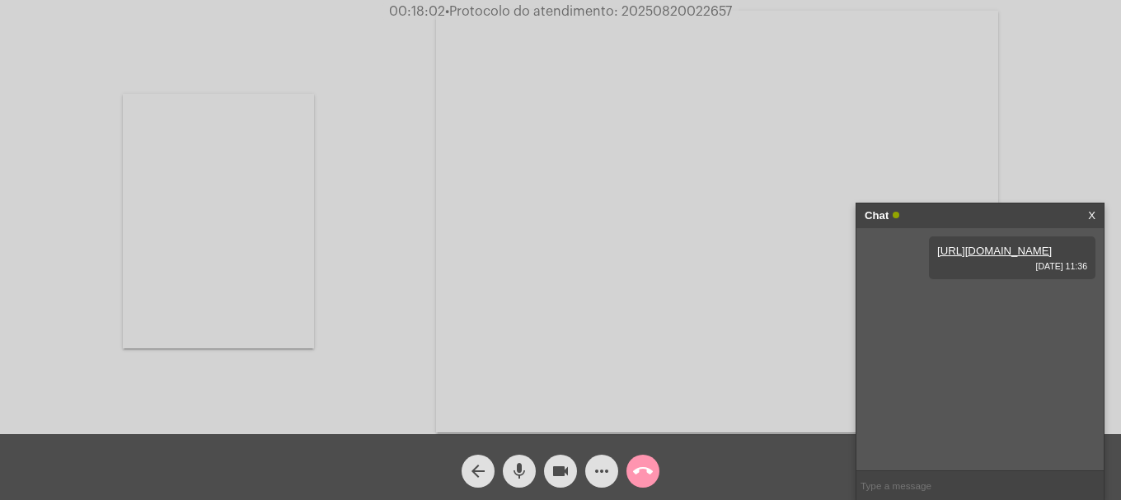
click at [666, 7] on span "• Protocolo do atendimento: 20250820022657" at bounding box center [588, 11] width 287 height 13
copy span "20250820022657"
click at [930, 494] on input "text" at bounding box center [980, 486] width 247 height 29
paste input "20250820022657"
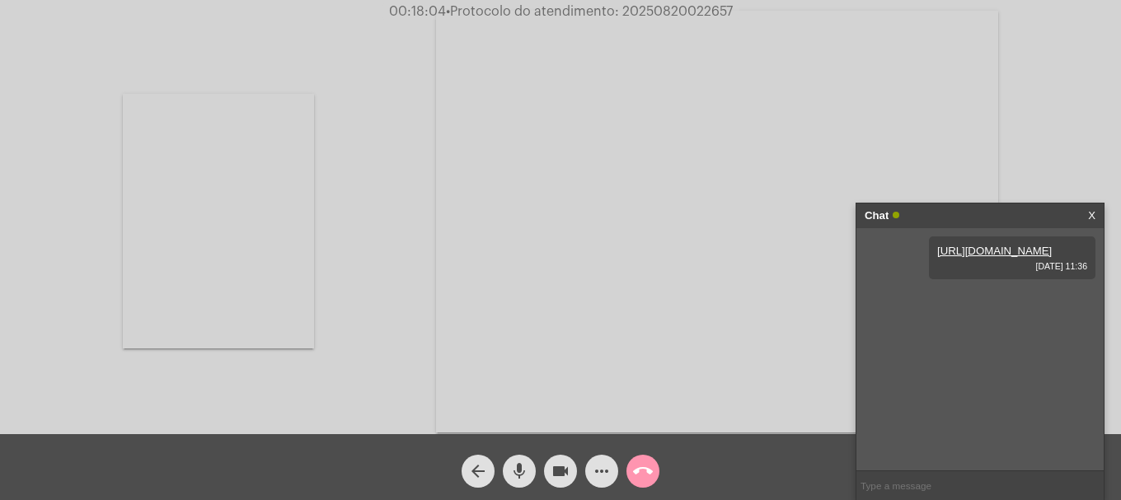
type input "20250820022657"
click at [637, 481] on mat-icon "call_end" at bounding box center [643, 472] width 20 height 20
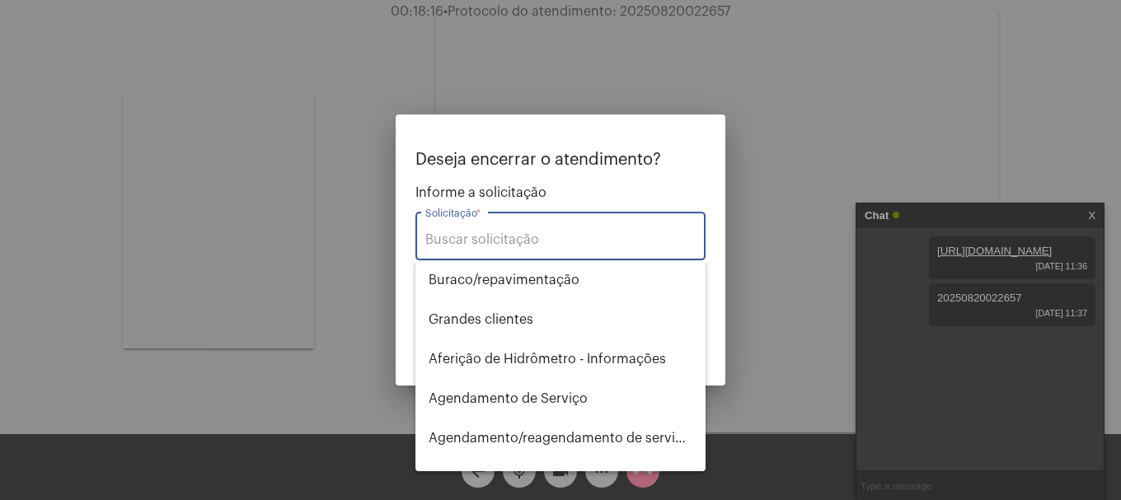
click at [578, 228] on div "Solicitação *" at bounding box center [560, 235] width 270 height 52
type input "s"
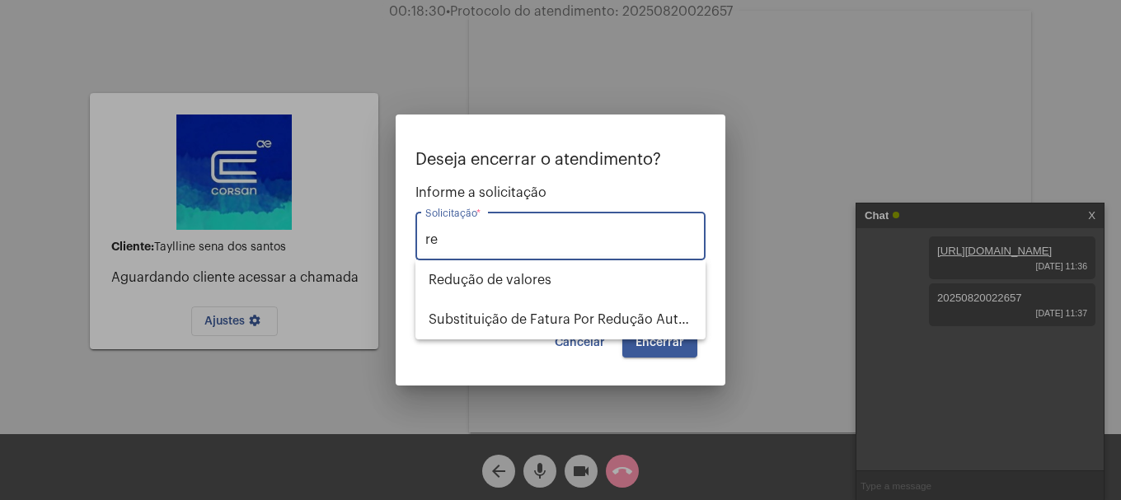
type input "r"
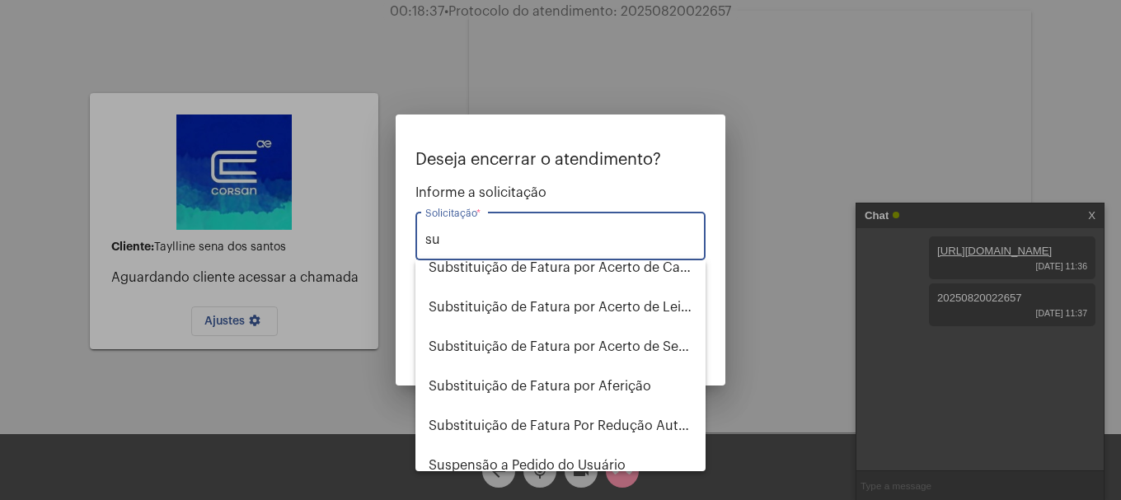
scroll to position [224, 0]
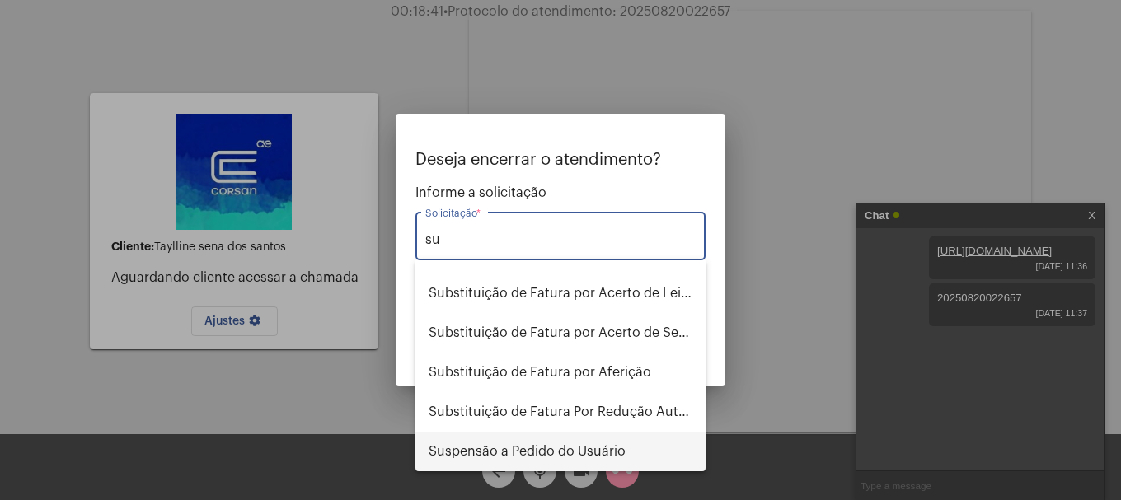
click at [615, 453] on span "Suspensão a Pedido do Usuário" at bounding box center [561, 452] width 264 height 40
type input "Suspensão a Pedido do Usuário"
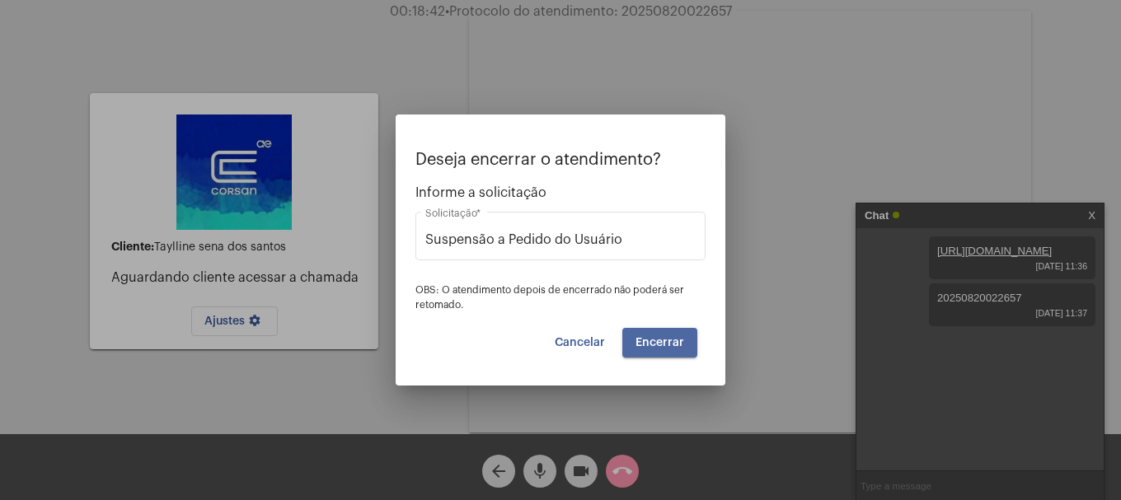
click at [679, 346] on span "Encerrar" at bounding box center [660, 343] width 49 height 12
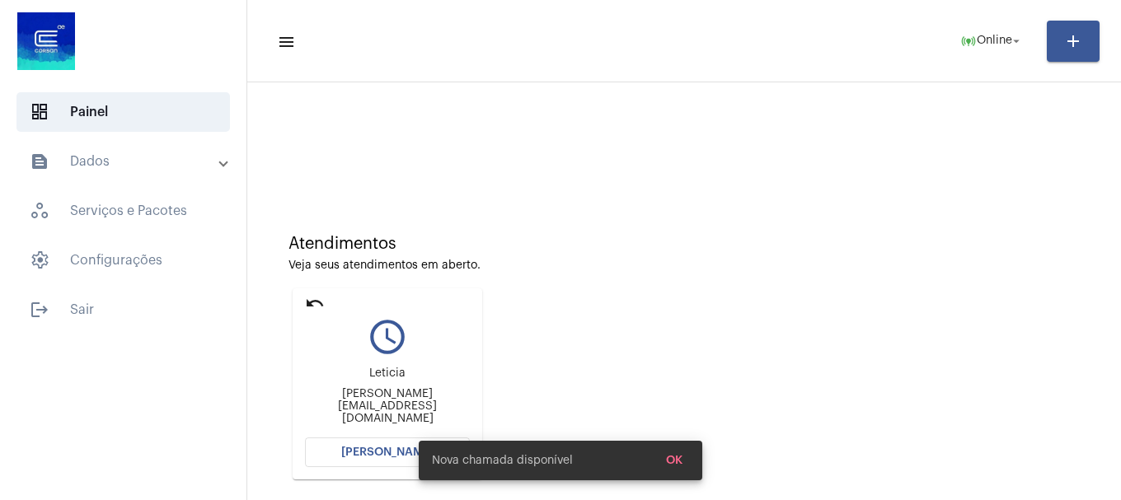
scroll to position [165, 0]
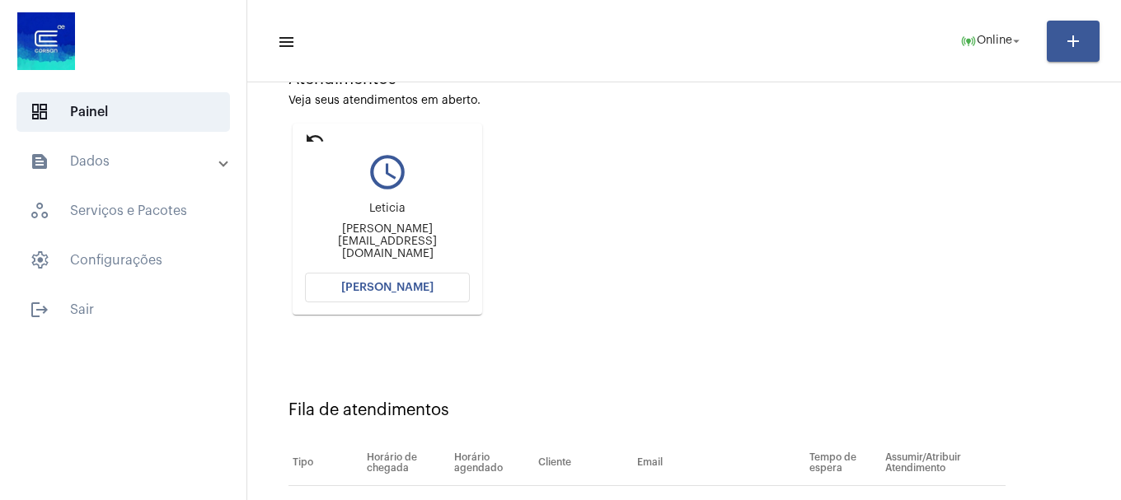
click at [406, 291] on span "[PERSON_NAME]" at bounding box center [387, 288] width 92 height 12
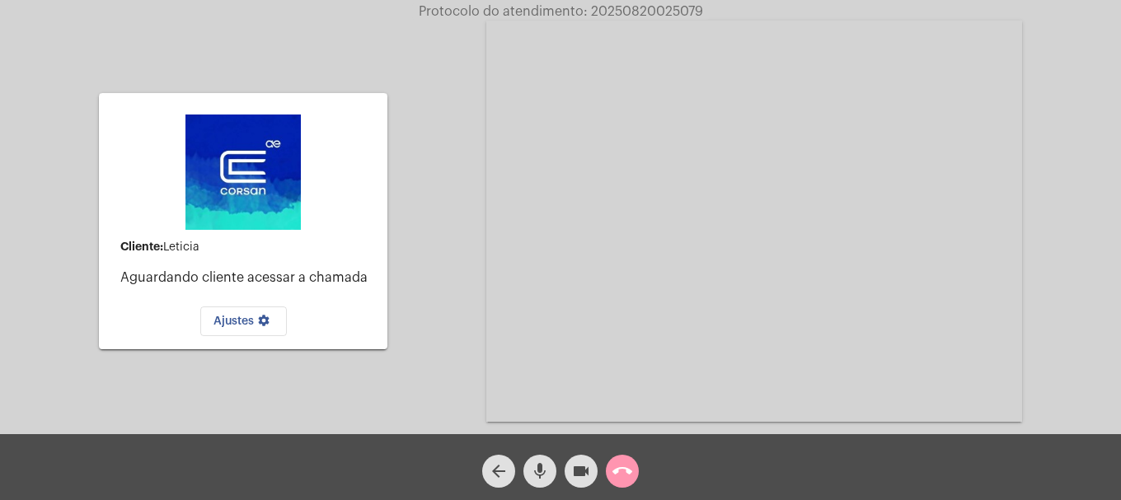
click at [637, 469] on button "call_end" at bounding box center [622, 471] width 33 height 33
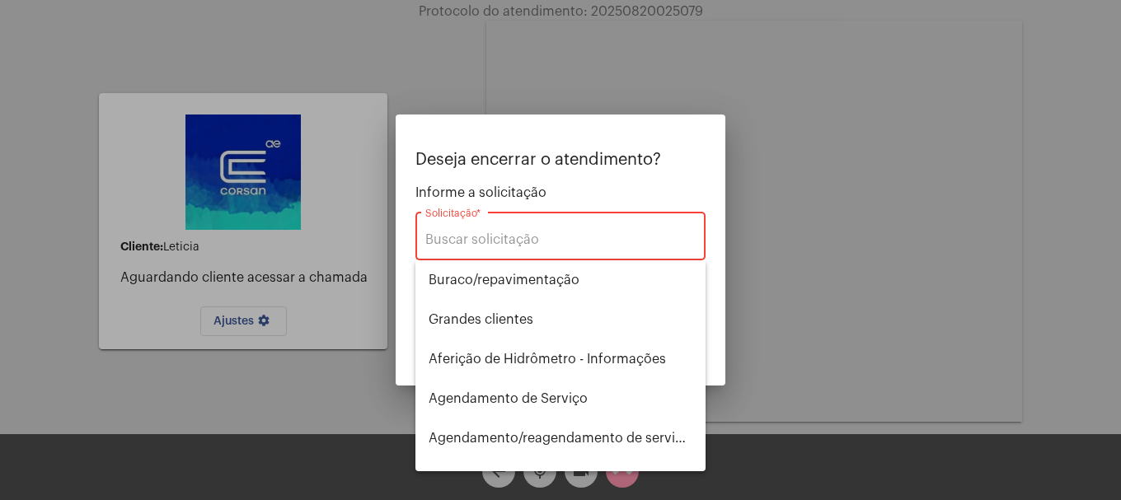
click at [485, 250] on div "Solicitação *" at bounding box center [560, 235] width 270 height 52
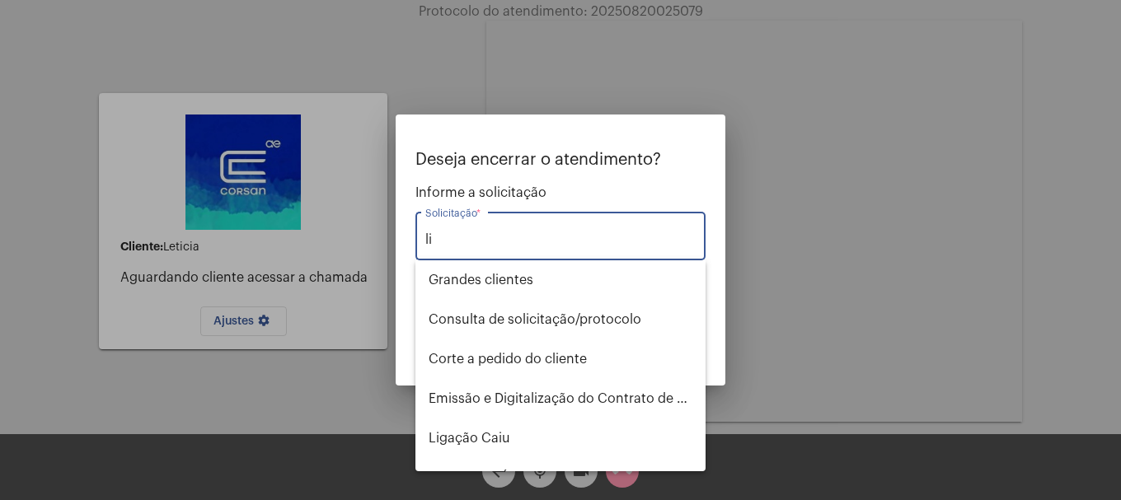
type input "l"
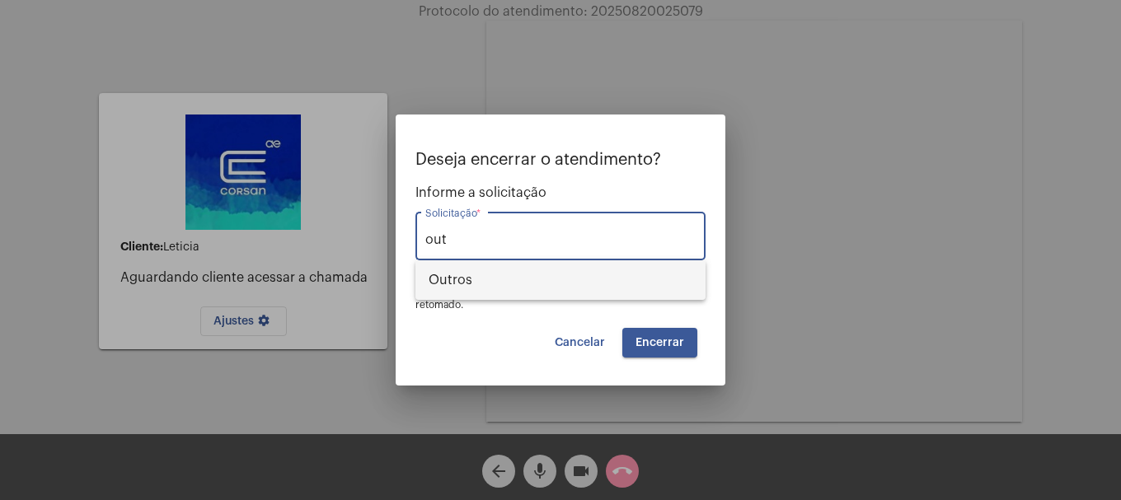
click at [515, 276] on span "Outros" at bounding box center [561, 281] width 264 height 40
type input "Outros"
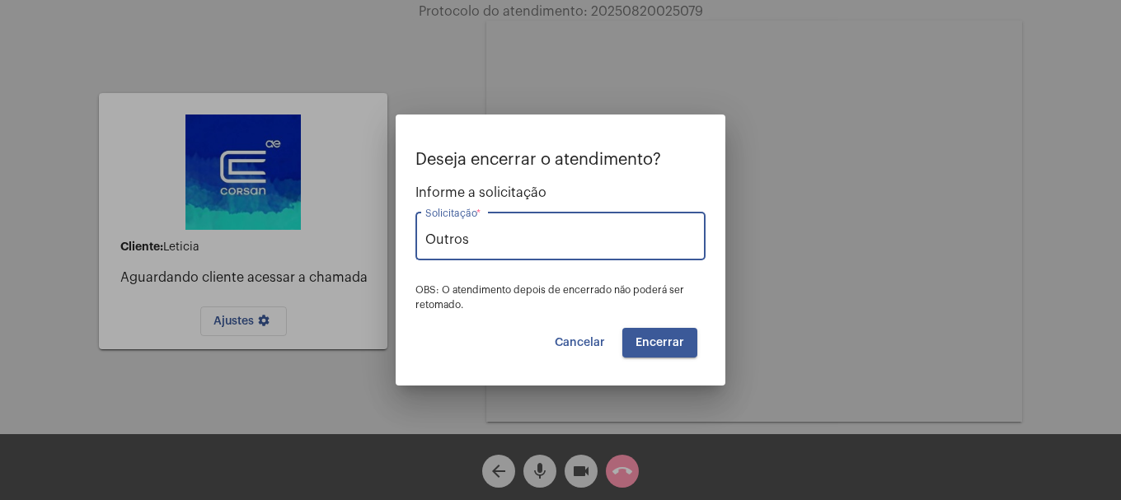
click at [670, 336] on button "Encerrar" at bounding box center [660, 343] width 75 height 30
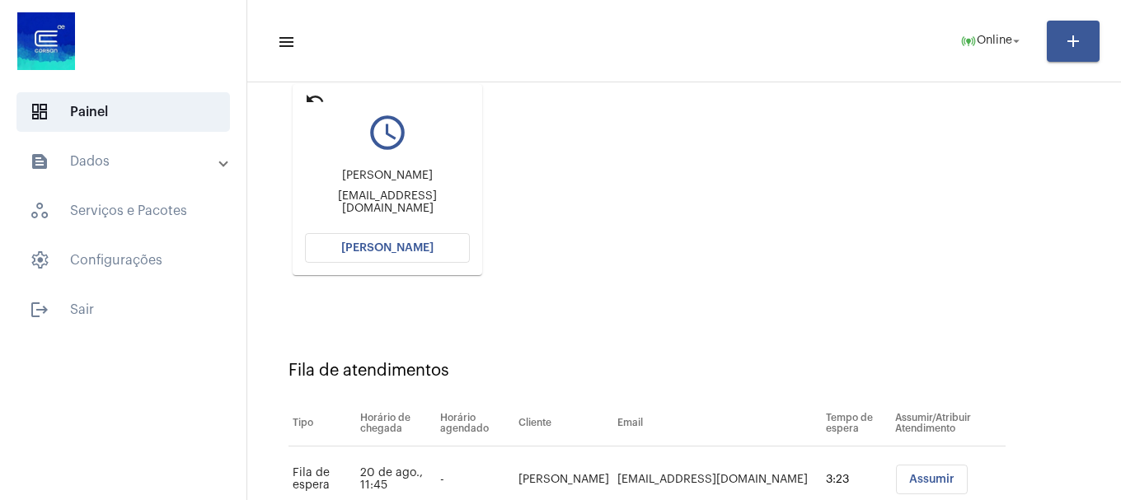
scroll to position [148, 0]
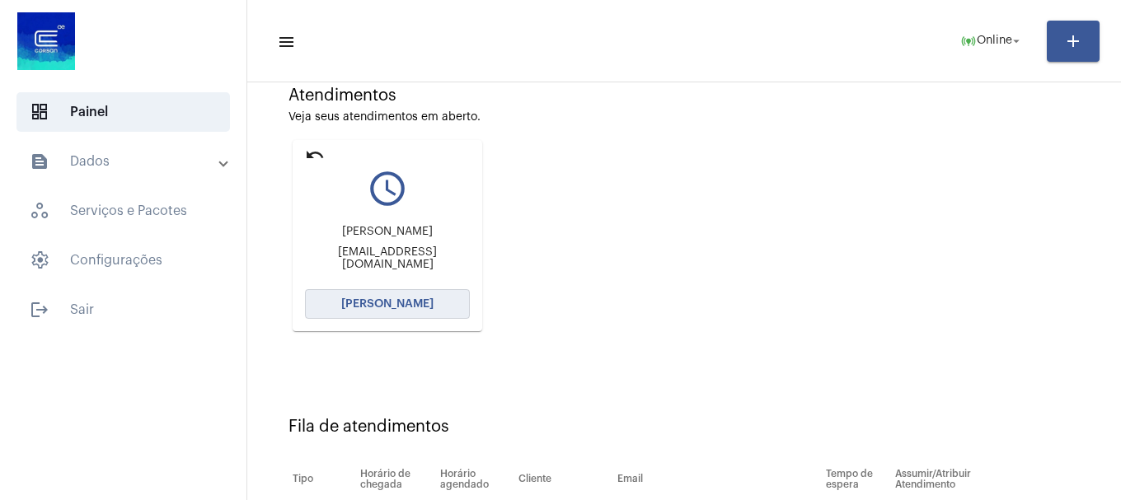
click at [397, 304] on span "[PERSON_NAME]" at bounding box center [387, 304] width 92 height 12
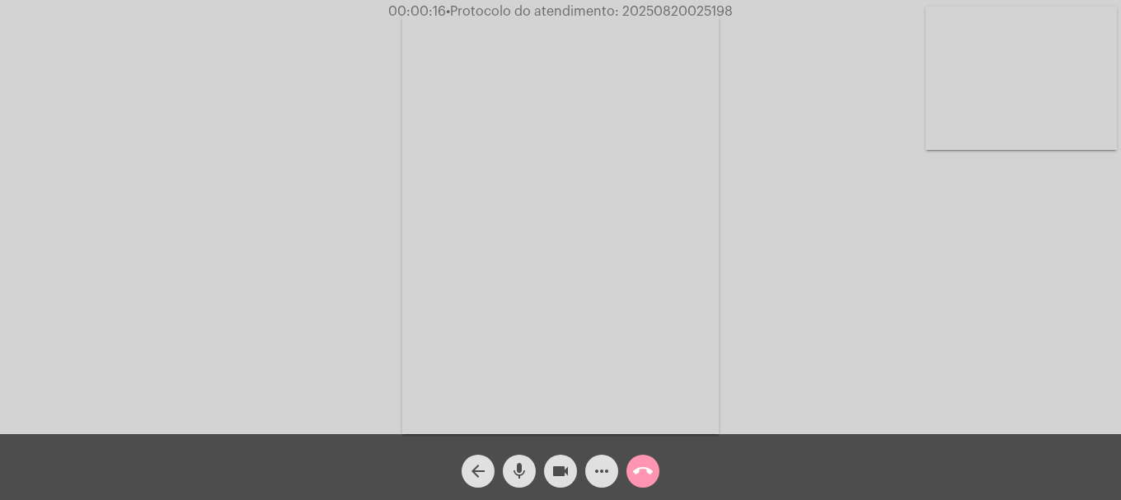
click at [1003, 116] on video at bounding box center [1021, 78] width 191 height 143
click at [526, 479] on mat-icon "mic" at bounding box center [520, 472] width 20 height 20
click at [517, 476] on mat-icon "mic_off" at bounding box center [520, 472] width 20 height 20
click at [603, 481] on mat-icon "more_horiz" at bounding box center [602, 472] width 20 height 20
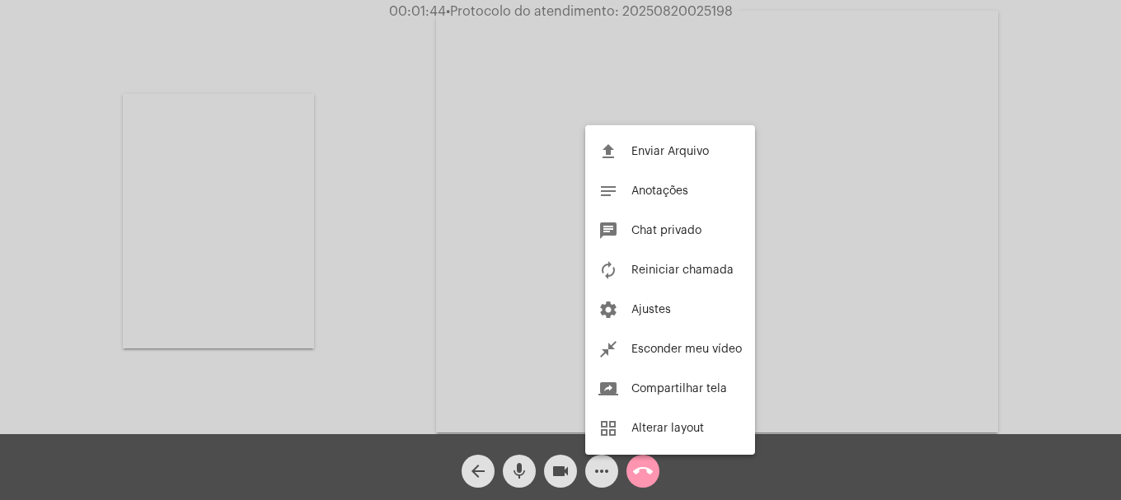
click at [407, 344] on div at bounding box center [560, 250] width 1121 height 500
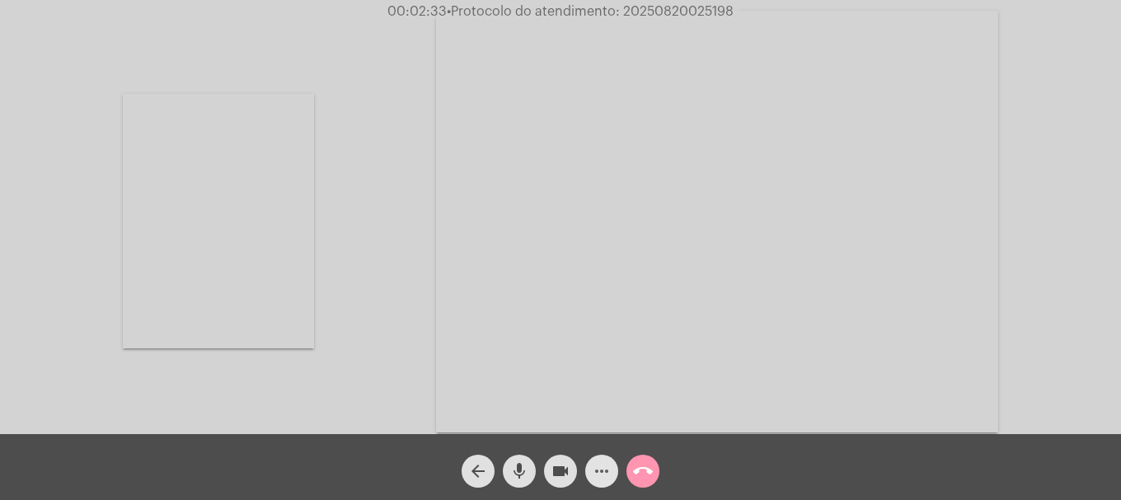
click at [609, 461] on span "more_horiz" at bounding box center [602, 471] width 20 height 33
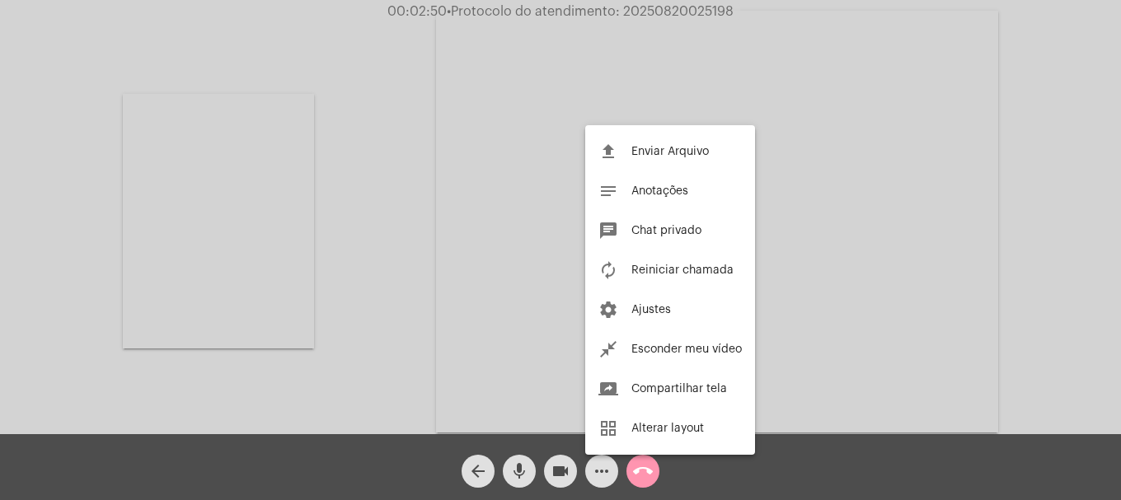
click at [379, 338] on div at bounding box center [560, 250] width 1121 height 500
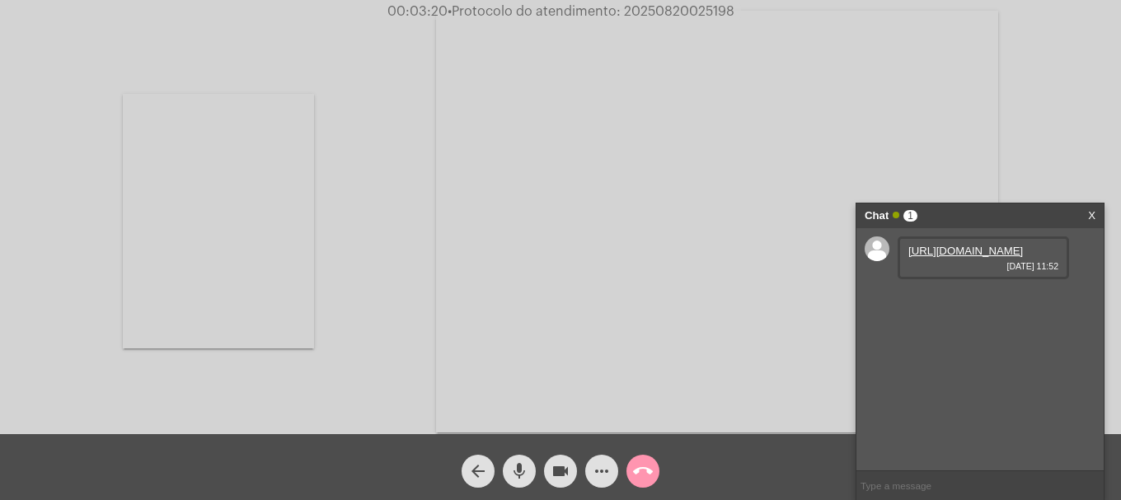
click at [947, 257] on link "[URL][DOMAIN_NAME]" at bounding box center [966, 251] width 115 height 12
click at [982, 304] on link "[URL][DOMAIN_NAME]" at bounding box center [966, 298] width 115 height 12
click at [979, 351] on link "[URL][DOMAIN_NAME]" at bounding box center [966, 345] width 115 height 12
click at [686, 7] on span "• Protocolo do atendimento: 20250820025198" at bounding box center [589, 11] width 287 height 13
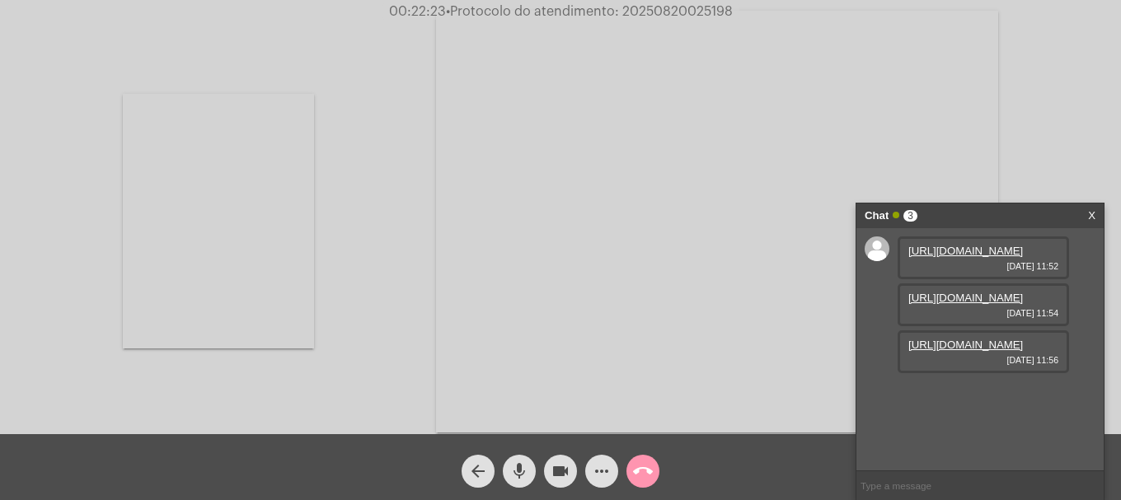
click at [686, 7] on span "• Protocolo do atendimento: 20250820025198" at bounding box center [589, 11] width 287 height 13
copy span "20250820025198"
click at [928, 474] on input "text" at bounding box center [980, 486] width 247 height 29
paste input "20250820025198"
type input "20250820025198"
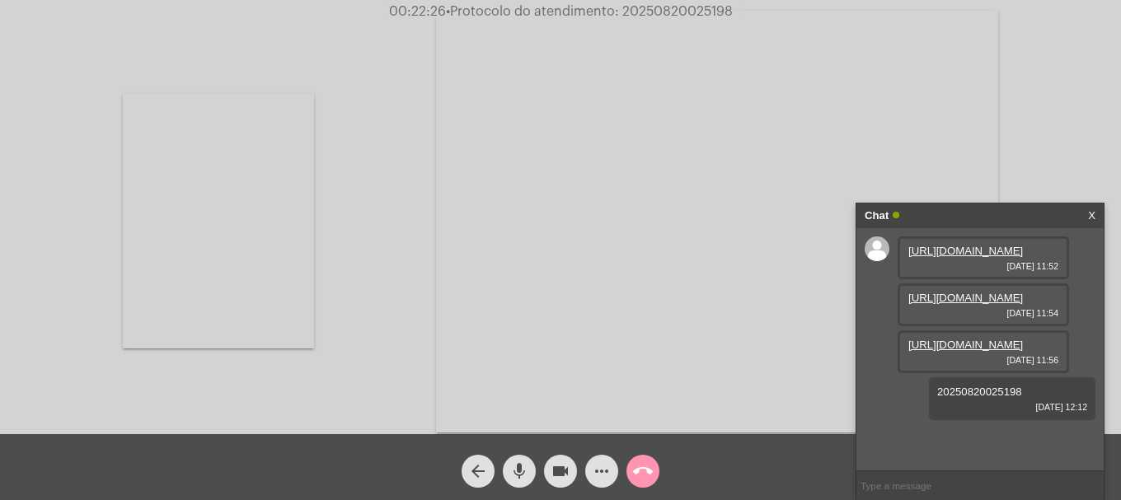
scroll to position [61, 0]
paste input "20250820025198"
type input "20250820025198"
click at [652, 471] on mat-icon "call_end" at bounding box center [643, 472] width 20 height 20
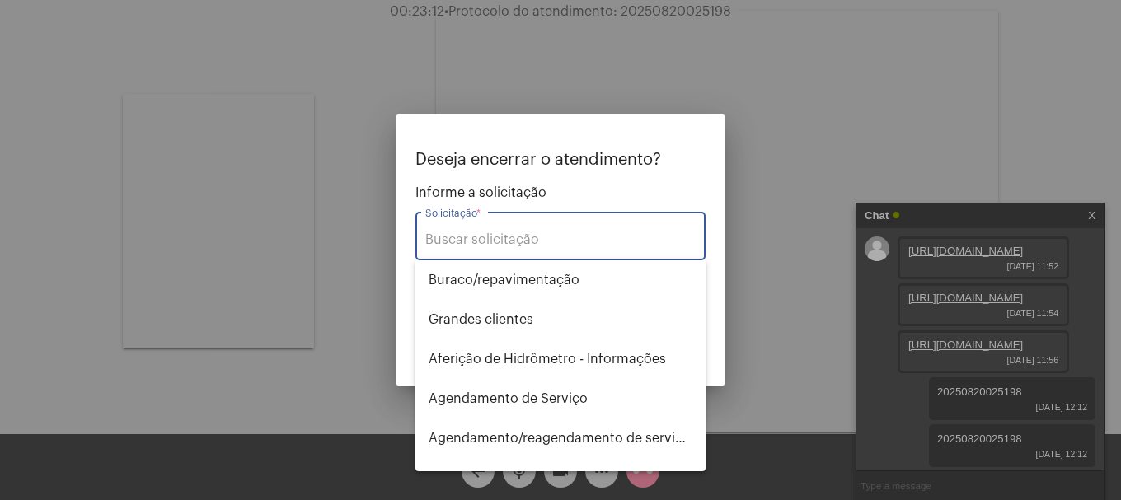
click at [491, 233] on input "Solicitação *" at bounding box center [560, 240] width 270 height 15
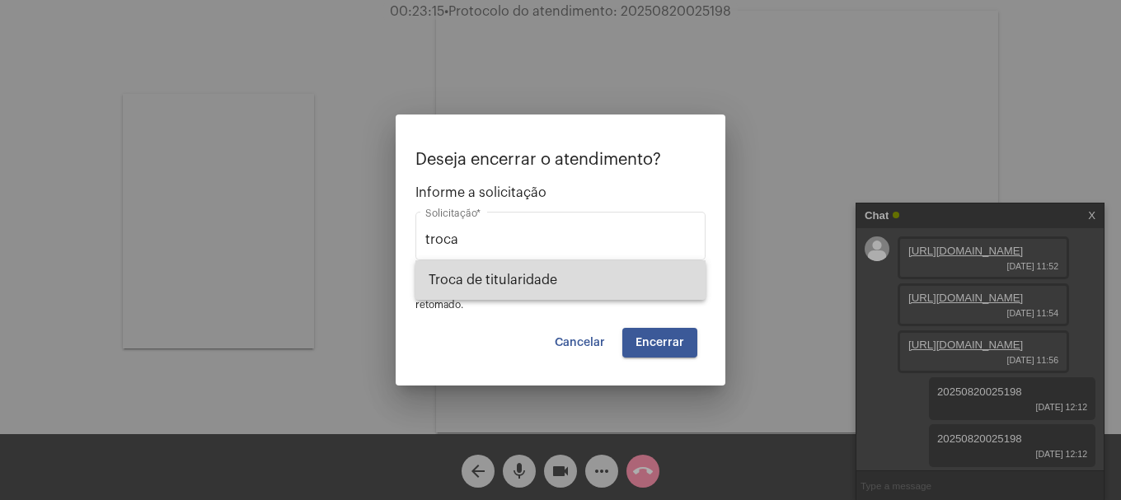
click at [518, 276] on span "Troca de titularidade" at bounding box center [561, 281] width 264 height 40
type input "Troca de titularidade"
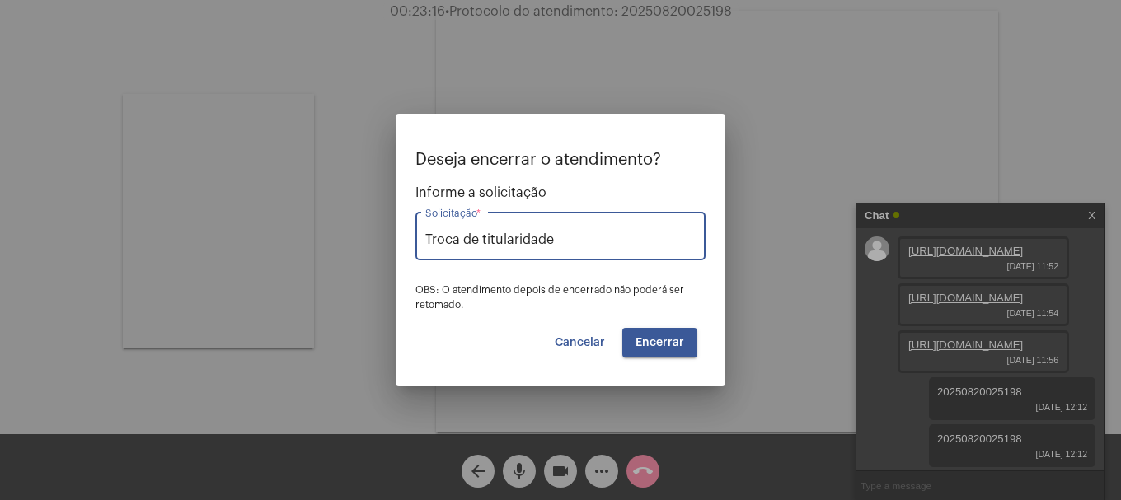
click at [662, 344] on span "Encerrar" at bounding box center [660, 343] width 49 height 12
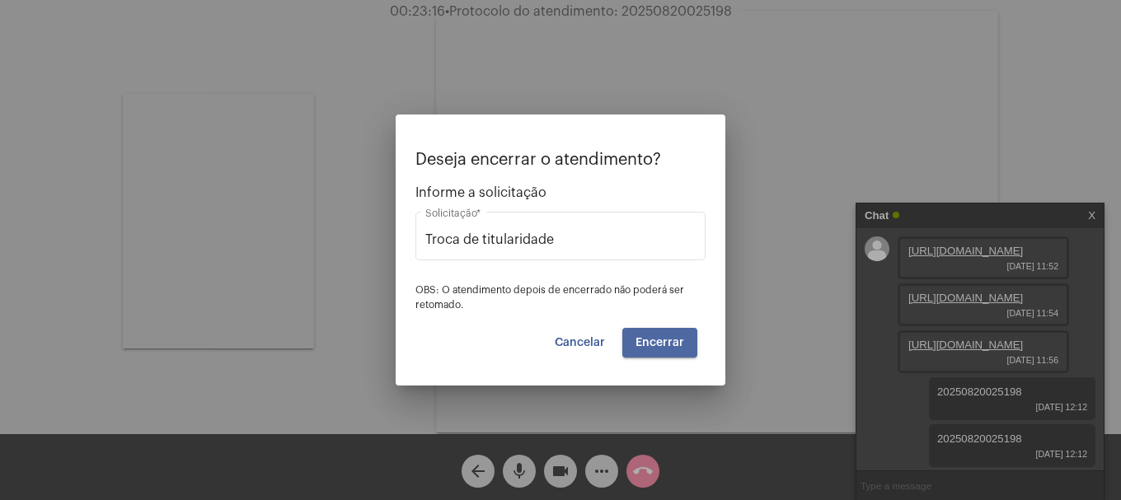
click at [662, 344] on span "Encerrar" at bounding box center [660, 343] width 49 height 12
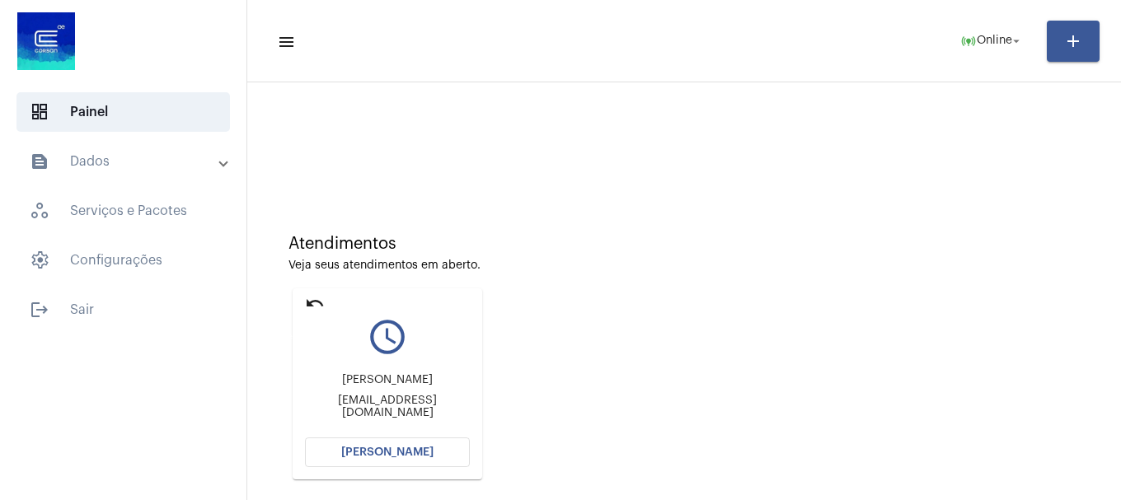
click at [315, 294] on mat-icon "undo" at bounding box center [315, 304] width 20 height 20
click at [458, 462] on button "[PERSON_NAME]" at bounding box center [387, 453] width 165 height 30
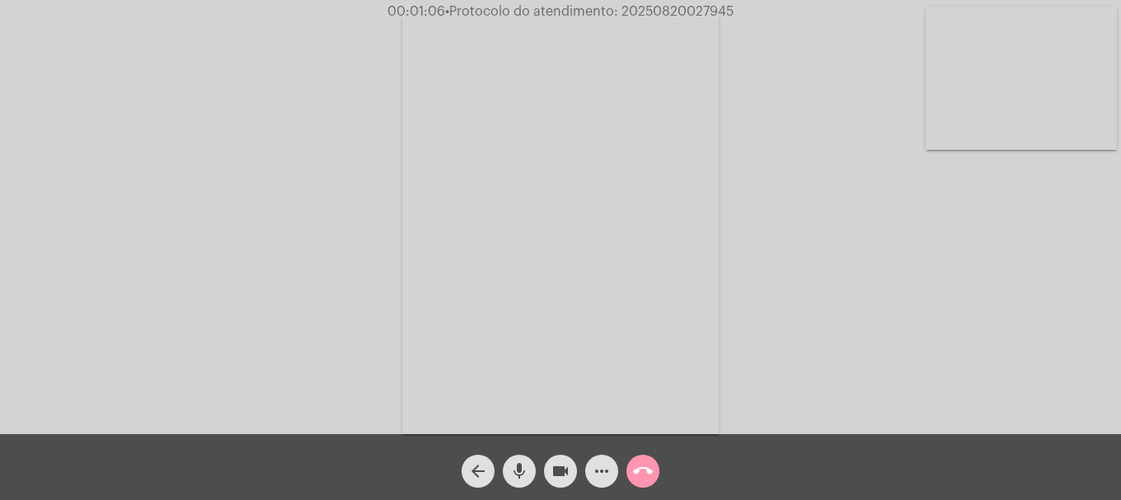
click at [595, 463] on mat-icon "more_horiz" at bounding box center [602, 472] width 20 height 20
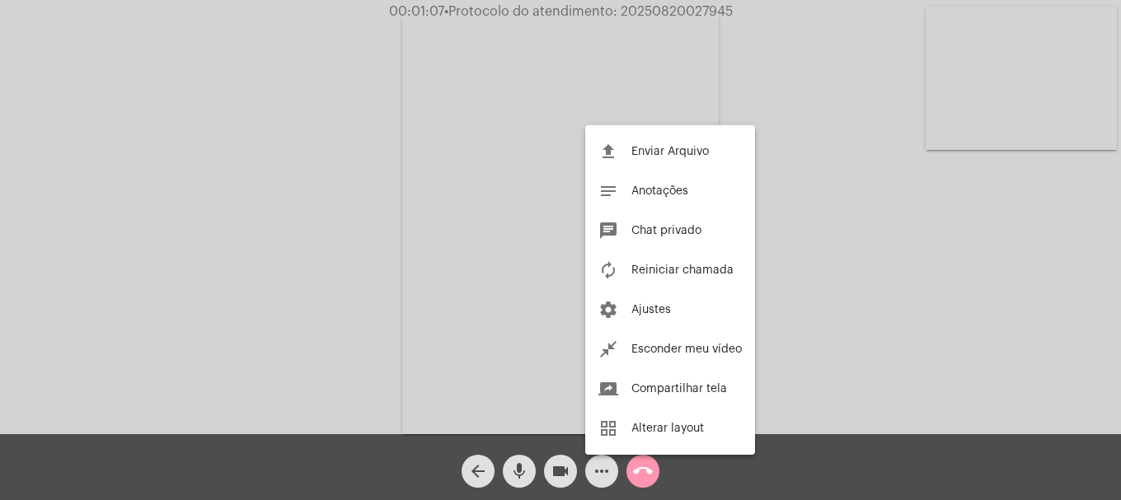
click at [176, 251] on div at bounding box center [560, 250] width 1121 height 500
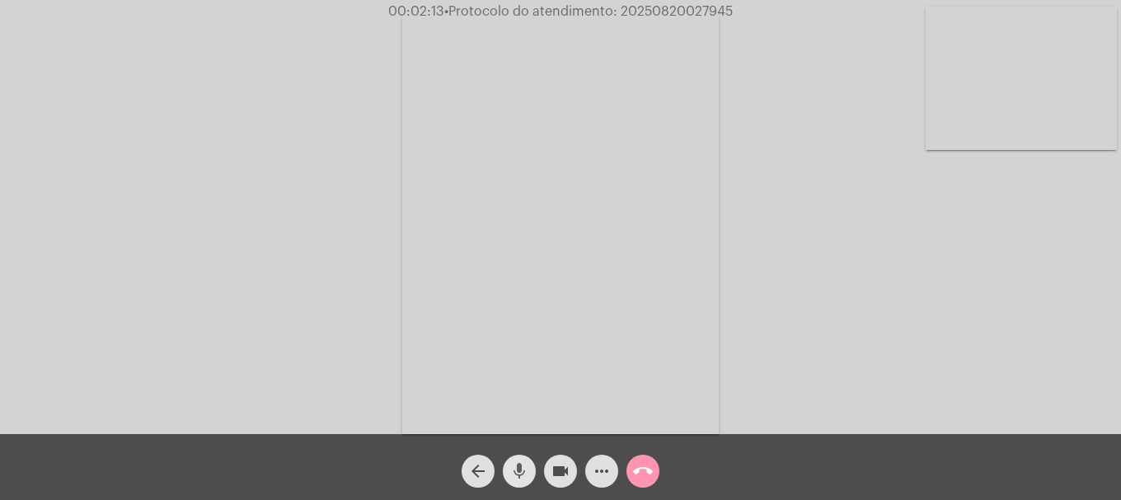
click at [524, 485] on span "mic" at bounding box center [520, 471] width 20 height 33
click at [524, 485] on span "mic_off" at bounding box center [520, 471] width 20 height 33
click at [524, 485] on span "mic" at bounding box center [520, 471] width 20 height 33
click at [550, 481] on button "videocam" at bounding box center [560, 471] width 33 height 33
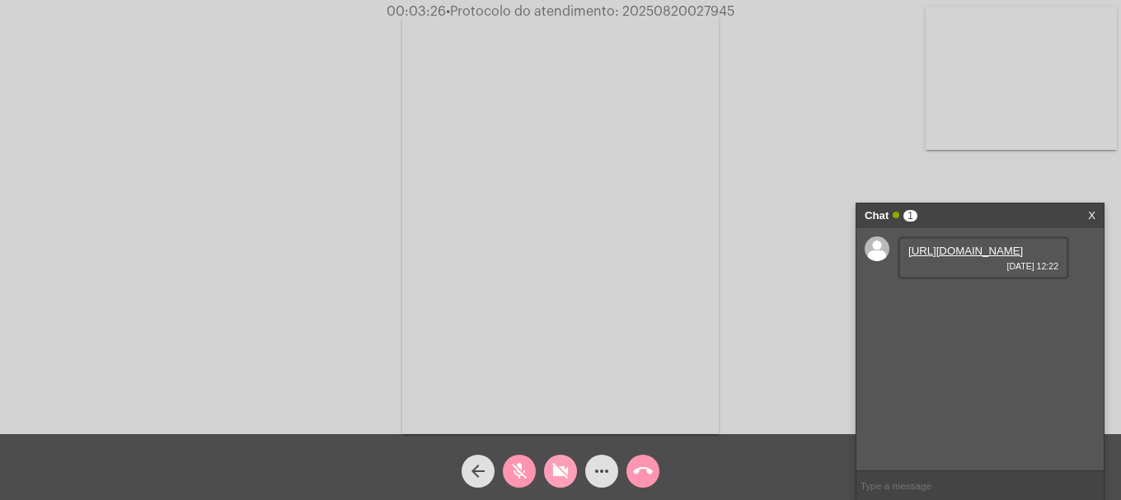
click at [550, 481] on button "videocam_off" at bounding box center [560, 471] width 33 height 33
click at [525, 479] on mat-icon "mic_off" at bounding box center [520, 472] width 20 height 20
click at [1034, 271] on div "[URL][DOMAIN_NAME] [DATE] 12:22" at bounding box center [984, 258] width 172 height 43
click at [999, 257] on link "[URL][DOMAIN_NAME]" at bounding box center [966, 251] width 115 height 12
click at [992, 304] on link "[URL][DOMAIN_NAME]" at bounding box center [966, 298] width 115 height 12
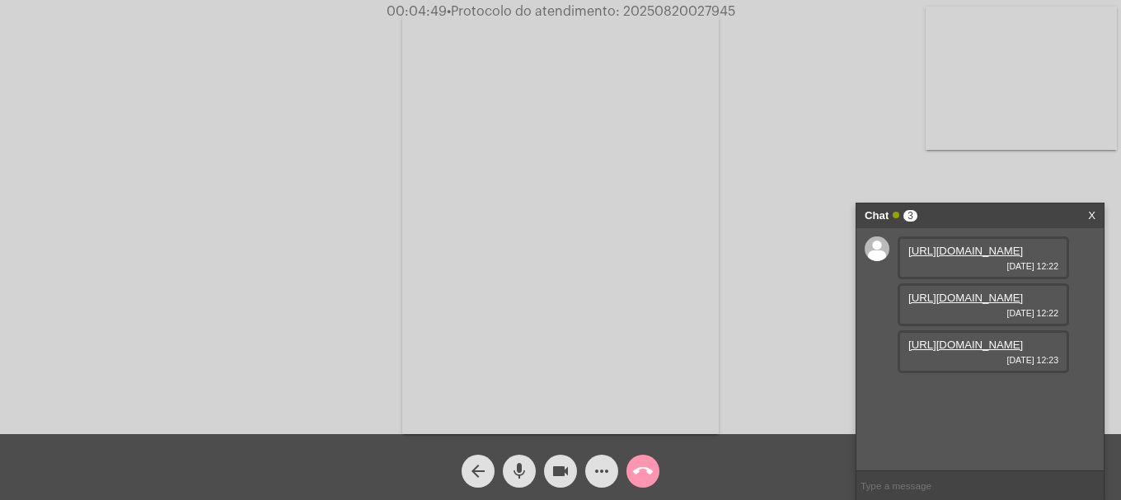
scroll to position [14, 0]
click at [917, 351] on link "[URL][DOMAIN_NAME]" at bounding box center [966, 345] width 115 height 12
drag, startPoint x: 900, startPoint y: 40, endPoint x: 900, endPoint y: 25, distance: 15.7
click at [900, 25] on div "Acessando Câmera e Microfone..." at bounding box center [561, 221] width 1118 height 435
click at [569, 483] on span "videocam" at bounding box center [561, 471] width 20 height 33
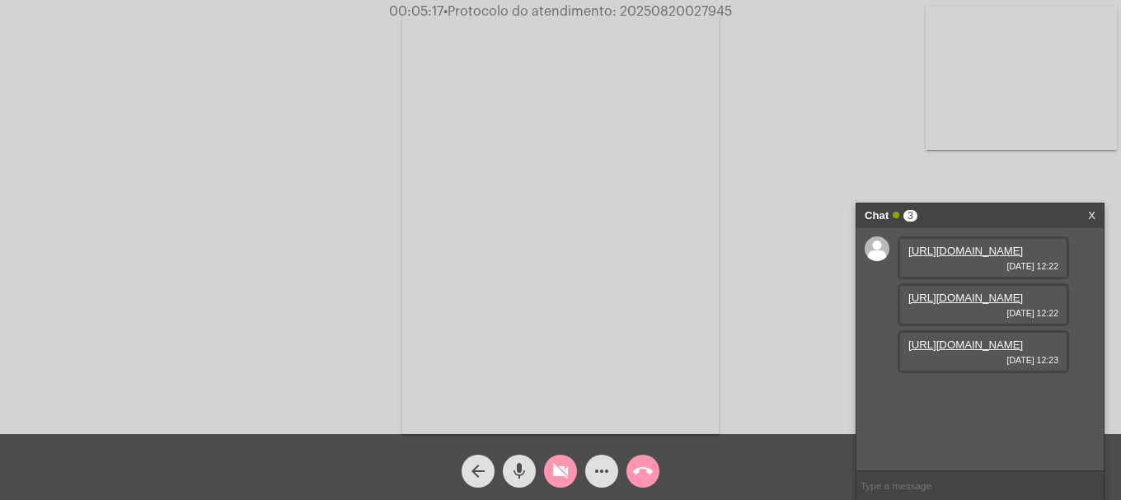
click at [569, 483] on span "videocam_off" at bounding box center [561, 471] width 20 height 33
click at [616, 482] on div "more_horiz" at bounding box center [601, 467] width 41 height 41
click at [609, 481] on mat-icon "more_horiz" at bounding box center [602, 472] width 20 height 20
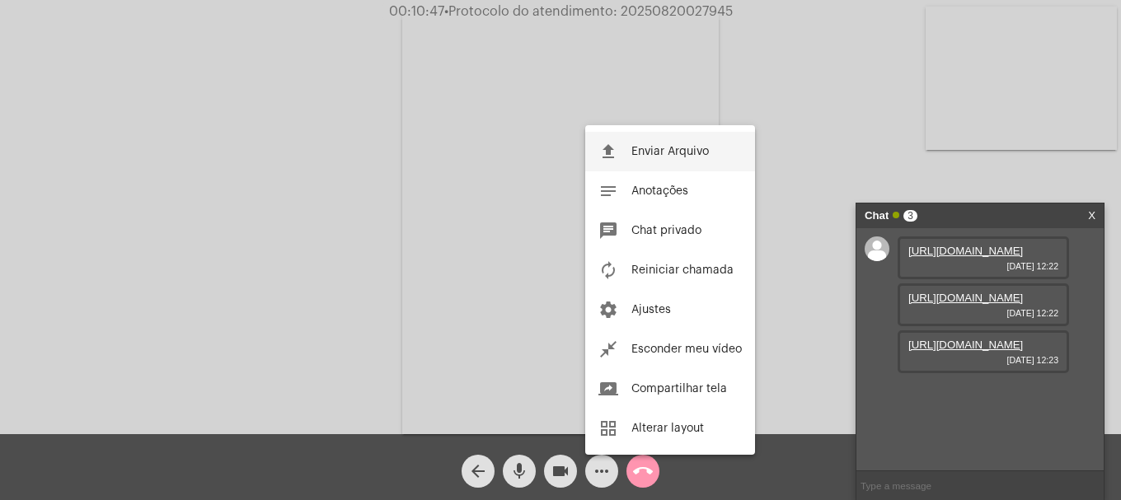
click at [656, 162] on button "file_upload Enviar Arquivo" at bounding box center [670, 152] width 170 height 40
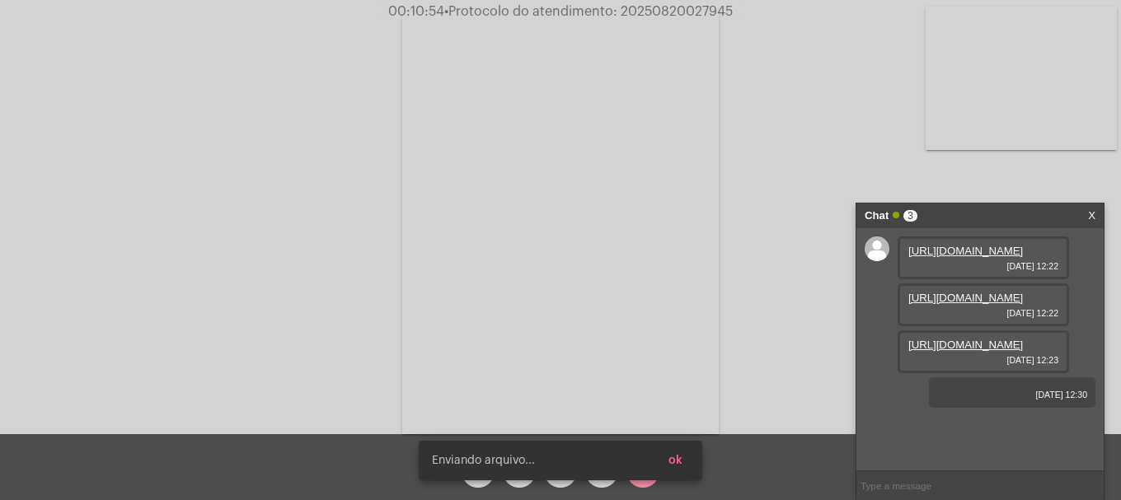
scroll to position [49, 0]
click at [681, 460] on span "ok" at bounding box center [676, 461] width 14 height 12
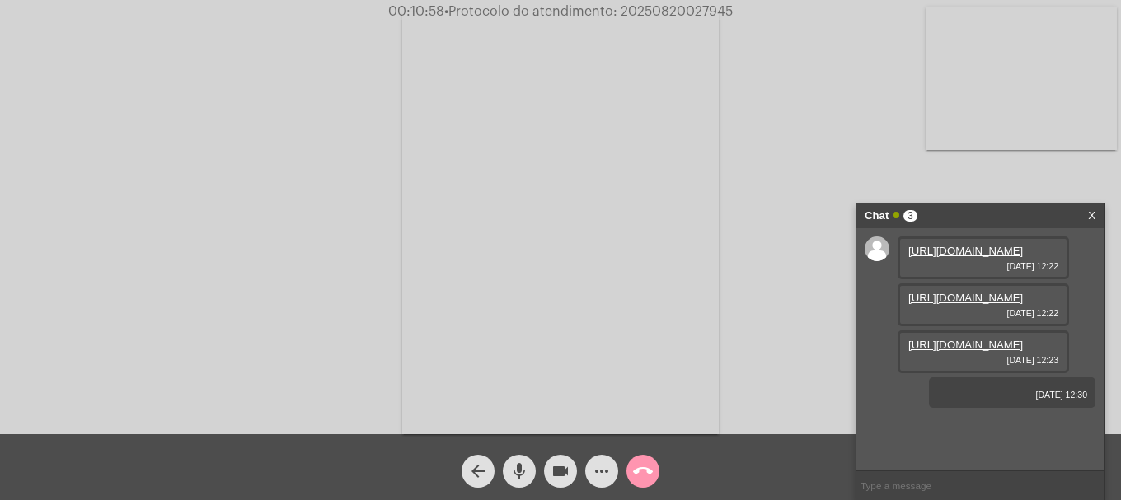
click at [595, 477] on mat-icon "more_horiz" at bounding box center [602, 472] width 20 height 20
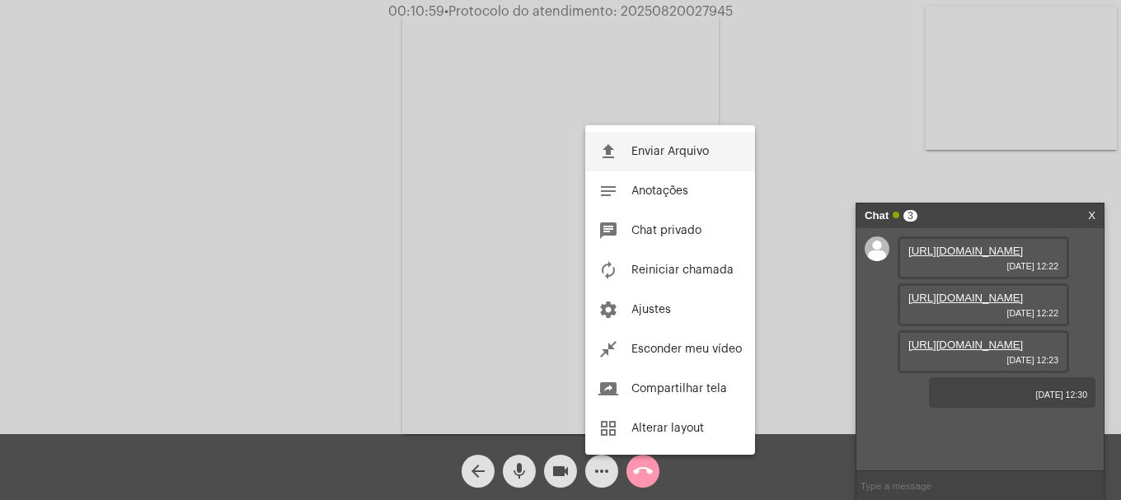
click at [612, 145] on mat-icon "file_upload" at bounding box center [609, 152] width 20 height 20
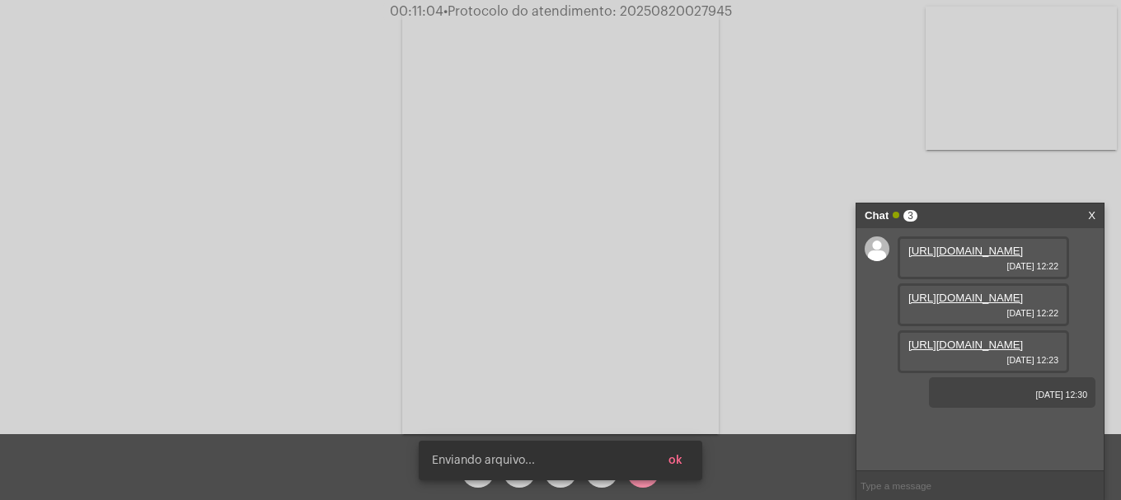
scroll to position [133, 0]
click at [681, 463] on span "ok" at bounding box center [676, 461] width 14 height 12
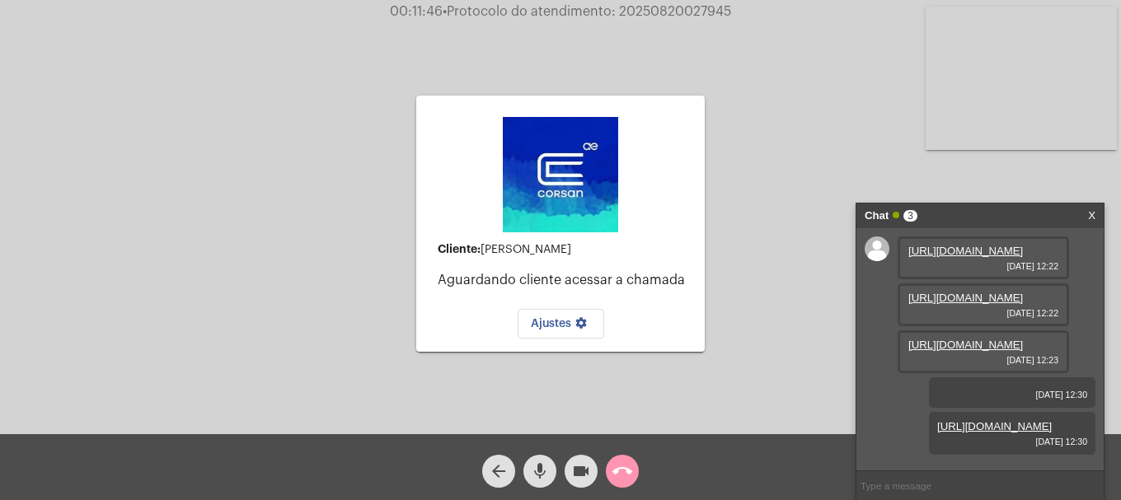
click at [664, 14] on span "• Protocolo do atendimento: 20250820027945" at bounding box center [587, 11] width 289 height 13
copy span "20250820027945"
click at [957, 480] on input "text" at bounding box center [980, 486] width 247 height 29
paste input "20250820027945"
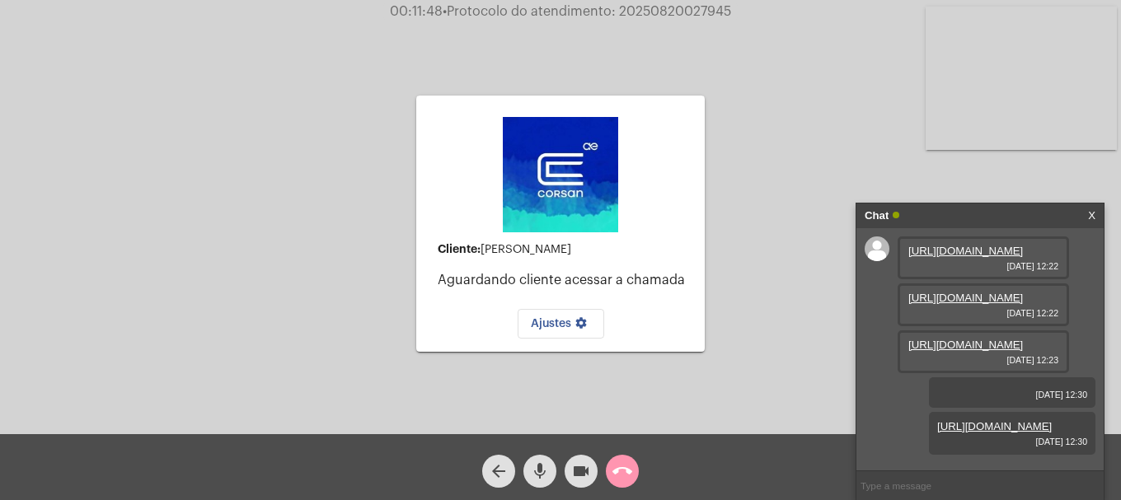
type input "20250820027945"
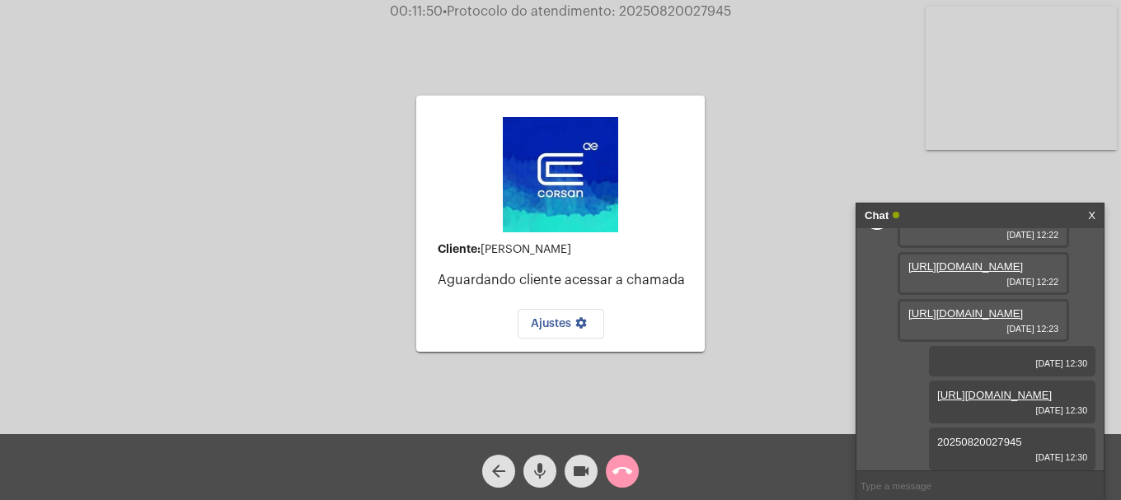
scroll to position [180, 0]
click at [623, 458] on span "call_end" at bounding box center [623, 471] width 20 height 33
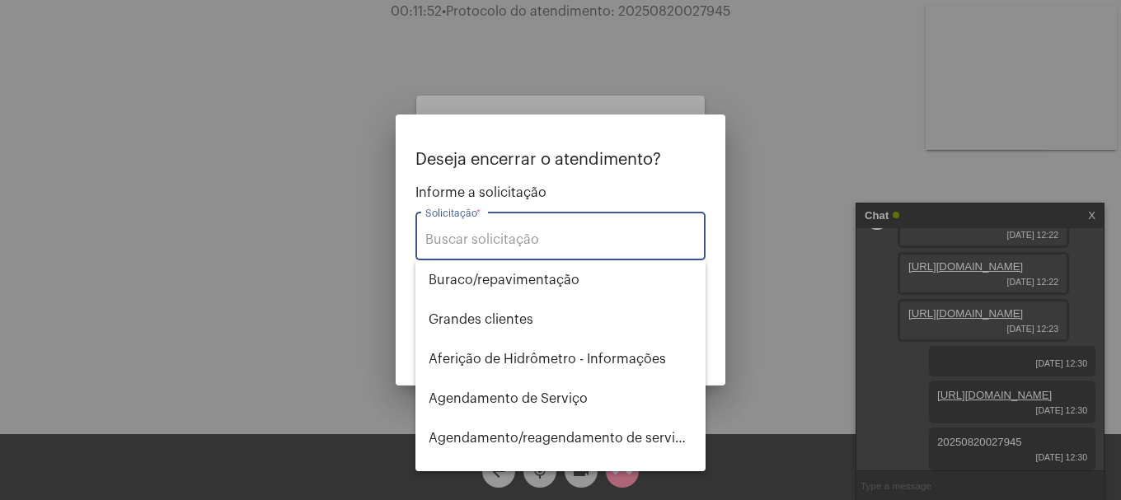
click at [603, 241] on input "Solicitação *" at bounding box center [560, 240] width 270 height 15
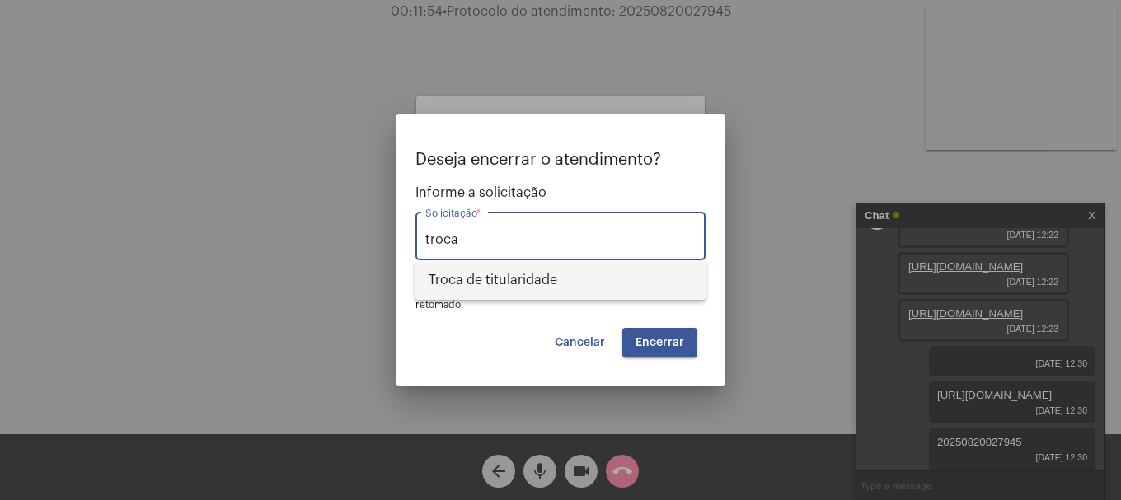
click at [573, 270] on span "Troca de titularidade" at bounding box center [561, 281] width 264 height 40
type input "Troca de titularidade"
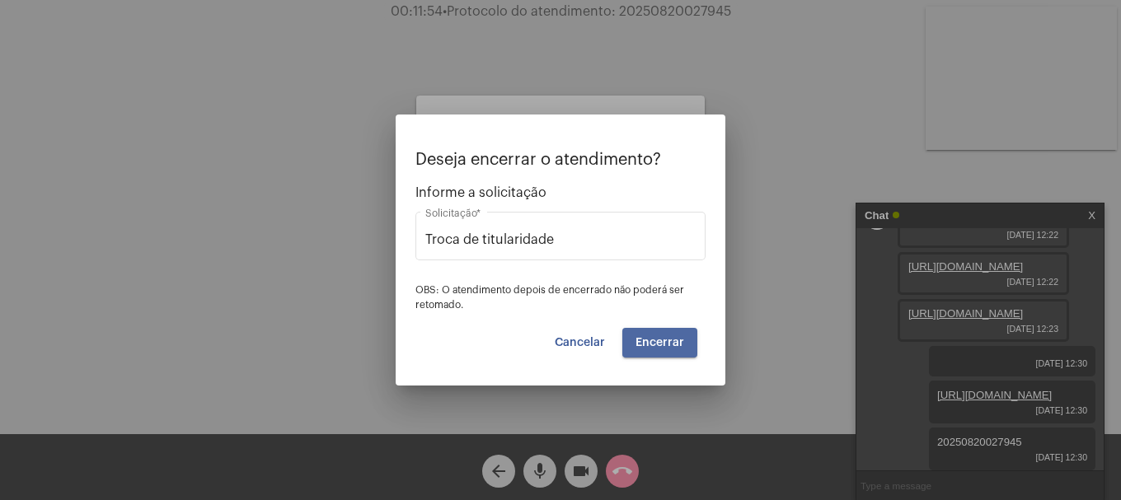
click at [642, 357] on button "Encerrar" at bounding box center [660, 343] width 75 height 30
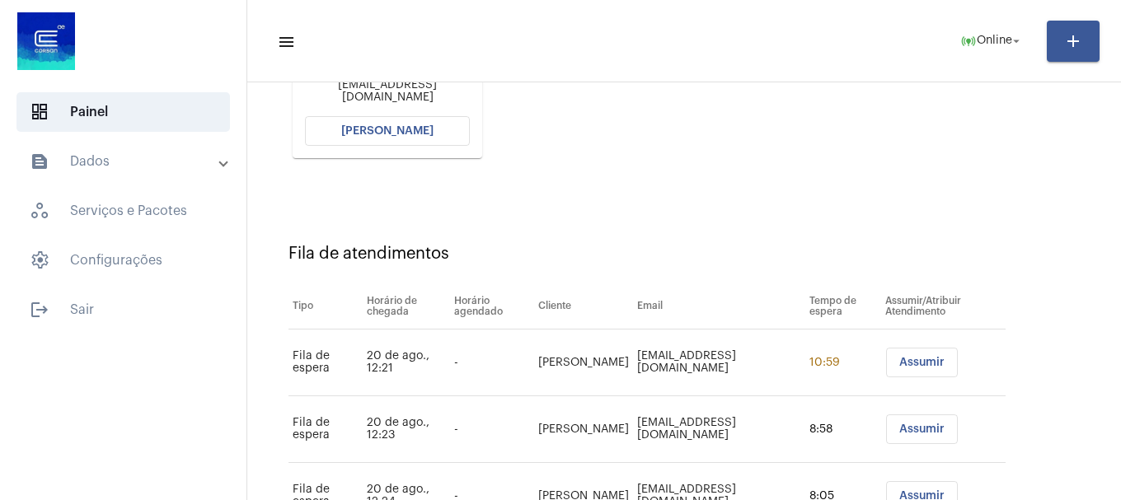
scroll to position [50, 0]
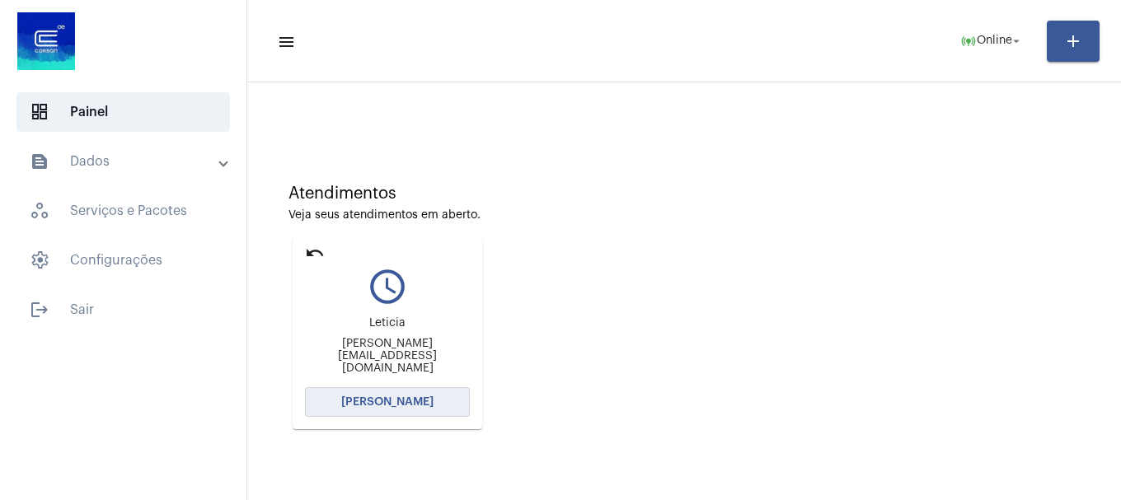
click at [447, 403] on button "[PERSON_NAME]" at bounding box center [387, 403] width 165 height 30
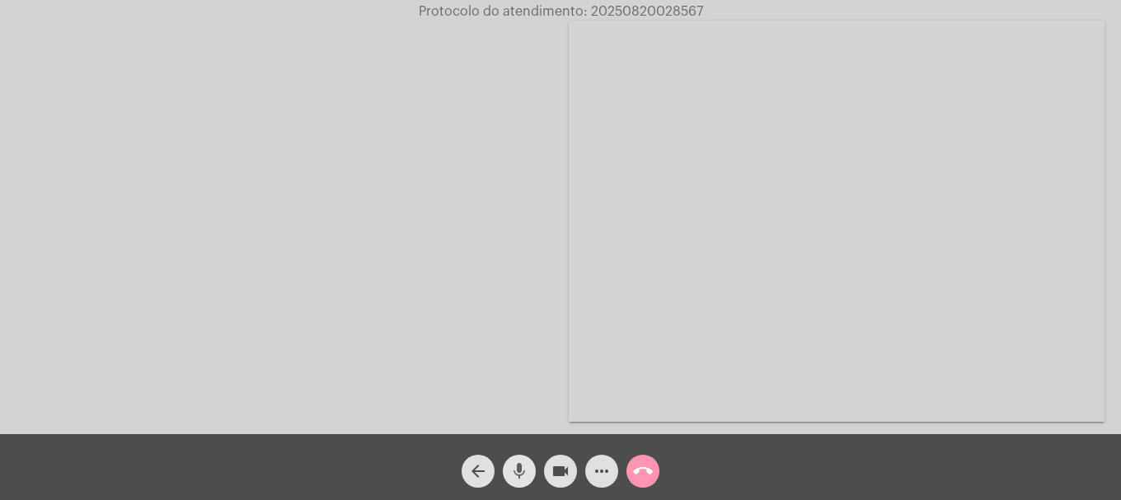
click at [513, 475] on mat-icon "mic" at bounding box center [520, 472] width 20 height 20
click at [520, 475] on mat-icon "mic_off" at bounding box center [520, 472] width 20 height 20
click at [520, 475] on mat-icon "mic" at bounding box center [520, 472] width 20 height 20
click at [553, 473] on mat-icon "videocam" at bounding box center [561, 472] width 20 height 20
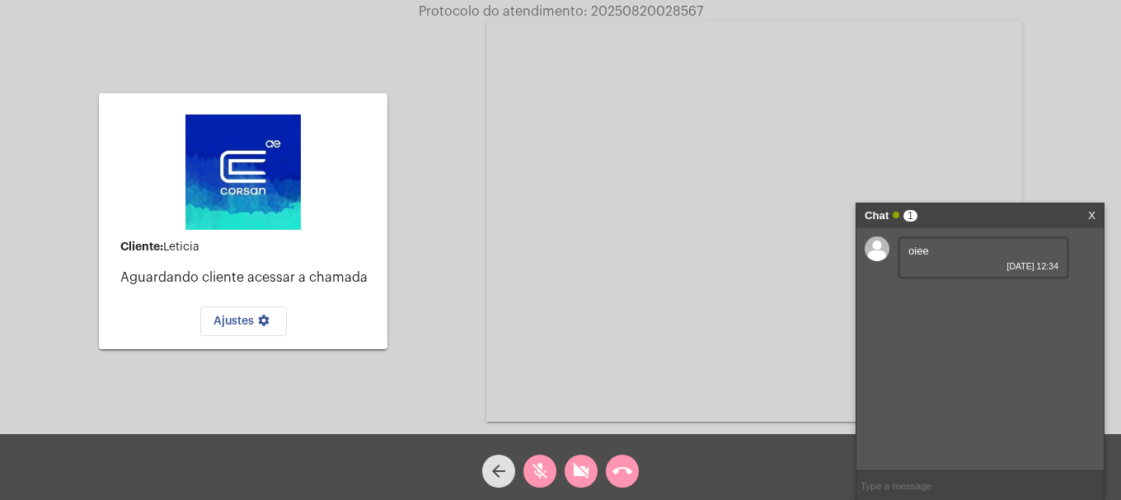
drag, startPoint x: 528, startPoint y: 476, endPoint x: 552, endPoint y: 469, distance: 24.8
click at [530, 476] on button "mic_off" at bounding box center [540, 471] width 33 height 33
click at [581, 467] on mat-icon "videocam_off" at bounding box center [581, 472] width 20 height 20
click at [982, 488] on input "text" at bounding box center [980, 486] width 247 height 29
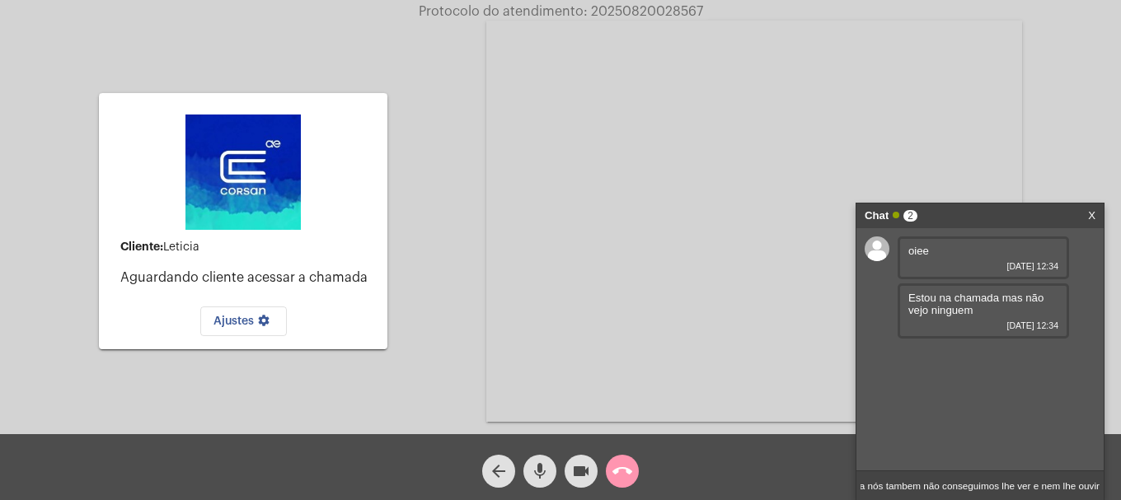
type input "Ola nós tambem não conseguimos lhe ver e nem lhe ouvir"
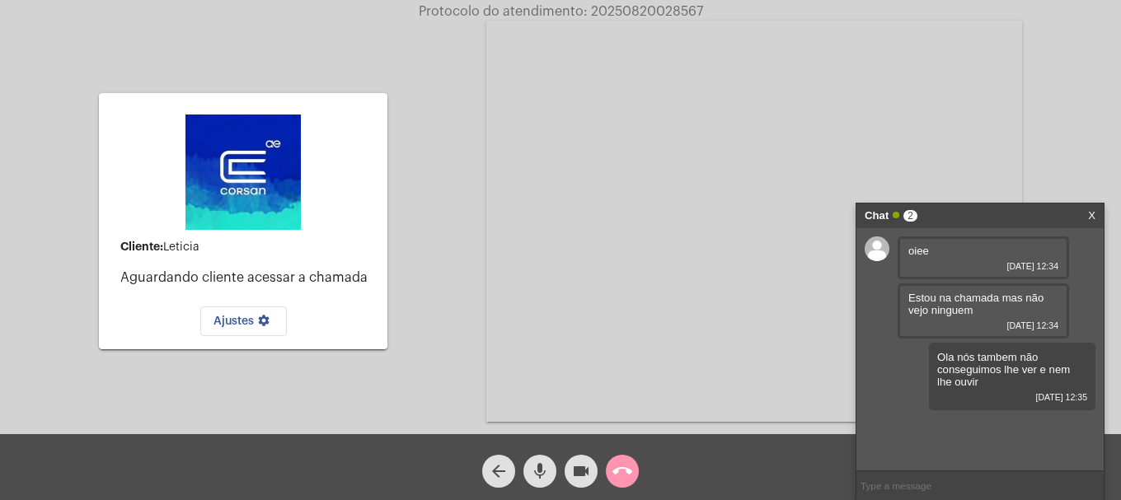
click at [618, 475] on mat-icon "call_end" at bounding box center [623, 472] width 20 height 20
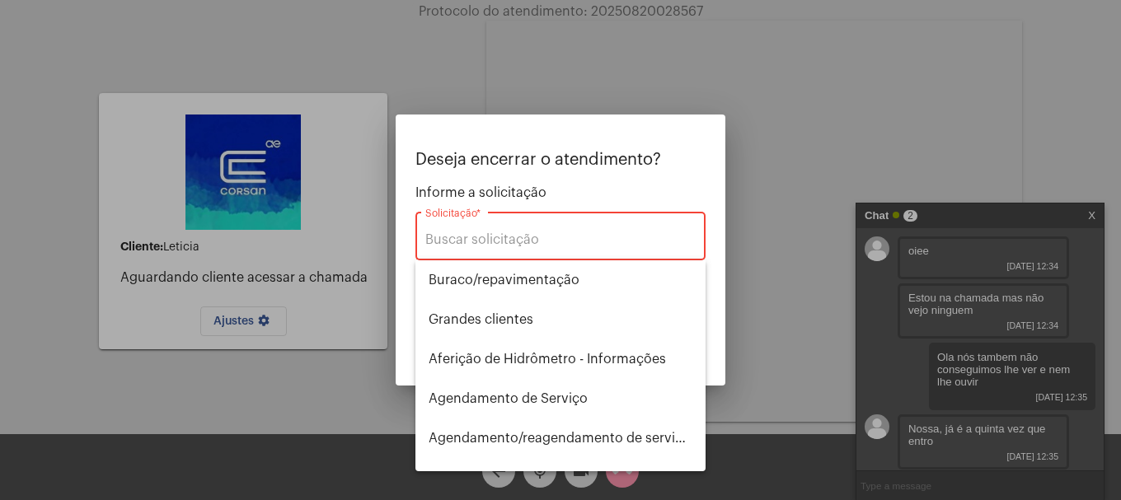
click at [768, 466] on div at bounding box center [560, 250] width 1121 height 500
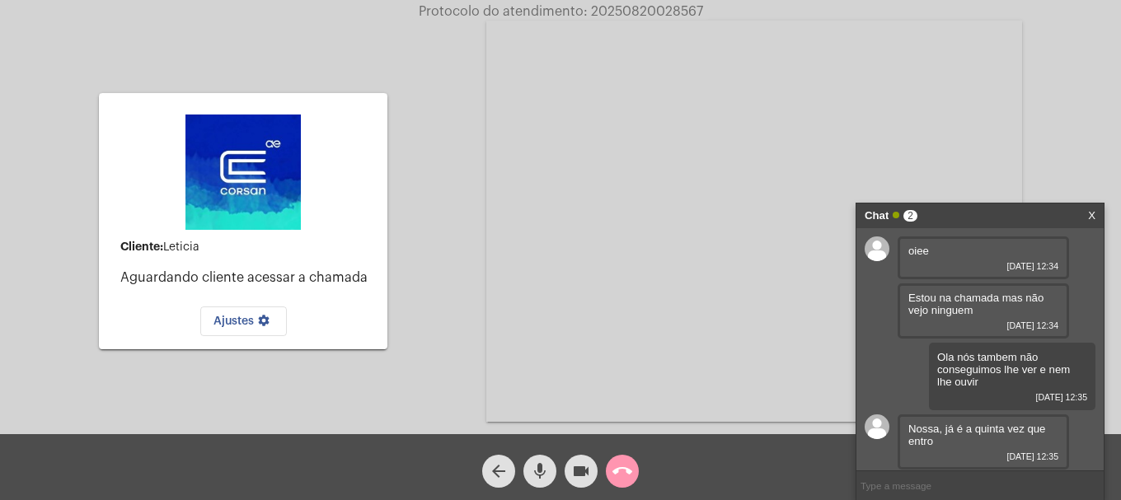
click at [623, 477] on mat-icon "call_end" at bounding box center [623, 472] width 20 height 20
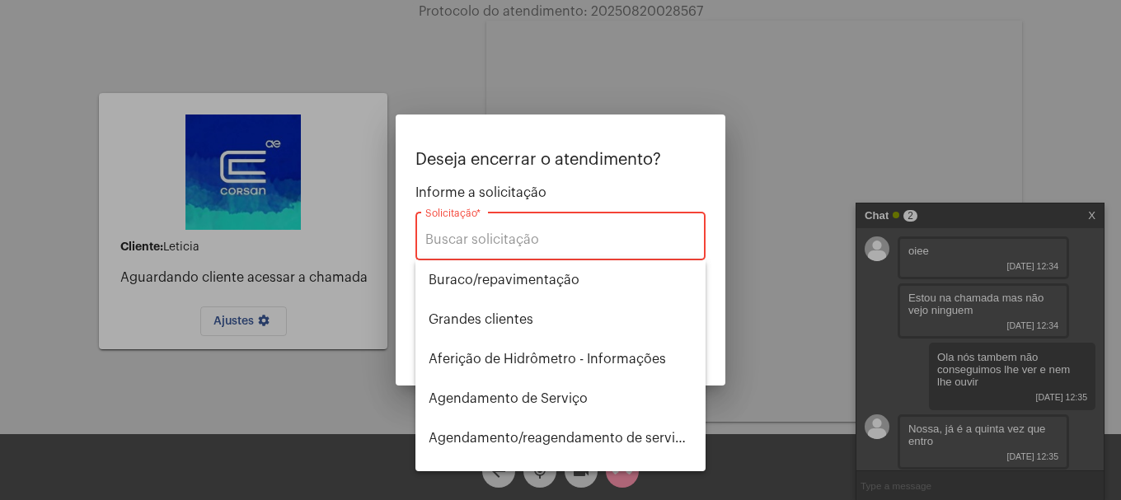
click at [542, 249] on div "Solicitação *" at bounding box center [560, 235] width 270 height 52
click at [547, 242] on input "Solicitação *" at bounding box center [560, 240] width 270 height 15
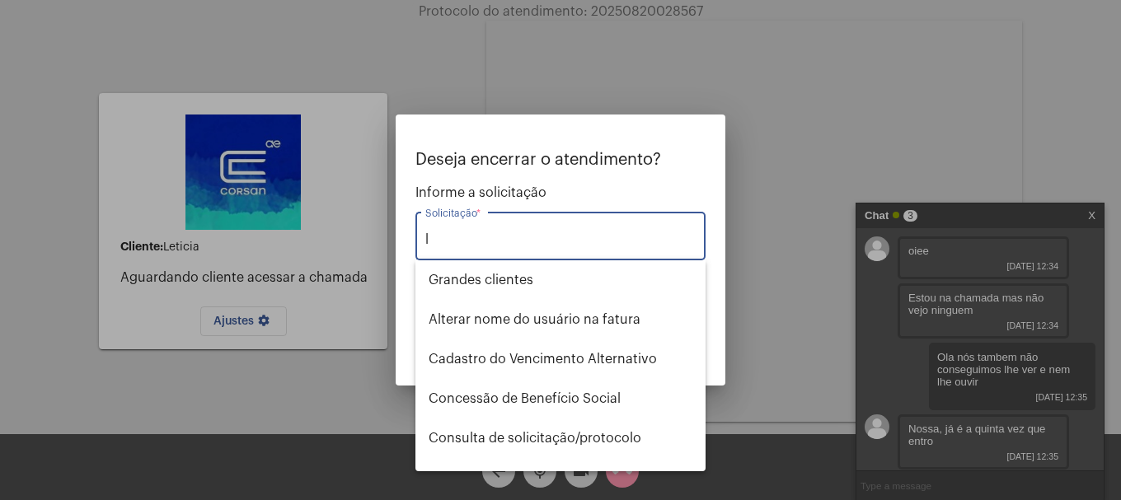
type input "l"
click at [408, 54] on div at bounding box center [560, 250] width 1121 height 500
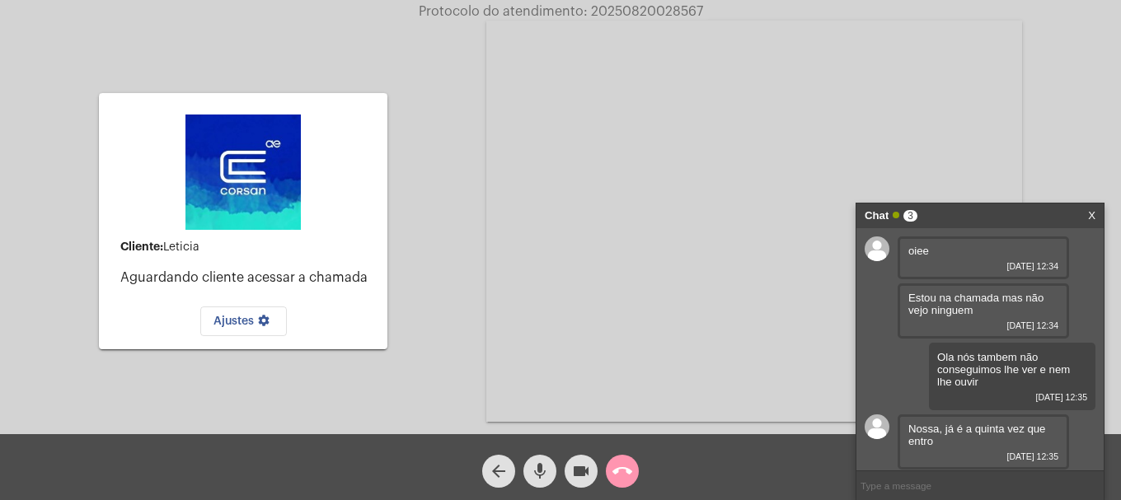
scroll to position [46, 0]
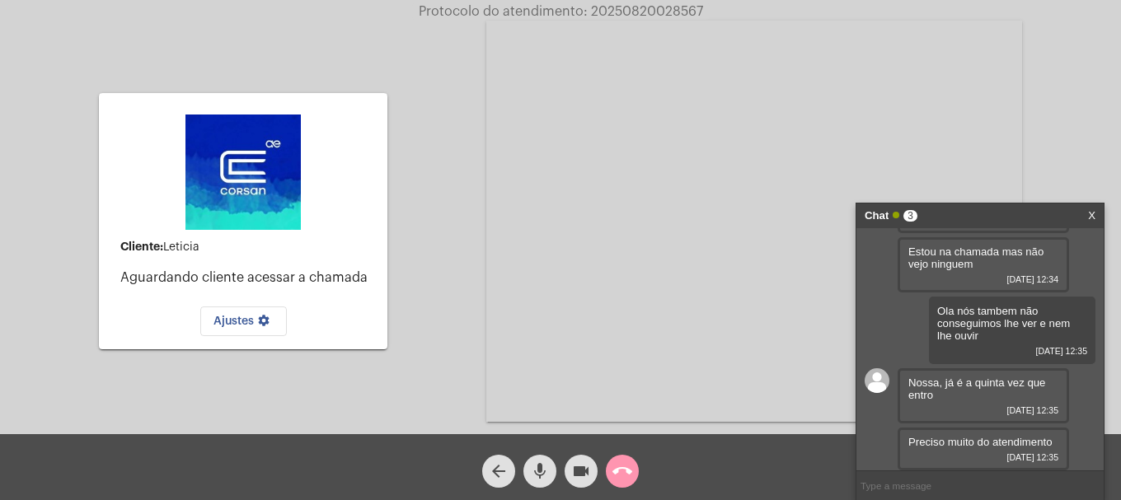
click at [992, 484] on input "text" at bounding box center [980, 486] width 247 height 29
type input "tento entrar com ou aparelho"
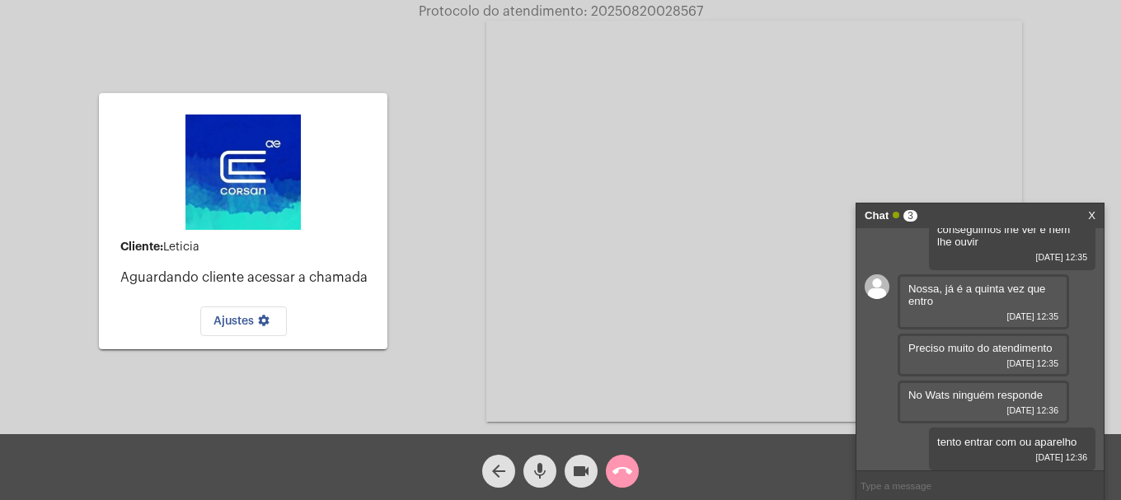
click at [631, 479] on mat-icon "call_end" at bounding box center [623, 472] width 20 height 20
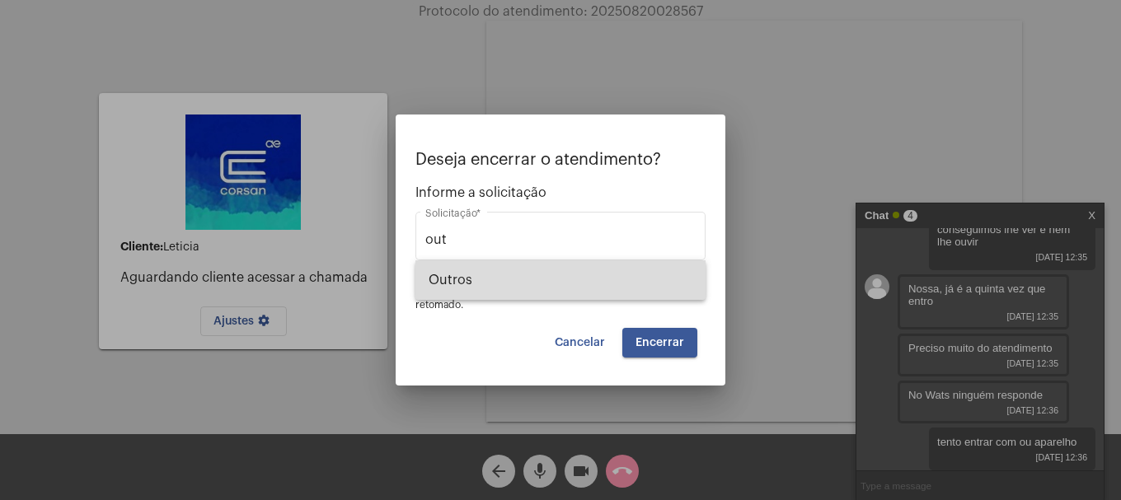
click at [521, 274] on span "Outros" at bounding box center [561, 281] width 264 height 40
type input "Outros"
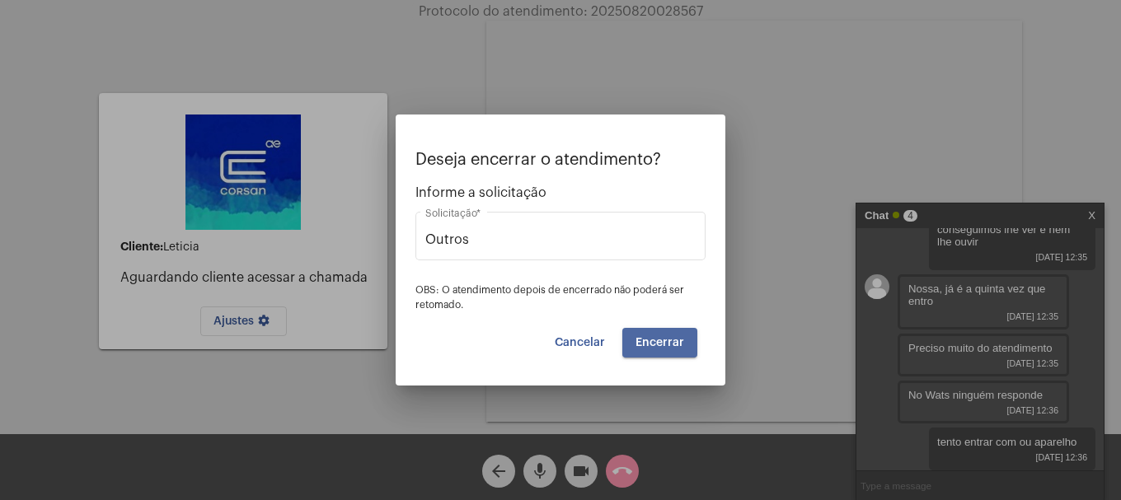
click at [651, 349] on button "Encerrar" at bounding box center [660, 343] width 75 height 30
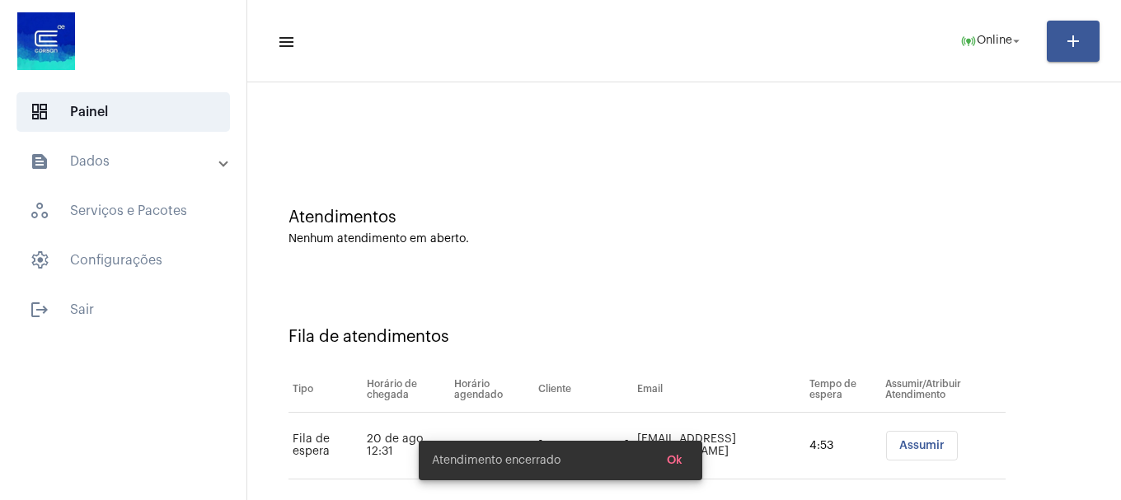
scroll to position [50, 0]
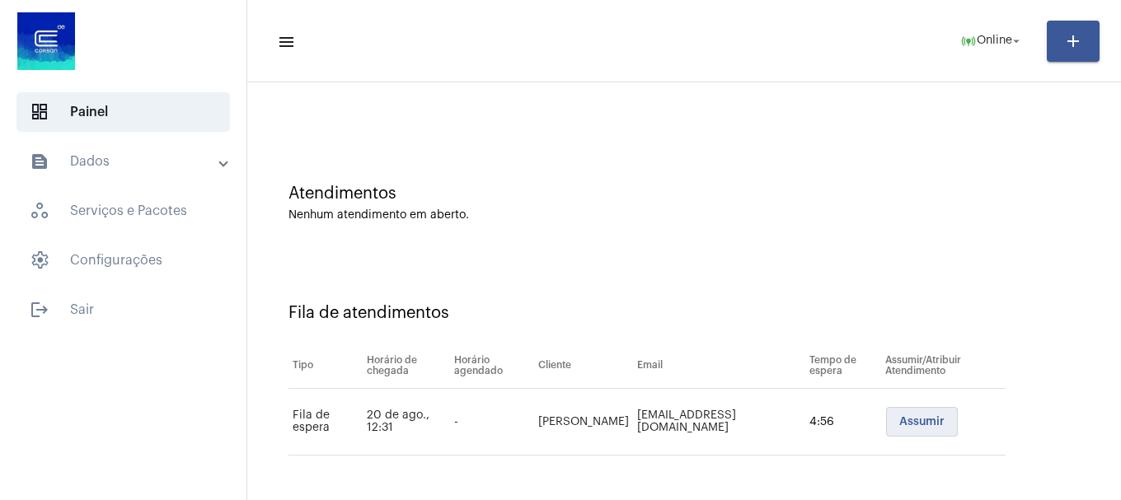
click at [898, 431] on button "Assumir" at bounding box center [922, 422] width 72 height 30
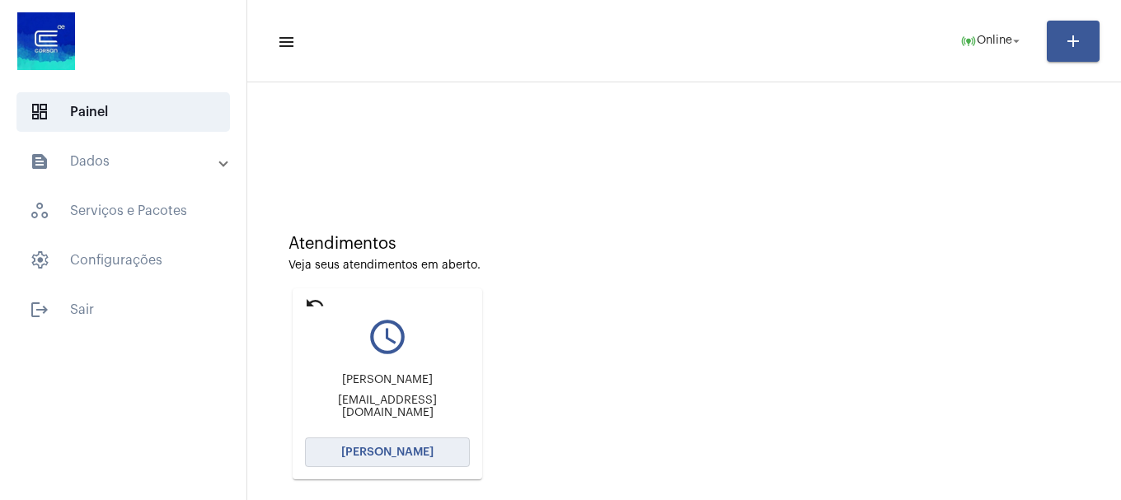
click at [457, 457] on button "[PERSON_NAME]" at bounding box center [387, 453] width 165 height 30
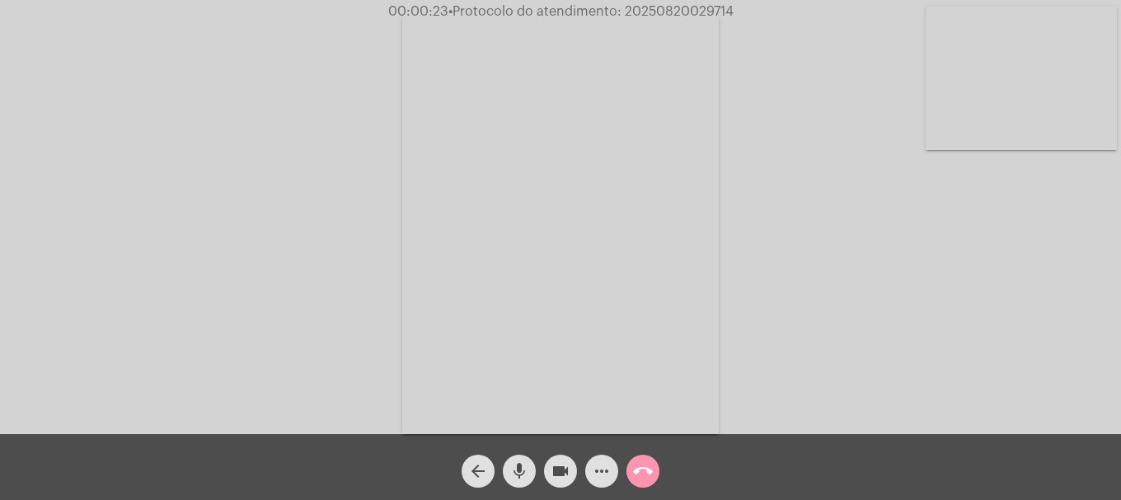
click at [650, 479] on mat-icon "call_end" at bounding box center [643, 472] width 20 height 20
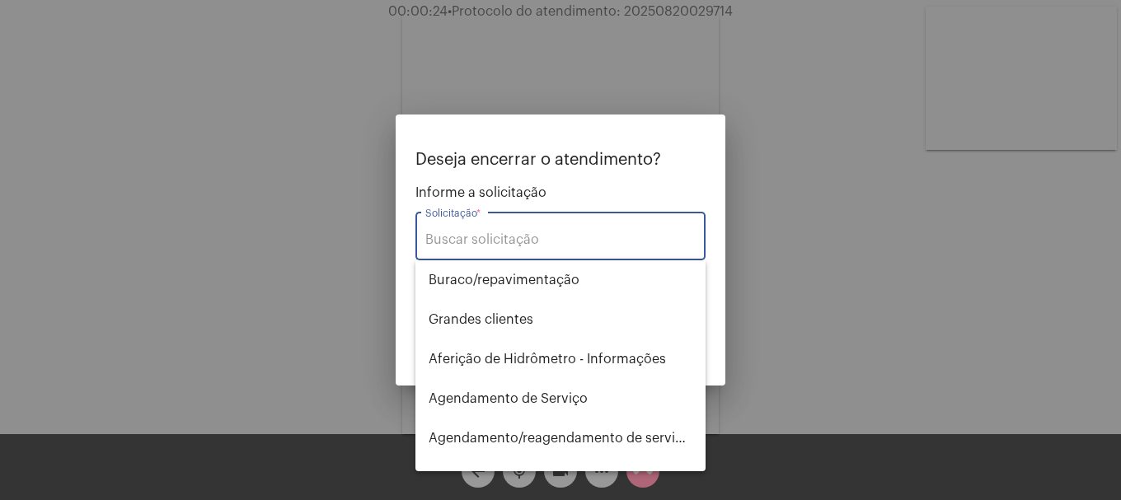
click at [534, 237] on input "Solicitação *" at bounding box center [560, 240] width 270 height 15
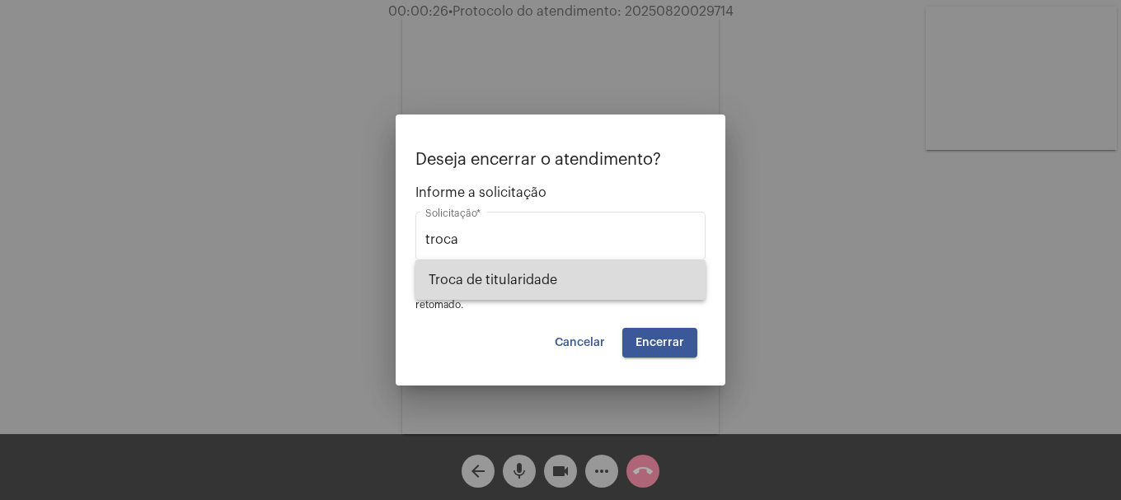
click at [545, 286] on span "Troca de titularidade" at bounding box center [561, 281] width 264 height 40
type input "Troca de titularidade"
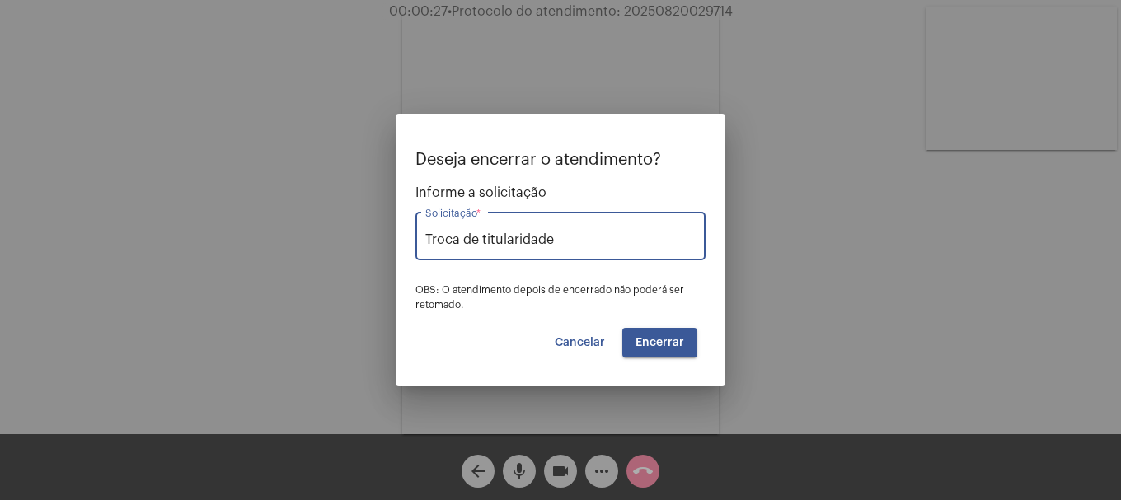
click at [665, 336] on button "Encerrar" at bounding box center [660, 343] width 75 height 30
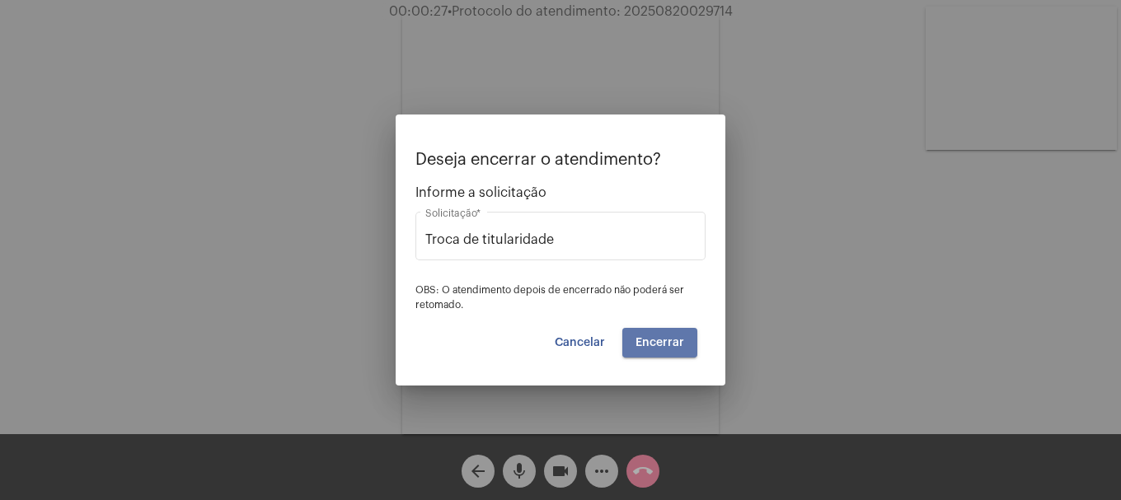
click at [665, 336] on button "Encerrar" at bounding box center [660, 343] width 75 height 30
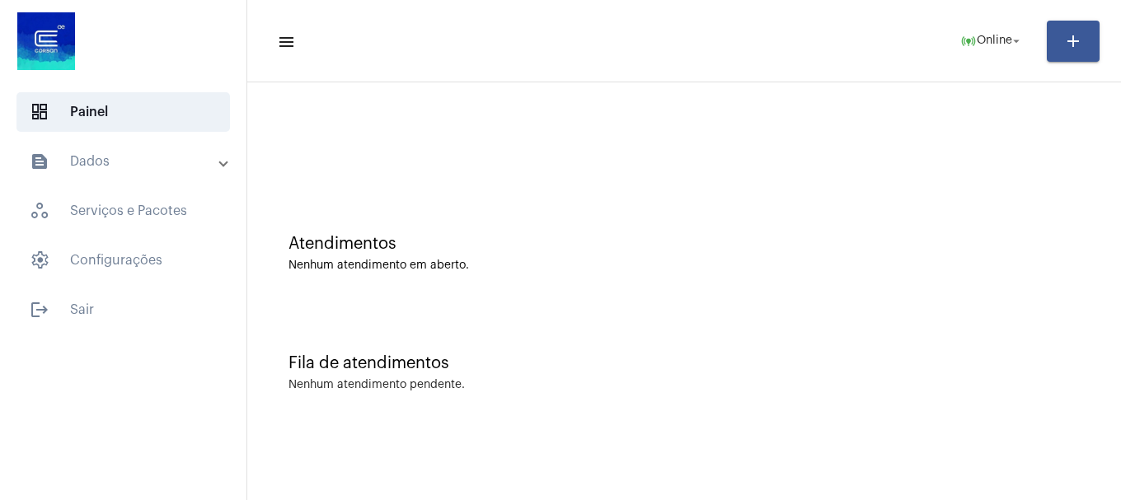
click at [660, 269] on div "Nenhum atendimento em aberto." at bounding box center [685, 266] width 792 height 12
click at [980, 75] on mat-toolbar "menu online_prediction Online arrow_drop_down add" at bounding box center [684, 41] width 874 height 82
click at [980, 55] on span "online_prediction Online arrow_drop_down" at bounding box center [992, 41] width 63 height 30
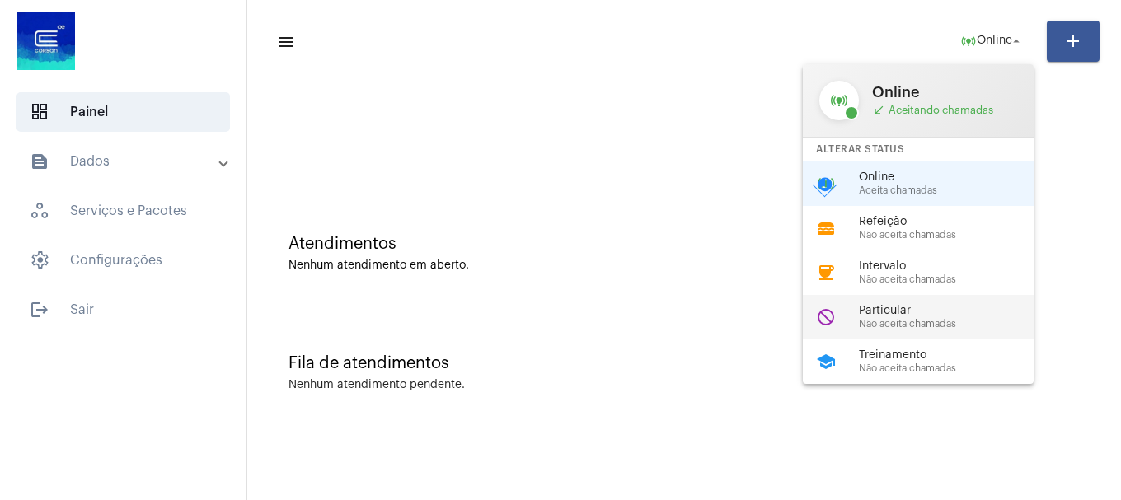
click at [928, 321] on span "Não aceita chamadas" at bounding box center [953, 324] width 188 height 11
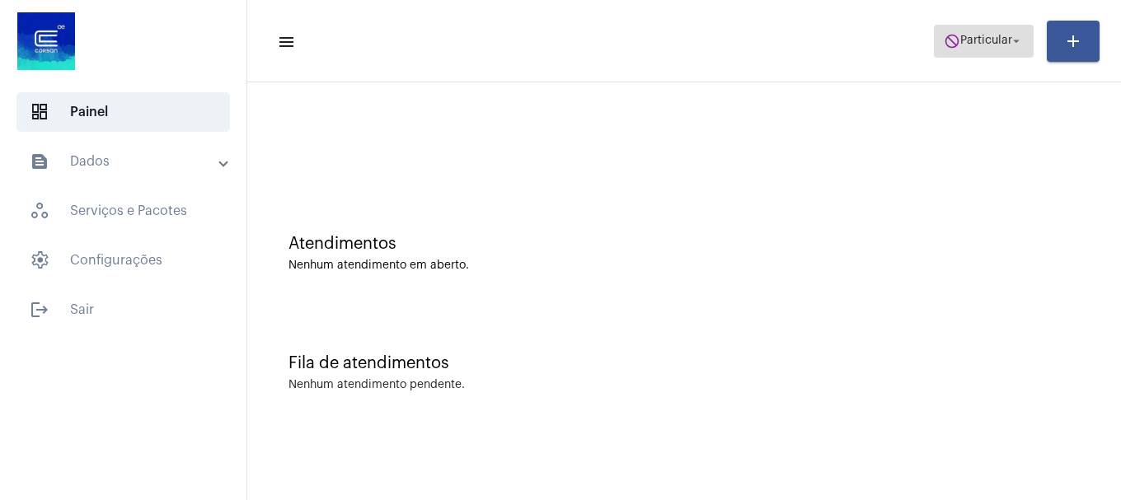
click at [994, 49] on span "do_not_disturb Particular arrow_drop_down" at bounding box center [984, 41] width 80 height 30
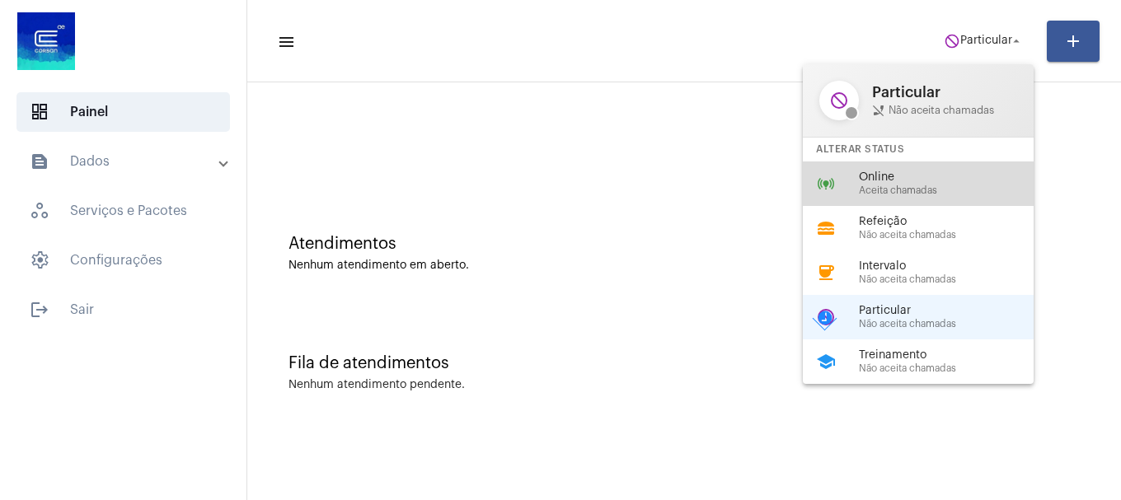
click at [914, 175] on span "Online" at bounding box center [953, 178] width 188 height 12
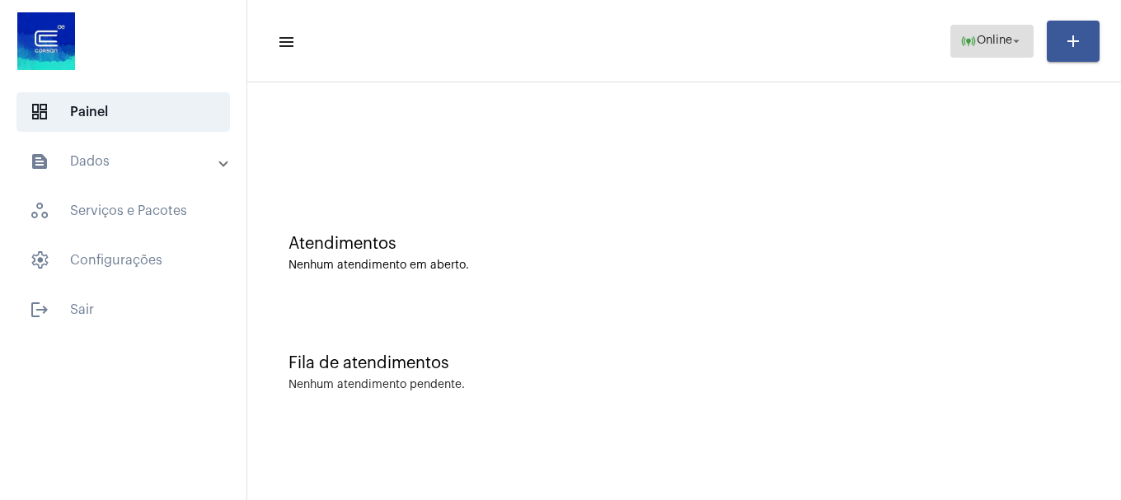
click at [977, 40] on span "Online" at bounding box center [994, 41] width 35 height 12
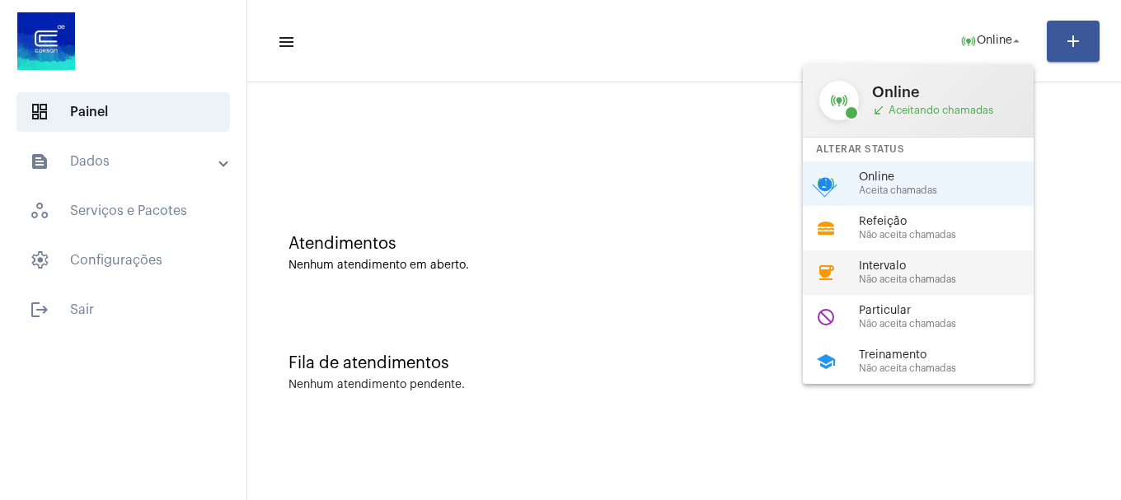
click at [918, 281] on span "Não aceita chamadas" at bounding box center [953, 280] width 188 height 11
